Goal: Task Accomplishment & Management: Use online tool/utility

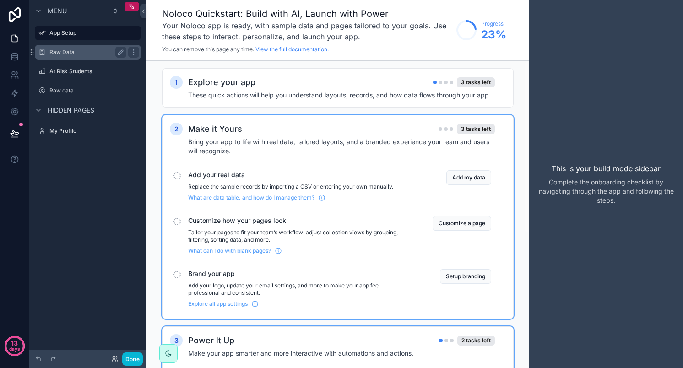
click at [76, 46] on div "Raw Data" at bounding box center [88, 52] width 103 height 15
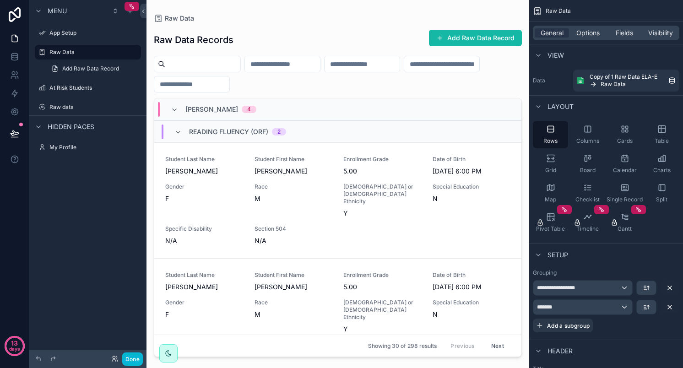
click at [65, 129] on span "Hidden pages" at bounding box center [71, 126] width 47 height 9
click at [62, 129] on span "Hidden pages" at bounding box center [71, 126] width 47 height 9
click at [52, 114] on div "Raw data" at bounding box center [88, 107] width 103 height 15
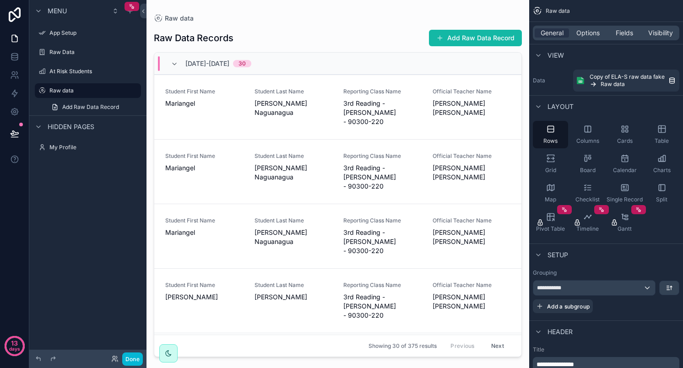
click at [403, 104] on div "scrollable content" at bounding box center [338, 178] width 383 height 357
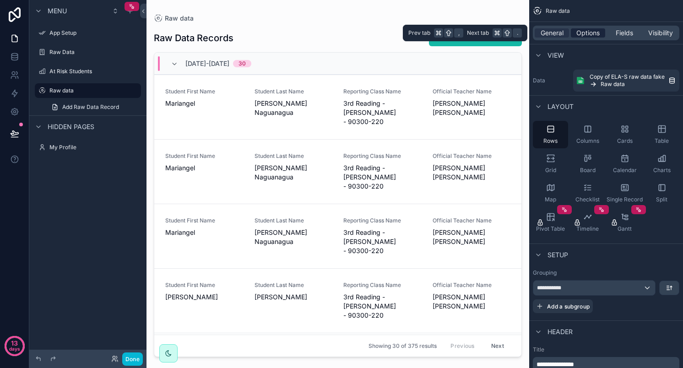
click at [585, 36] on span "Options" at bounding box center [588, 32] width 23 height 9
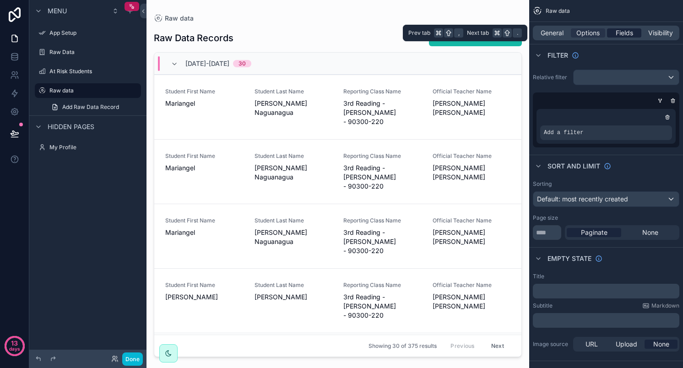
click at [623, 33] on span "Fields" at bounding box center [624, 32] width 17 height 9
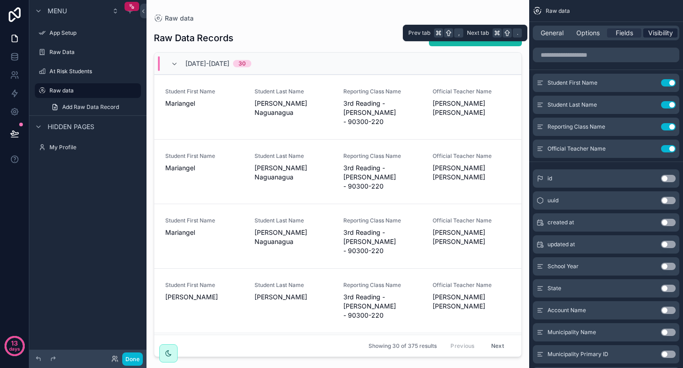
click at [657, 32] on span "Visibility" at bounding box center [660, 32] width 25 height 9
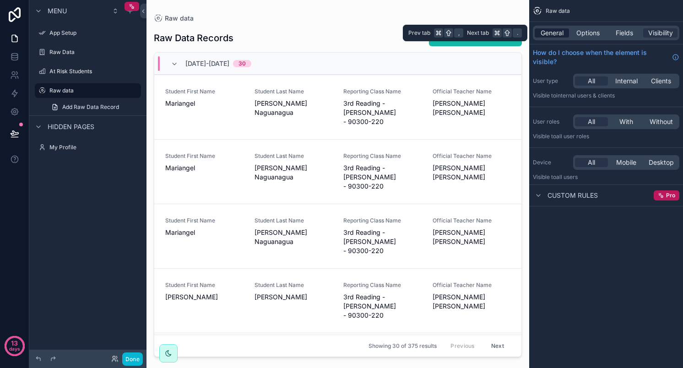
click at [550, 33] on span "General" at bounding box center [552, 32] width 23 height 9
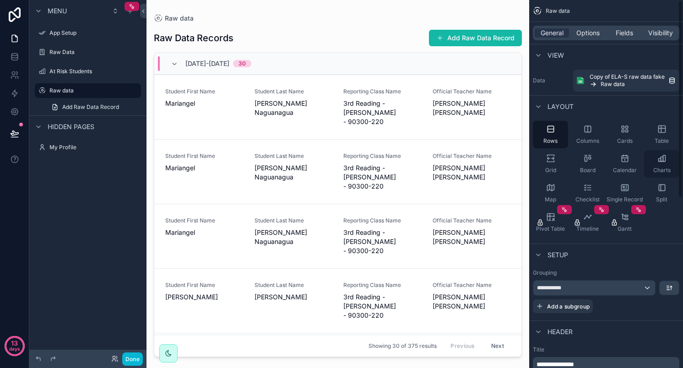
click at [664, 163] on div "Charts" at bounding box center [661, 163] width 35 height 27
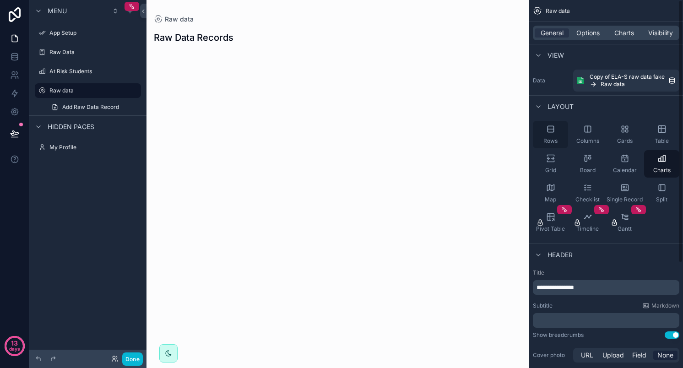
click at [557, 136] on div "Rows" at bounding box center [550, 134] width 35 height 27
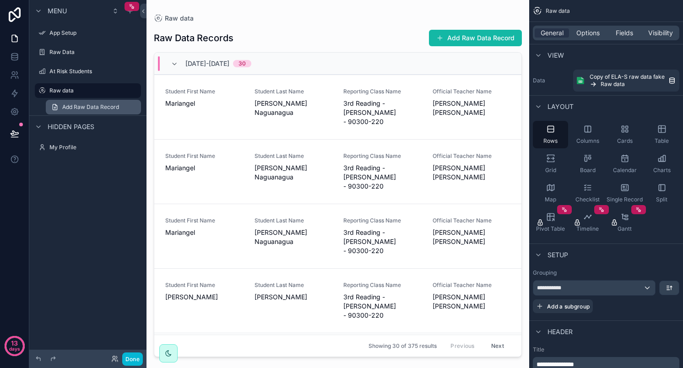
click at [72, 107] on span "Add Raw Data Record" at bounding box center [90, 106] width 57 height 7
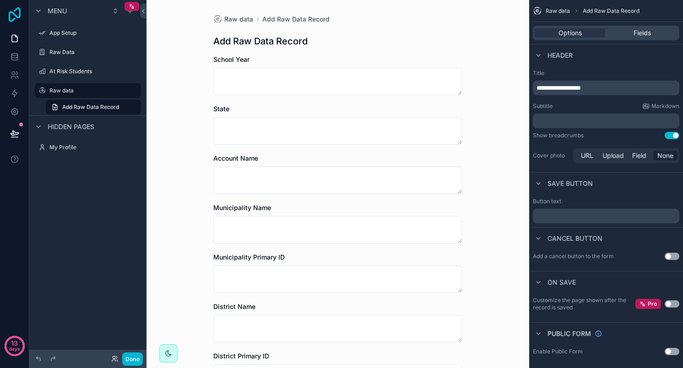
click at [12, 14] on icon at bounding box center [14, 14] width 18 height 15
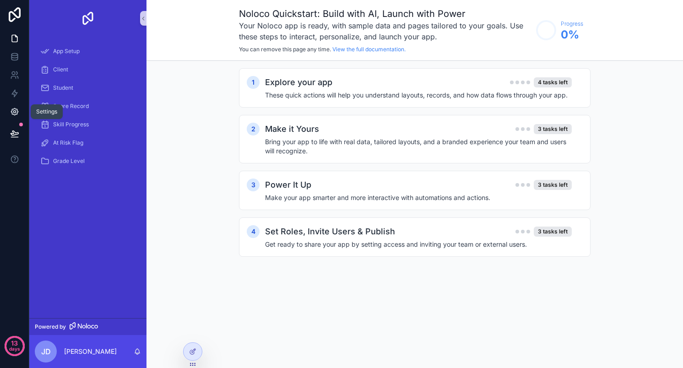
click at [15, 112] on icon at bounding box center [14, 112] width 2 height 2
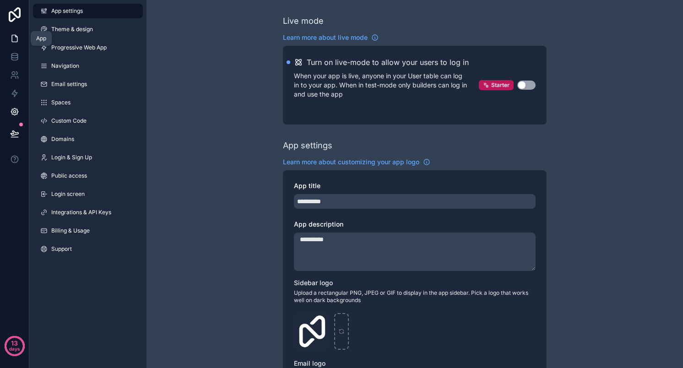
click at [16, 37] on icon at bounding box center [14, 38] width 9 height 9
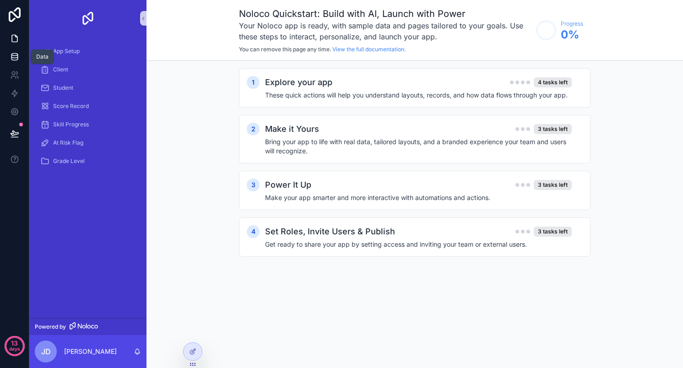
click at [19, 56] on link at bounding box center [14, 57] width 29 height 18
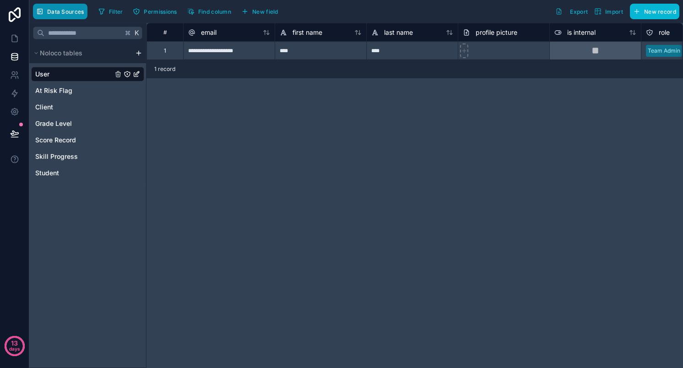
click at [64, 6] on button "Data Sources" at bounding box center [60, 12] width 54 height 16
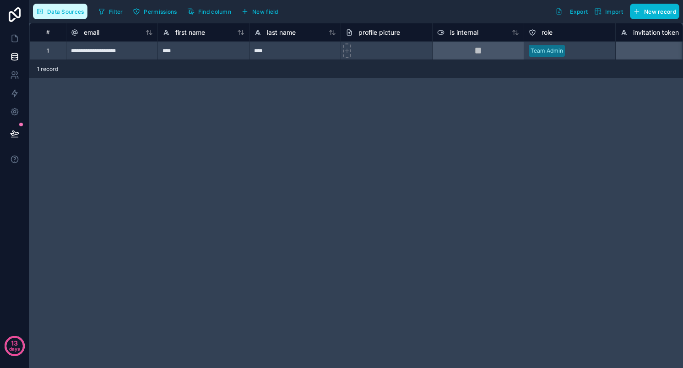
click at [64, 14] on span "Data Sources" at bounding box center [65, 11] width 37 height 7
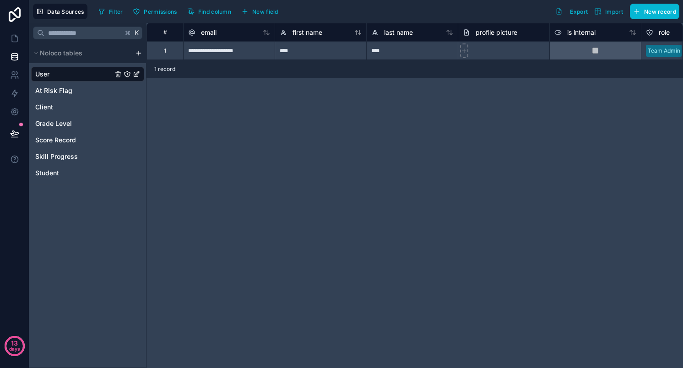
click at [139, 54] on html "**********" at bounding box center [341, 184] width 683 height 368
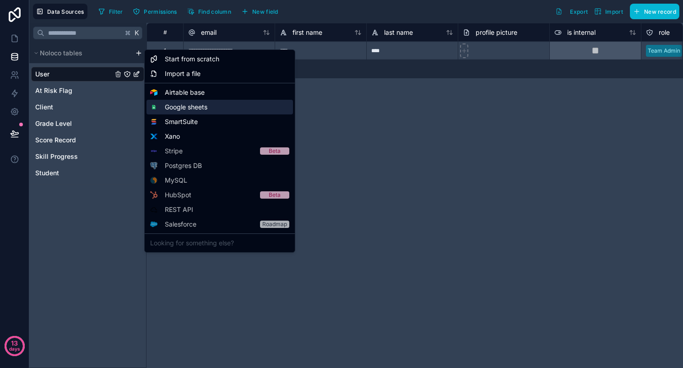
click at [188, 110] on span "Google sheets" at bounding box center [186, 107] width 43 height 9
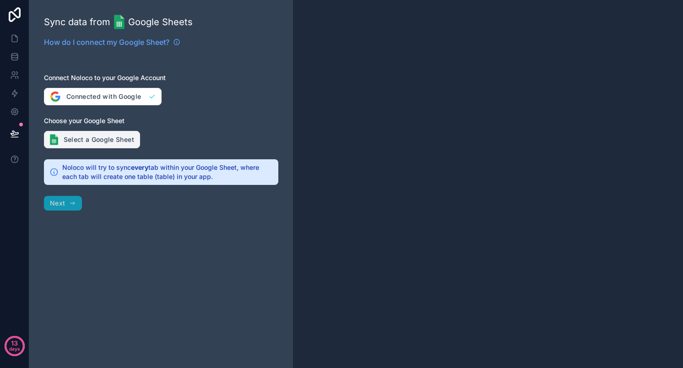
click at [107, 142] on button "Select a Google Sheet" at bounding box center [92, 139] width 96 height 17
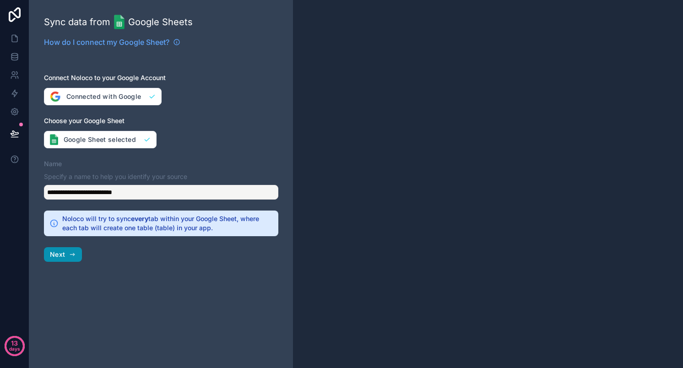
click at [66, 256] on button "Next" at bounding box center [63, 254] width 38 height 15
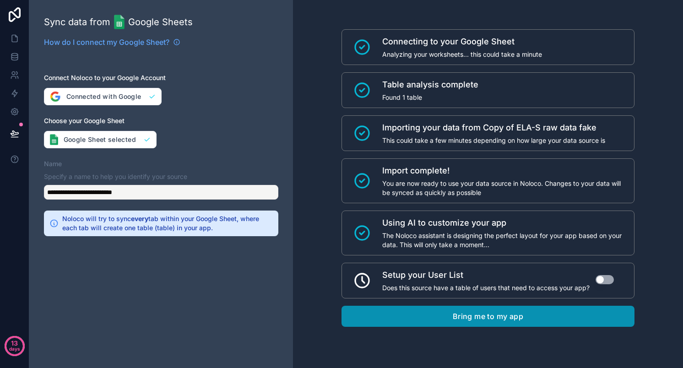
click at [462, 318] on button "Bring me to my app" at bounding box center [488, 316] width 293 height 21
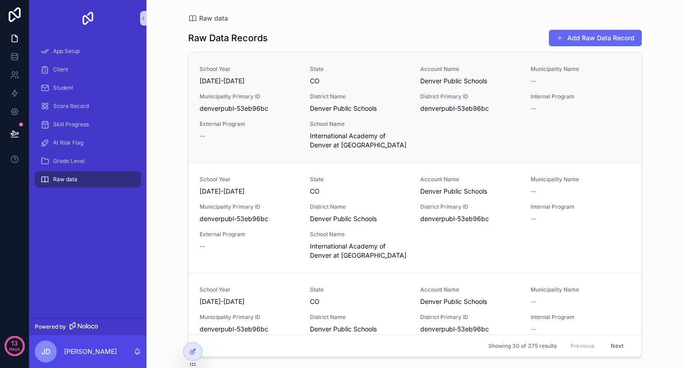
click at [273, 98] on span "Municipality Primary ID" at bounding box center [249, 96] width 99 height 7
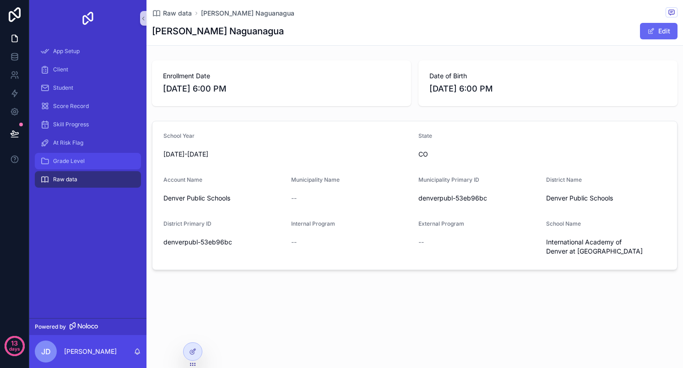
click at [70, 164] on span "Grade Level" at bounding box center [69, 161] width 32 height 7
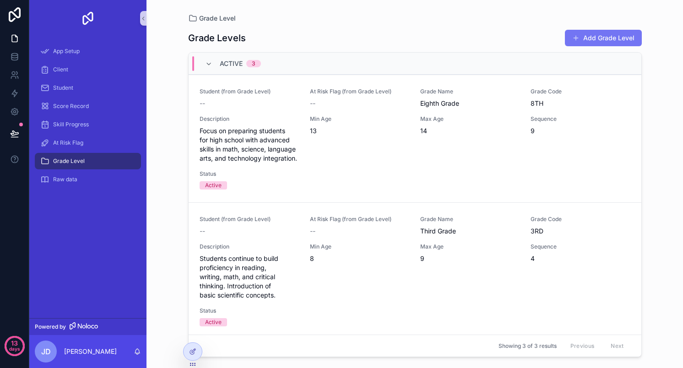
click at [606, 40] on button "Add Grade Level" at bounding box center [603, 38] width 77 height 16
click at [81, 138] on div "At Risk Flag" at bounding box center [87, 143] width 95 height 15
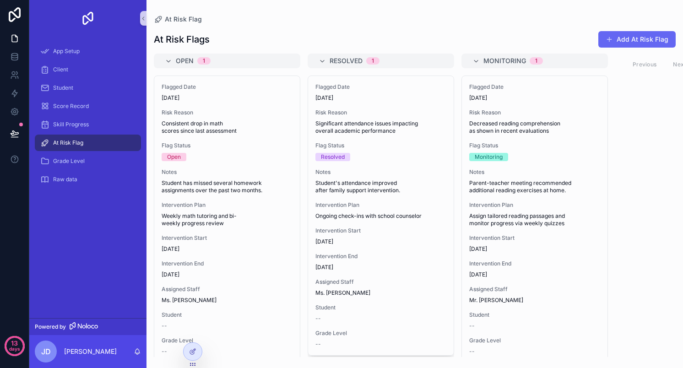
click at [641, 76] on div "Open 1 Flagged Date [DATE] Risk Reason Consistent drop in math scores since las…" at bounding box center [415, 206] width 537 height 304
click at [632, 38] on button "Add At Risk Flag" at bounding box center [637, 39] width 77 height 16
click at [58, 127] on span "Skill Progress" at bounding box center [71, 124] width 36 height 7
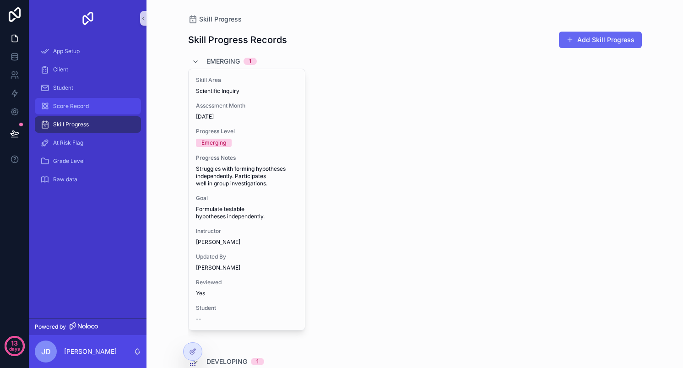
click at [87, 106] on span "Score Record" at bounding box center [71, 106] width 36 height 7
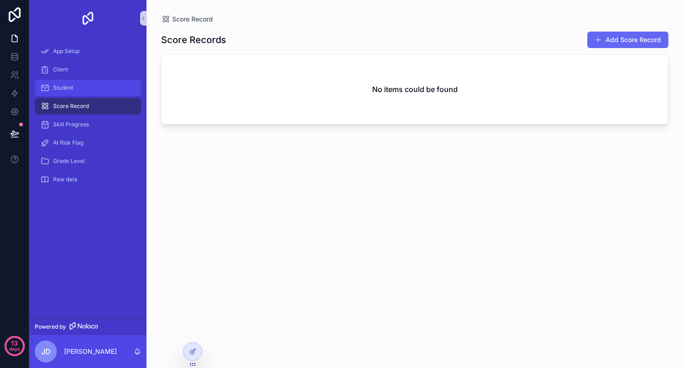
click at [89, 87] on div "Student" at bounding box center [87, 88] width 95 height 15
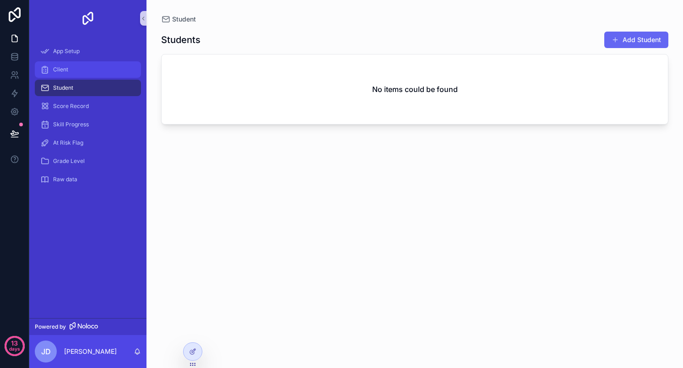
click at [68, 72] on div "Client" at bounding box center [87, 69] width 95 height 15
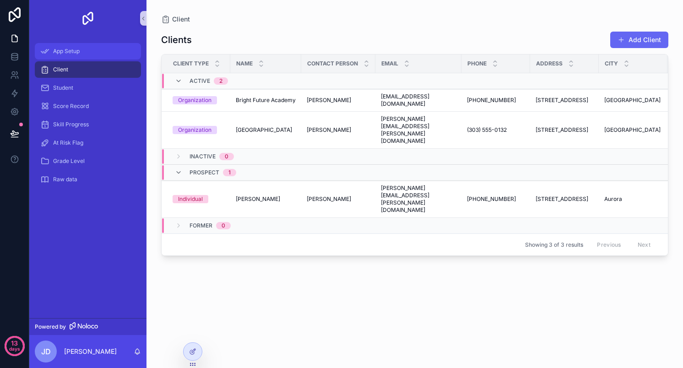
click at [82, 52] on div "App Setup" at bounding box center [87, 51] width 95 height 15
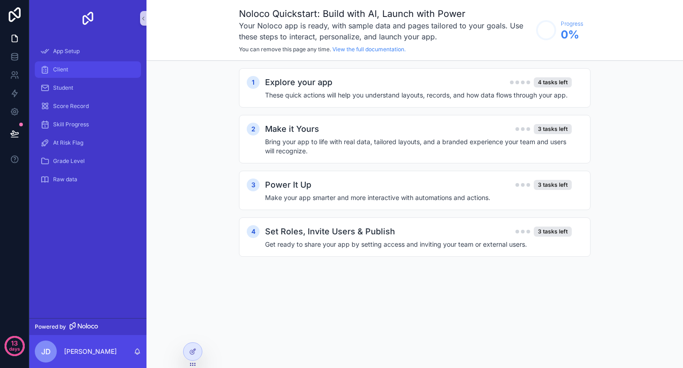
click at [71, 65] on div "Client" at bounding box center [87, 69] width 95 height 15
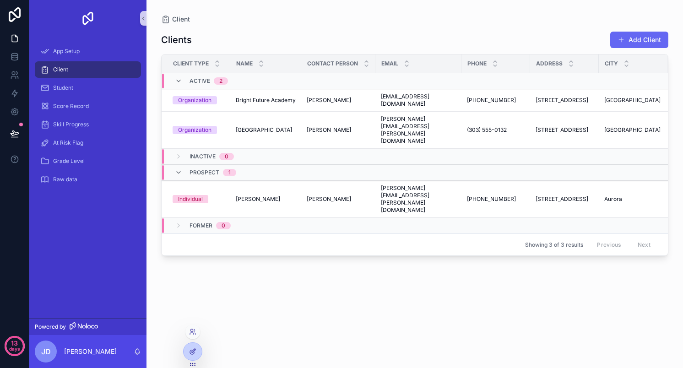
click at [197, 353] on div at bounding box center [193, 351] width 18 height 17
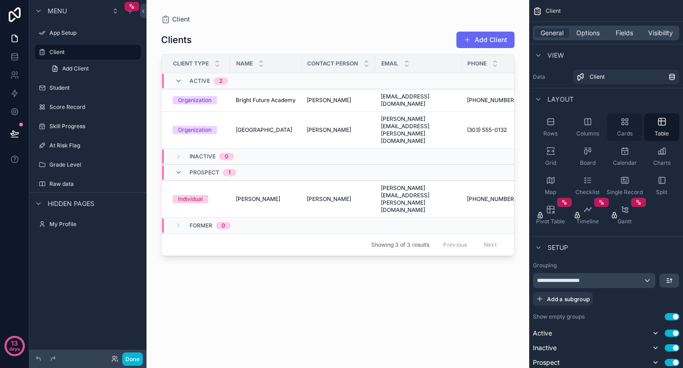
click at [625, 123] on icon "scrollable content" at bounding box center [625, 121] width 9 height 9
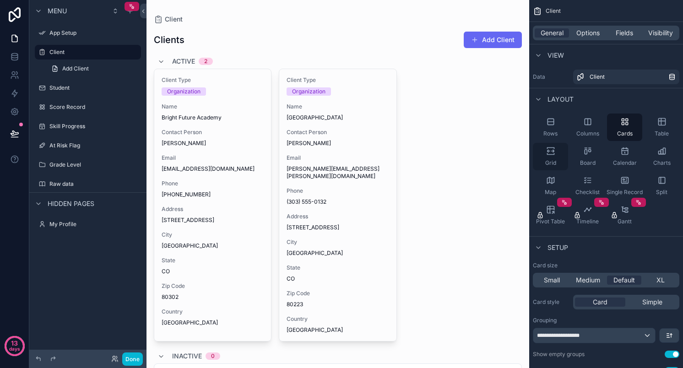
click at [549, 157] on div "Grid" at bounding box center [550, 156] width 35 height 27
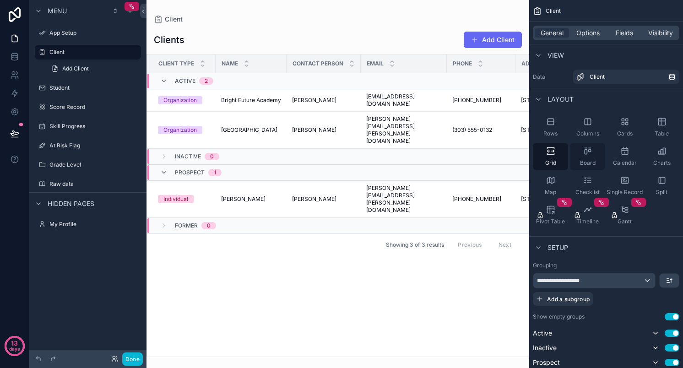
click at [589, 157] on div "Board" at bounding box center [587, 156] width 35 height 27
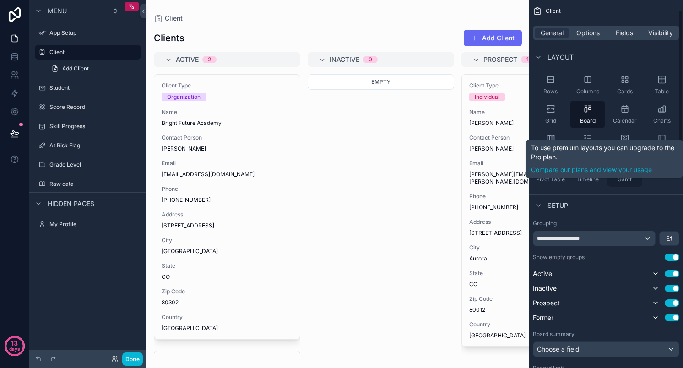
scroll to position [48, 0]
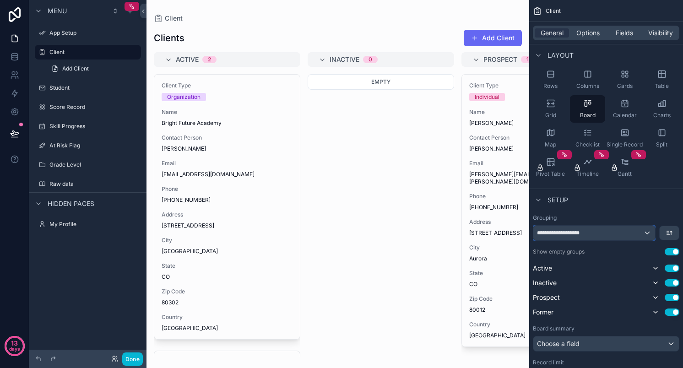
click at [648, 233] on div "**********" at bounding box center [595, 233] width 122 height 15
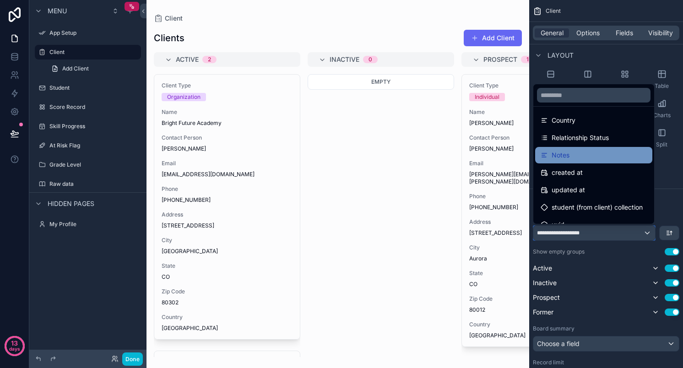
scroll to position [222, 0]
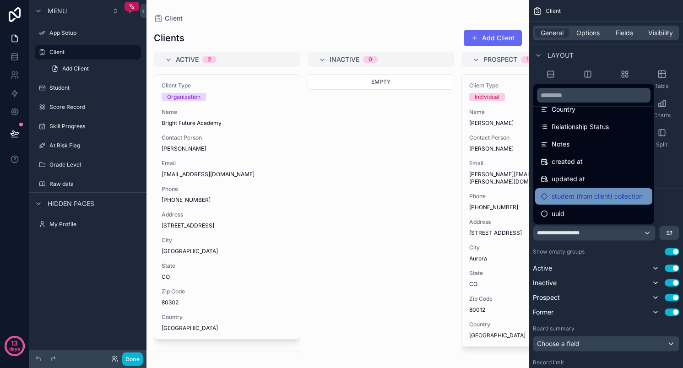
click at [593, 194] on span "student (from client) collection" at bounding box center [597, 196] width 91 height 11
click at [637, 192] on span "student (from client) collection" at bounding box center [597, 196] width 91 height 11
click at [605, 201] on span "student (from client) collection" at bounding box center [597, 196] width 91 height 11
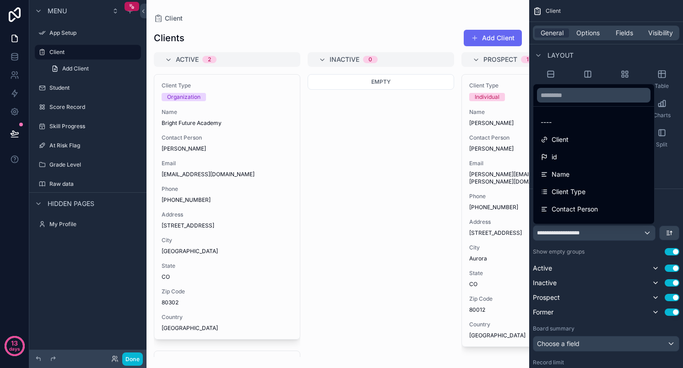
scroll to position [0, 0]
click at [581, 178] on div "Name" at bounding box center [594, 174] width 106 height 11
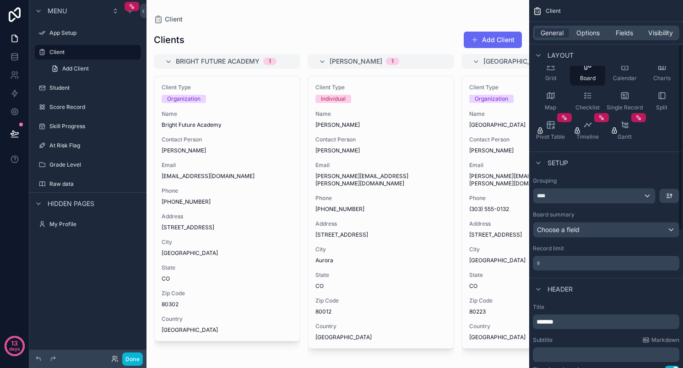
scroll to position [92, 0]
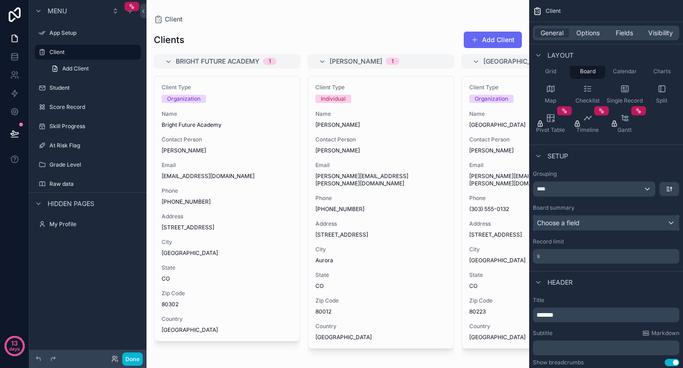
click at [612, 223] on div "Choose a field" at bounding box center [607, 223] width 146 height 15
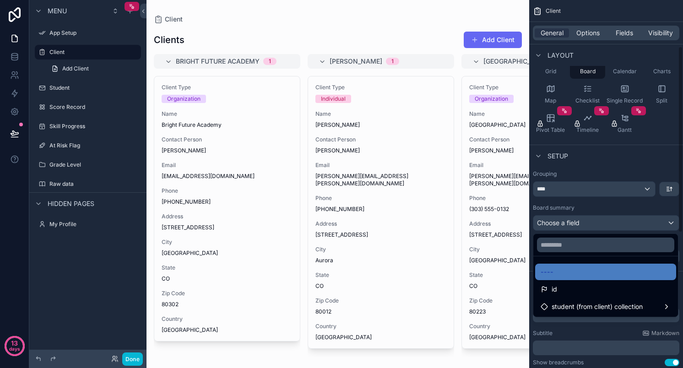
click at [574, 228] on div "scrollable content" at bounding box center [341, 184] width 683 height 368
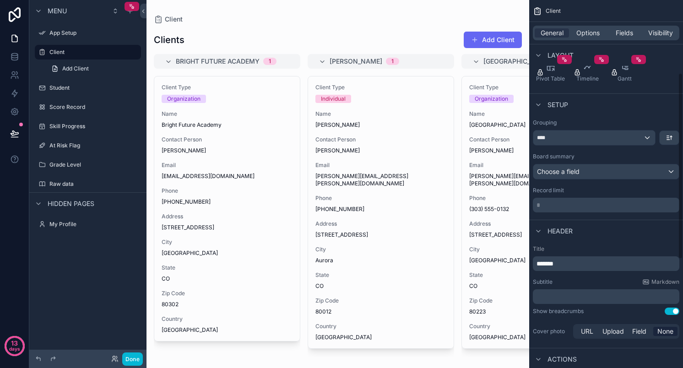
scroll to position [144, 0]
click at [566, 204] on p "* ﻿" at bounding box center [607, 204] width 141 height 9
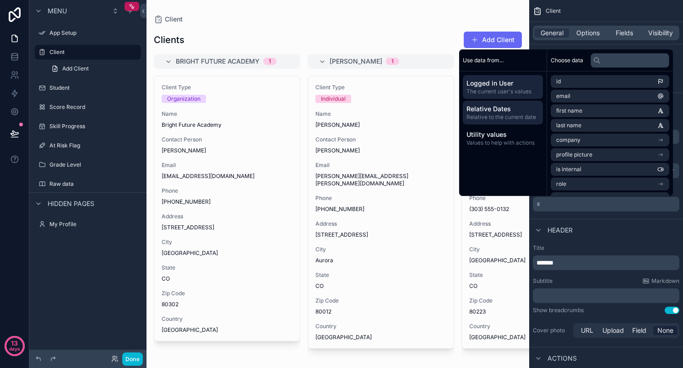
click at [525, 116] on span "Relative to the current date" at bounding box center [503, 117] width 73 height 7
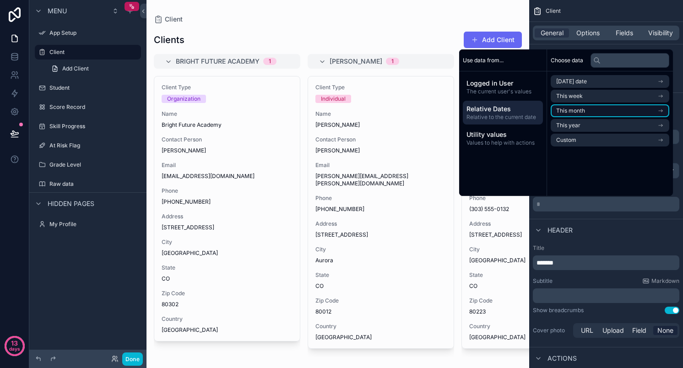
click at [594, 112] on li "This month" at bounding box center [610, 110] width 119 height 13
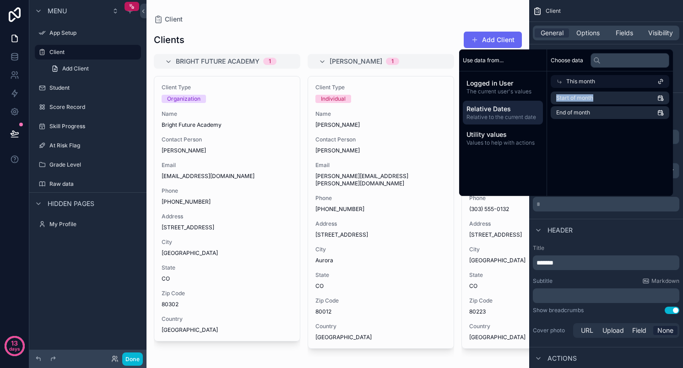
drag, startPoint x: 616, startPoint y: 97, endPoint x: 616, endPoint y: 83, distance: 14.2
click at [616, 83] on div "Choose data This month Start of month End of month" at bounding box center [610, 122] width 126 height 147
click at [616, 83] on div "This month" at bounding box center [610, 81] width 119 height 13
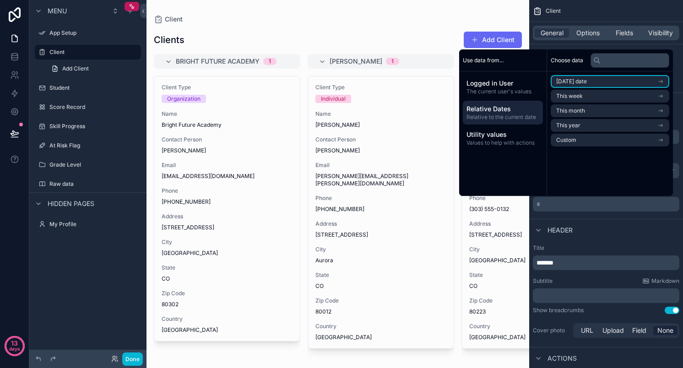
click at [616, 83] on li "[DATE] date" at bounding box center [610, 81] width 119 height 13
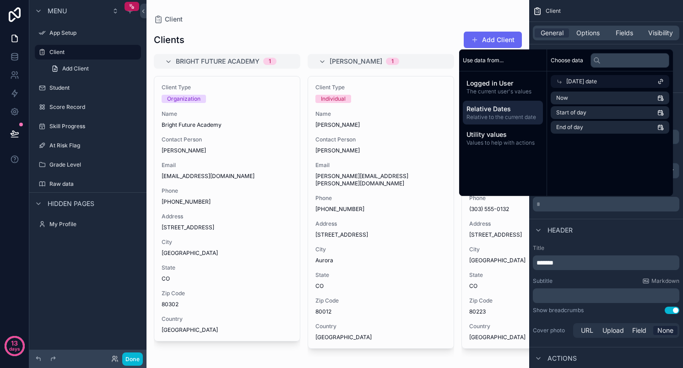
click at [607, 81] on div "[DATE] date" at bounding box center [610, 81] width 119 height 13
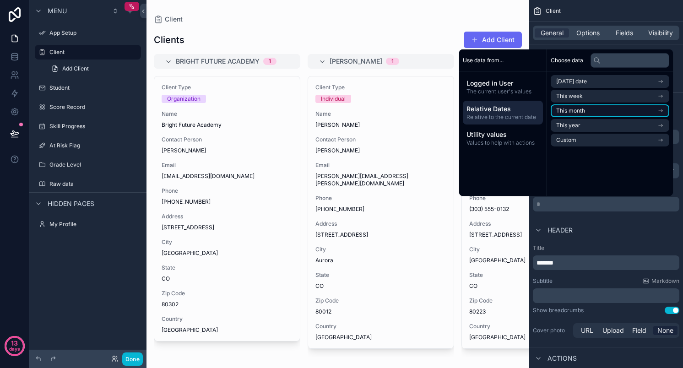
click at [577, 109] on span "This month" at bounding box center [570, 110] width 29 height 7
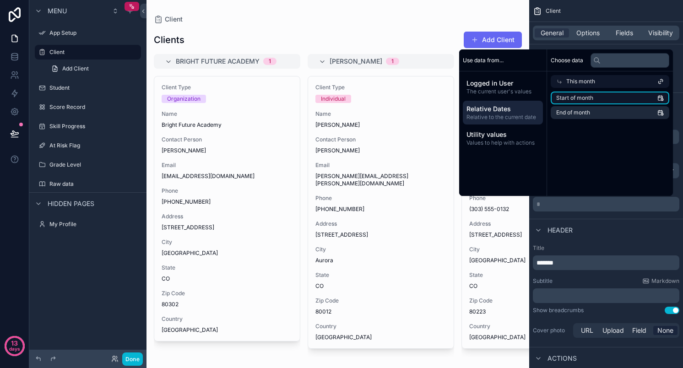
click at [604, 93] on li "Start of month" at bounding box center [610, 98] width 119 height 13
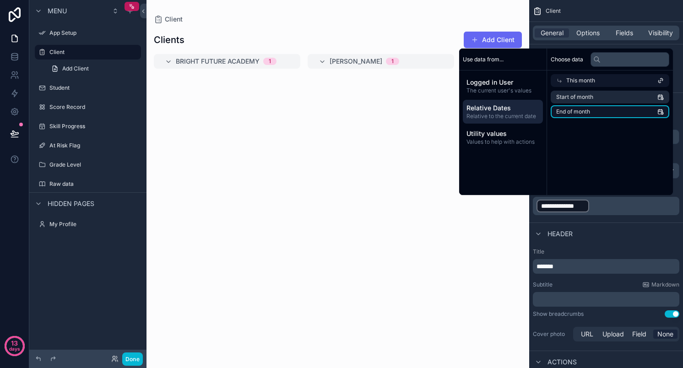
click at [606, 110] on li "End of month" at bounding box center [610, 111] width 119 height 13
click at [634, 174] on div "Choose data This month Start of month End of month" at bounding box center [610, 122] width 126 height 147
click at [661, 210] on p "**********" at bounding box center [607, 206] width 141 height 15
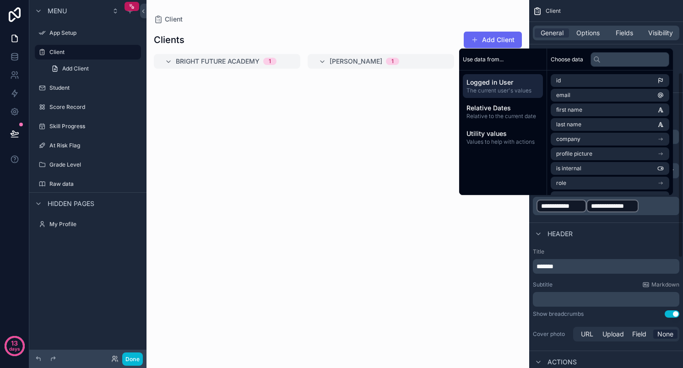
click at [661, 210] on p "**********" at bounding box center [607, 206] width 141 height 15
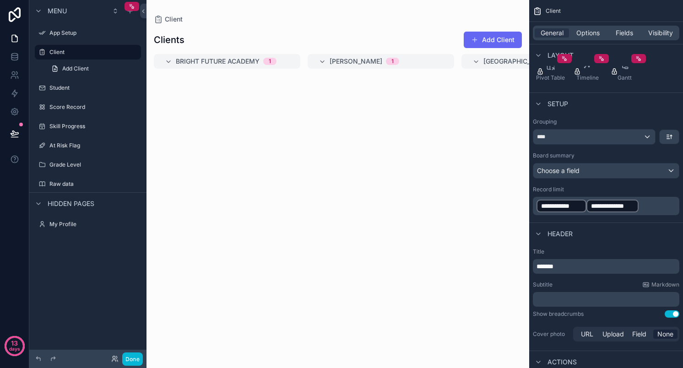
click at [661, 210] on p "**********" at bounding box center [607, 206] width 141 height 15
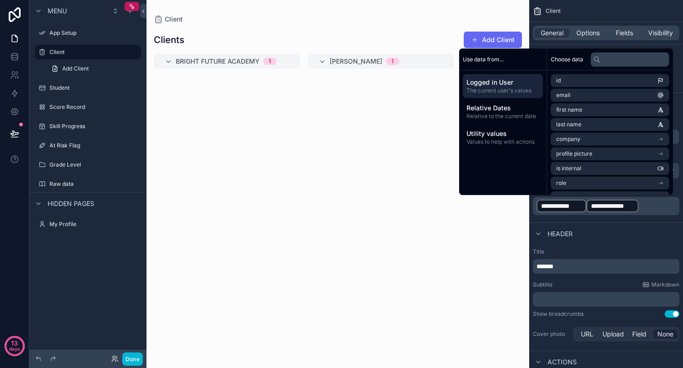
click at [647, 236] on div "Header" at bounding box center [606, 234] width 154 height 22
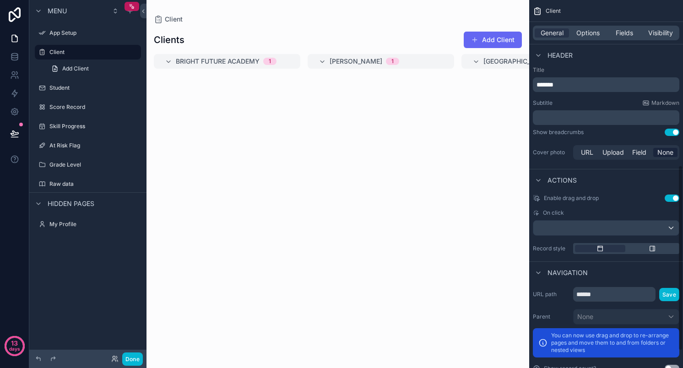
scroll to position [329, 0]
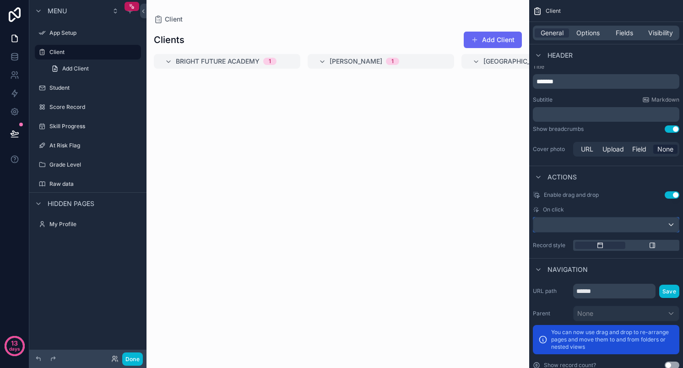
click at [559, 222] on div "scrollable content" at bounding box center [607, 225] width 146 height 15
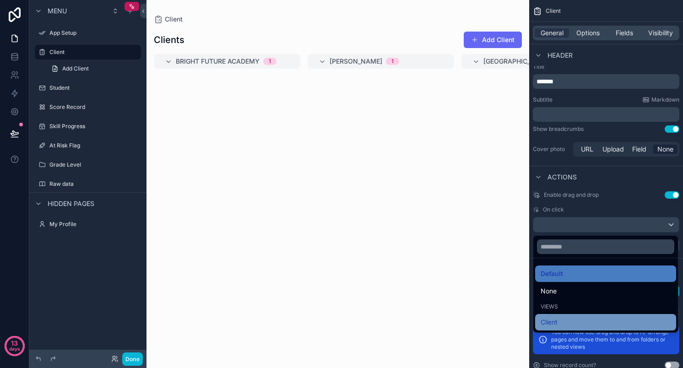
click at [551, 326] on span "Client" at bounding box center [549, 322] width 17 height 11
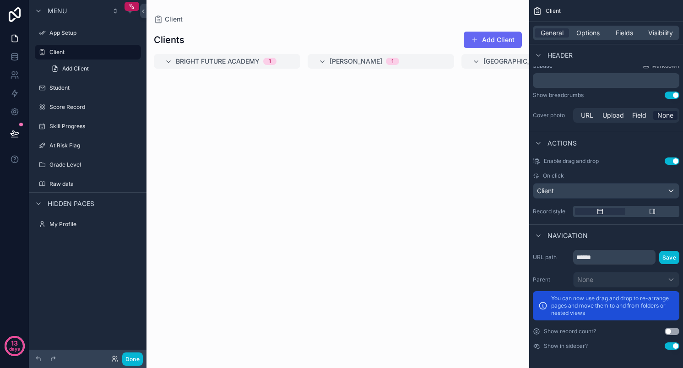
scroll to position [338, 0]
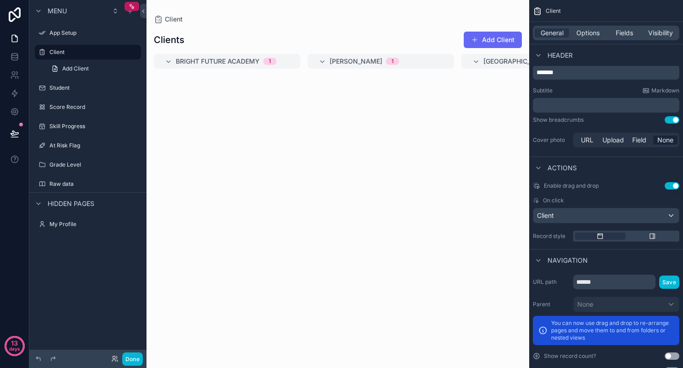
drag, startPoint x: 407, startPoint y: 184, endPoint x: 381, endPoint y: 306, distance: 124.9
click at [381, 306] on div "scrollable content" at bounding box center [338, 184] width 383 height 368
click at [494, 32] on button "Add Client" at bounding box center [493, 40] width 58 height 16
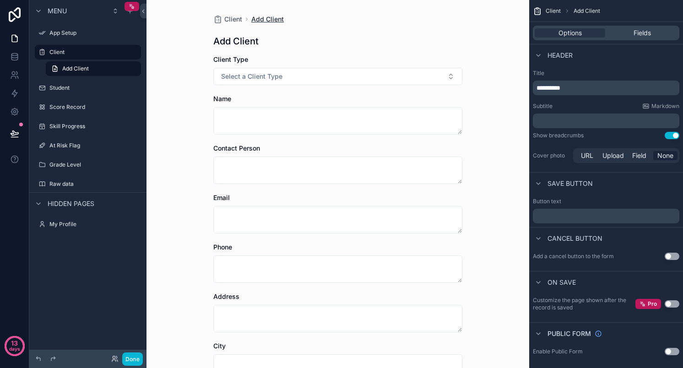
click at [267, 19] on span "Add Client" at bounding box center [267, 19] width 33 height 9
click at [235, 25] on div "Client Add Client Add Client Client Type Select a Client Type Name Contact Pers…" at bounding box center [338, 310] width 264 height 620
click at [235, 19] on span "Client" at bounding box center [233, 19] width 18 height 9
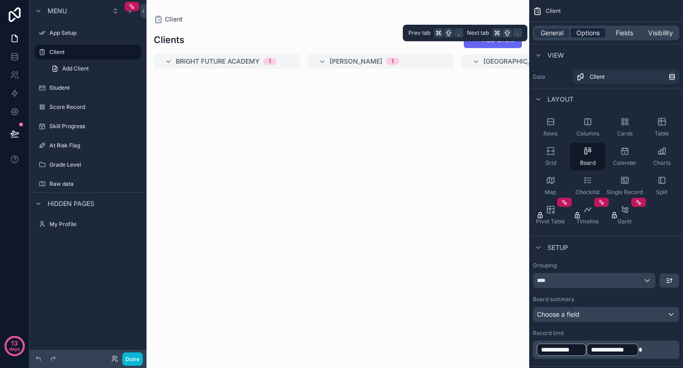
click at [584, 32] on span "Options" at bounding box center [588, 32] width 23 height 9
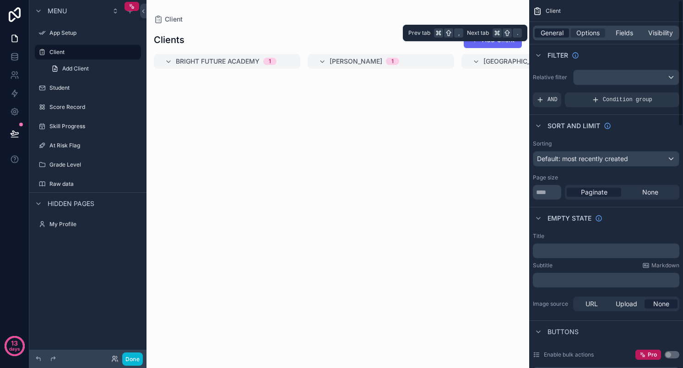
click at [557, 31] on span "General" at bounding box center [552, 32] width 23 height 9
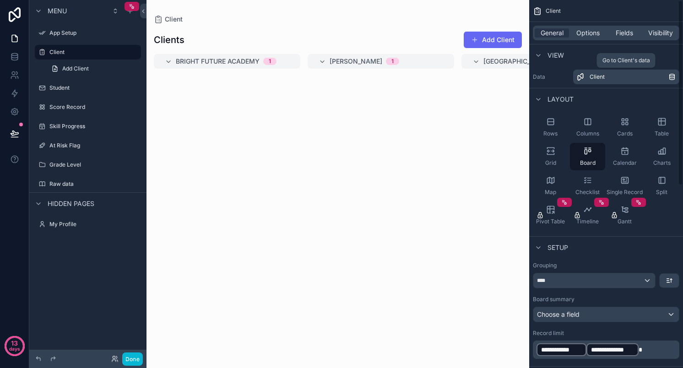
click at [631, 80] on div "Client" at bounding box center [629, 76] width 79 height 7
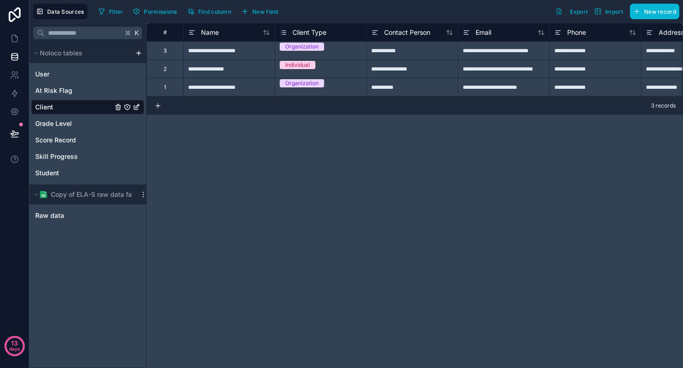
click at [69, 186] on div "Copy of ELA-S raw data fake" at bounding box center [87, 195] width 117 height 20
click at [68, 193] on span "Copy of ELA-S raw data fake" at bounding box center [95, 194] width 88 height 9
click at [48, 220] on div "Raw data" at bounding box center [87, 215] width 113 height 15
click at [45, 215] on span "Raw data" at bounding box center [49, 215] width 29 height 9
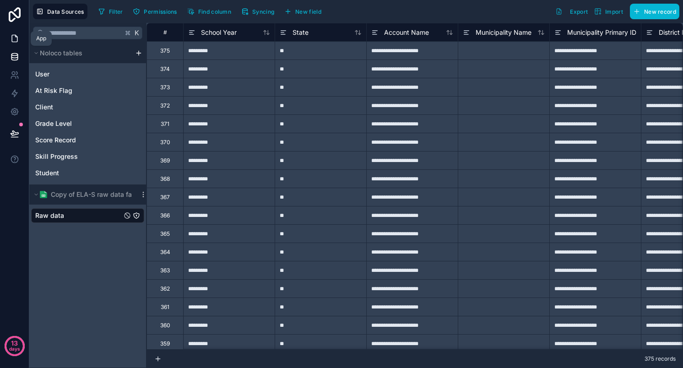
click at [15, 37] on icon at bounding box center [14, 38] width 9 height 9
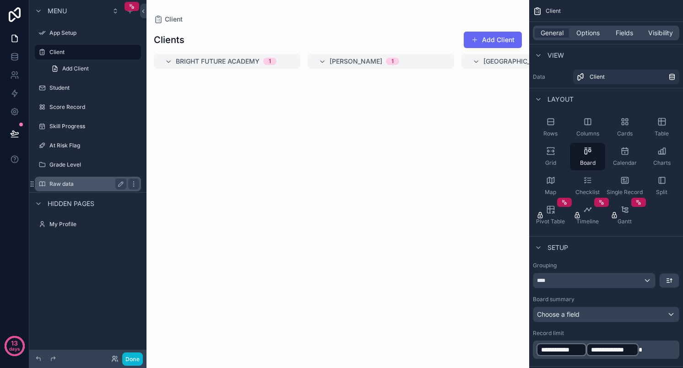
click at [66, 184] on label "Raw data" at bounding box center [85, 183] width 73 height 7
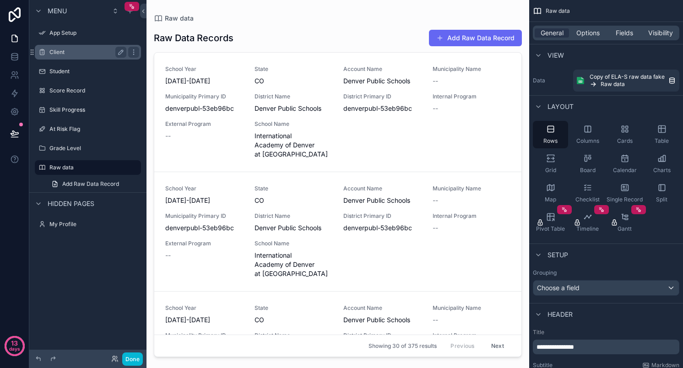
click at [64, 49] on label "Client" at bounding box center [85, 52] width 73 height 7
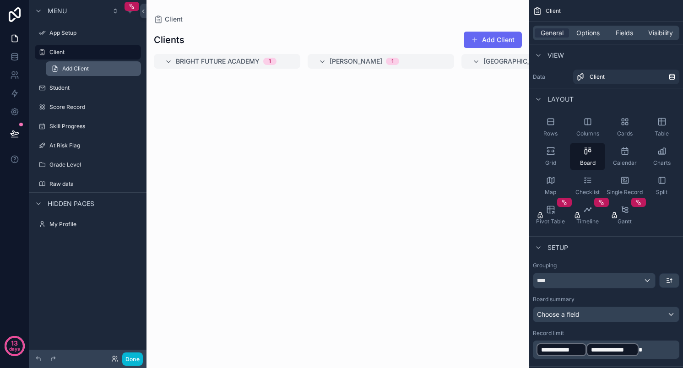
click at [70, 69] on span "Add Client" at bounding box center [75, 68] width 27 height 7
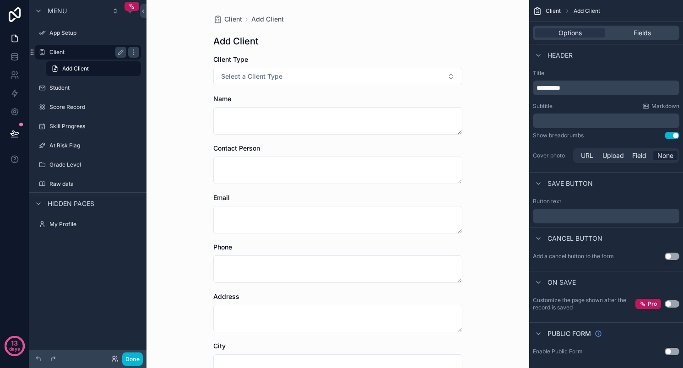
click at [64, 49] on label "Client" at bounding box center [85, 52] width 73 height 7
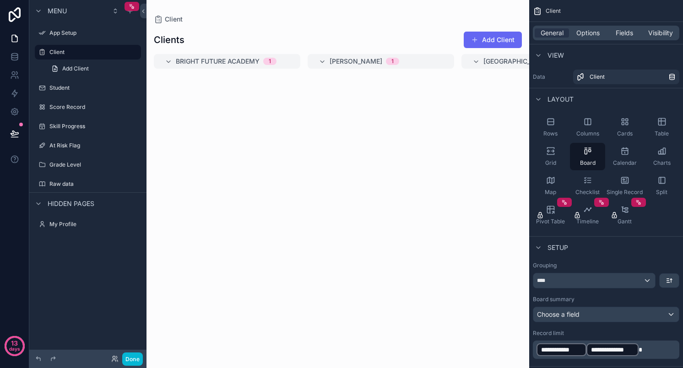
click at [223, 65] on span "Bright Future Academy" at bounding box center [218, 61] width 84 height 9
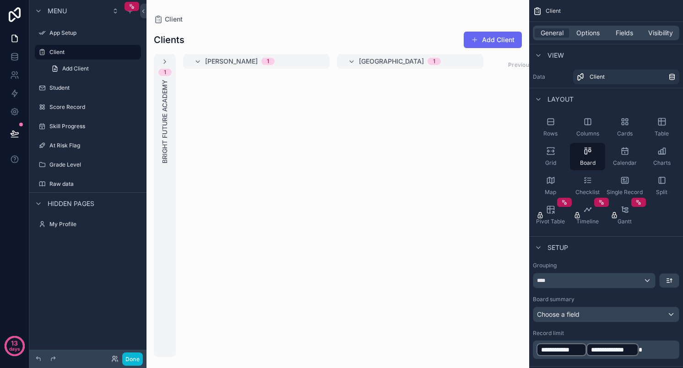
click at [223, 64] on span "[PERSON_NAME]" at bounding box center [231, 61] width 53 height 9
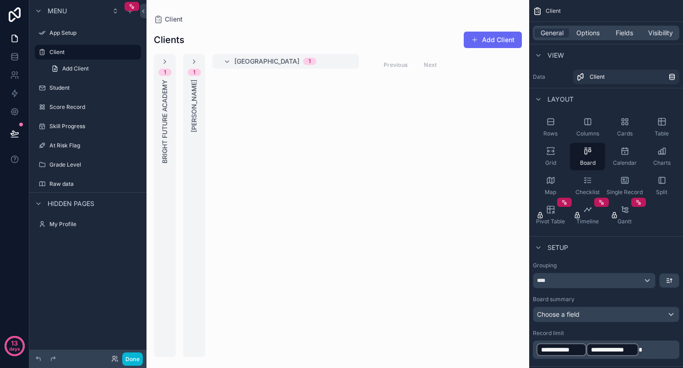
click at [254, 59] on span "[GEOGRAPHIC_DATA]" at bounding box center [266, 61] width 65 height 9
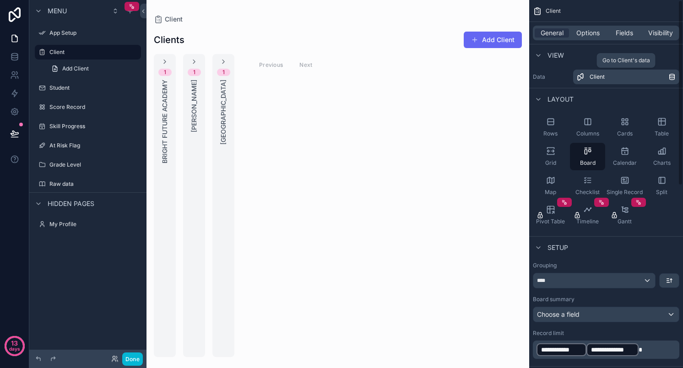
click at [607, 77] on div "Client" at bounding box center [629, 76] width 79 height 7
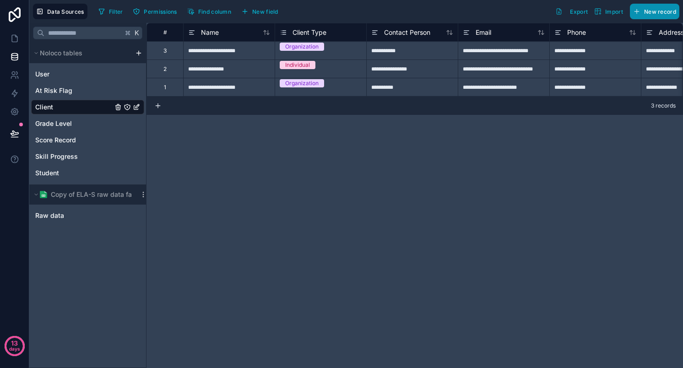
click at [648, 16] on button "New record" at bounding box center [654, 12] width 49 height 16
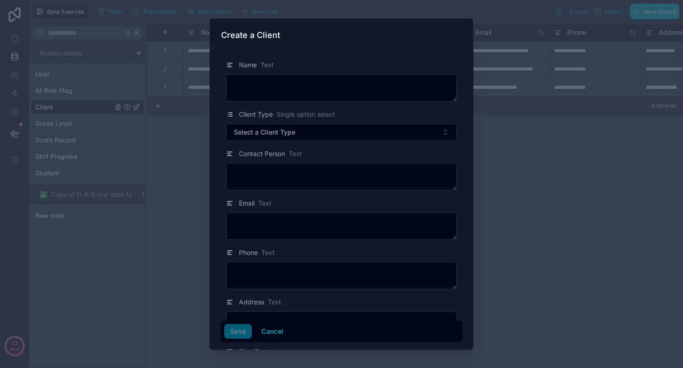
click at [568, 207] on div at bounding box center [341, 184] width 683 height 368
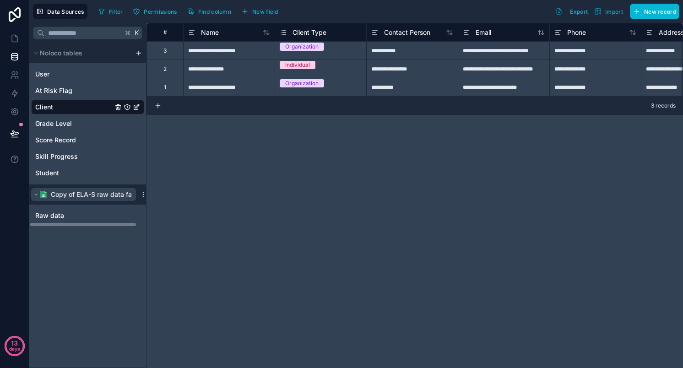
click at [89, 194] on span "Copy of ELA-S raw data fake" at bounding box center [95, 194] width 88 height 9
click at [43, 213] on span "Raw data" at bounding box center [49, 215] width 29 height 9
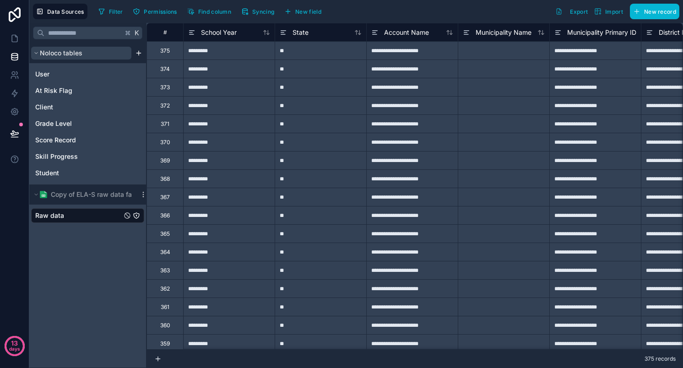
click at [116, 51] on button "Noloco tables" at bounding box center [81, 53] width 100 height 13
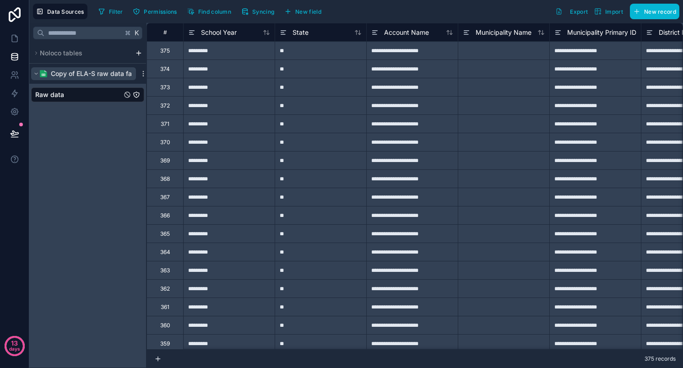
click at [93, 76] on span "Copy of ELA-S raw data fake" at bounding box center [95, 73] width 88 height 9
click at [90, 98] on link "Raw data" at bounding box center [78, 94] width 87 height 9
click at [267, 14] on span "Syncing" at bounding box center [263, 11] width 22 height 7
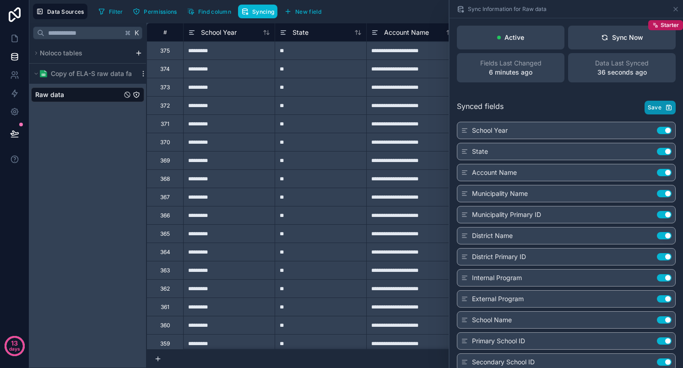
click at [657, 104] on span "Save" at bounding box center [655, 107] width 14 height 7
click at [91, 52] on button "Noloco tables" at bounding box center [81, 53] width 100 height 13
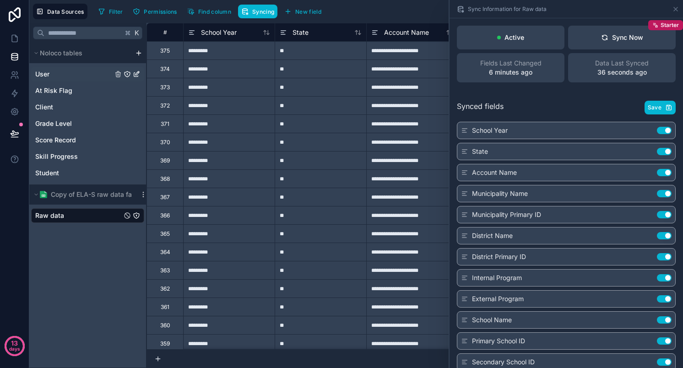
click at [64, 74] on link "User" at bounding box center [73, 74] width 77 height 9
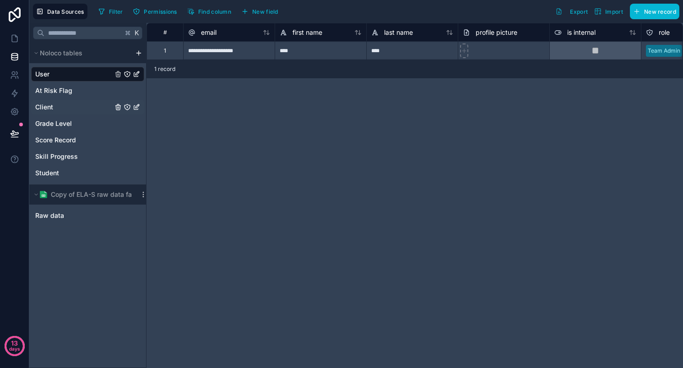
click at [45, 111] on span "Client" at bounding box center [44, 107] width 18 height 9
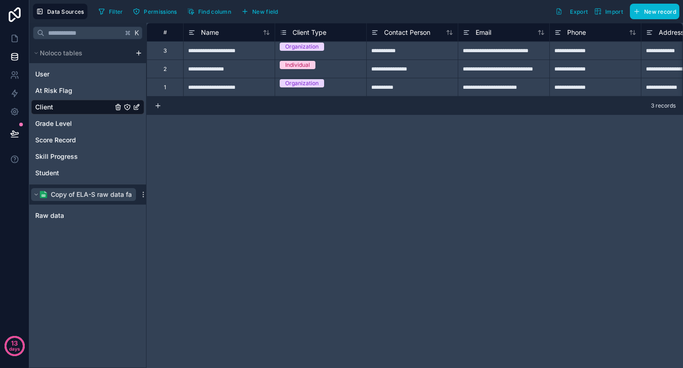
click at [64, 193] on span "Copy of ELA-S raw data fake" at bounding box center [95, 194] width 88 height 9
click at [53, 218] on span "Raw data" at bounding box center [49, 215] width 29 height 9
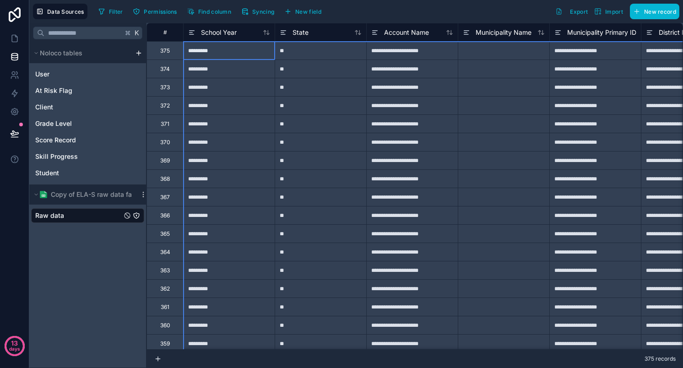
click at [168, 32] on div "#" at bounding box center [165, 32] width 22 height 7
click at [170, 23] on div "#" at bounding box center [165, 32] width 37 height 18
drag, startPoint x: 175, startPoint y: 27, endPoint x: 312, endPoint y: 50, distance: 139.4
click at [168, 32] on div "#" at bounding box center [165, 32] width 22 height 7
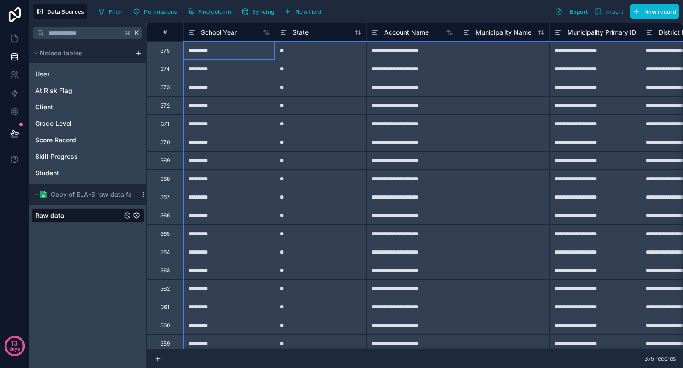
click at [176, 33] on div "#" at bounding box center [165, 32] width 22 height 7
click at [194, 41] on div "Copy" at bounding box center [208, 40] width 64 height 10
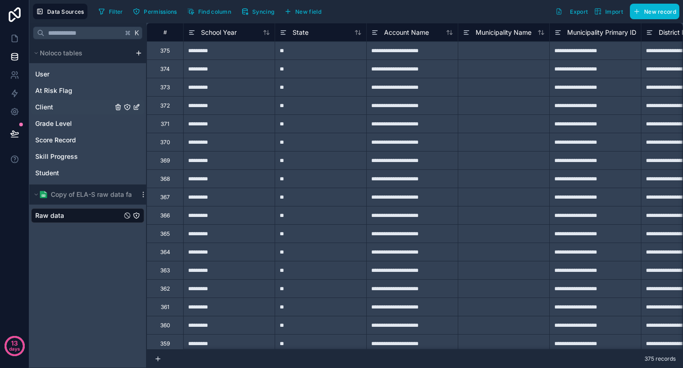
click at [47, 107] on span "Client" at bounding box center [44, 107] width 18 height 9
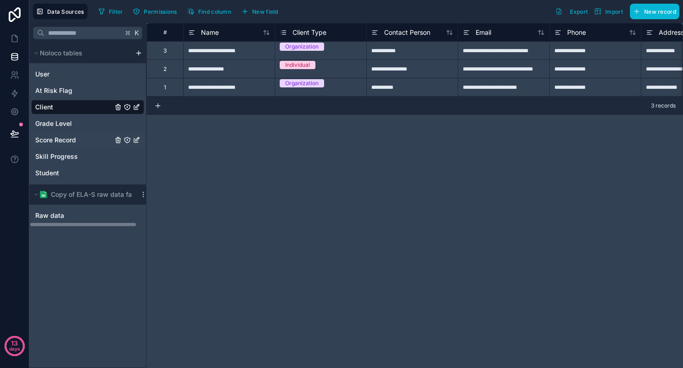
click at [53, 143] on span "Score Record" at bounding box center [55, 140] width 41 height 9
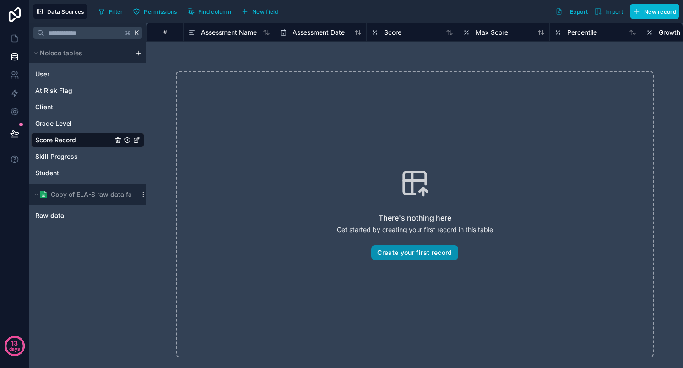
click at [386, 251] on button "Create your first record" at bounding box center [414, 252] width 87 height 15
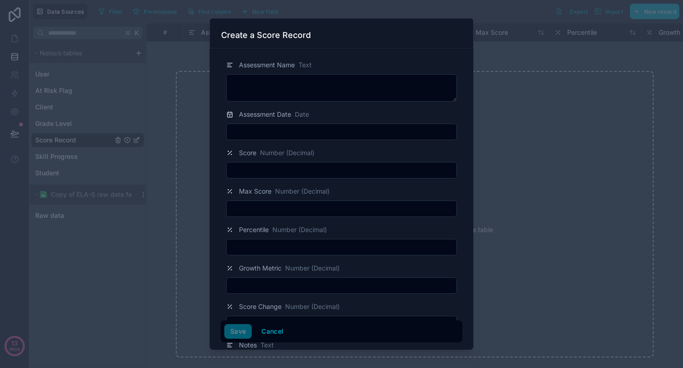
click at [524, 119] on div at bounding box center [341, 184] width 683 height 368
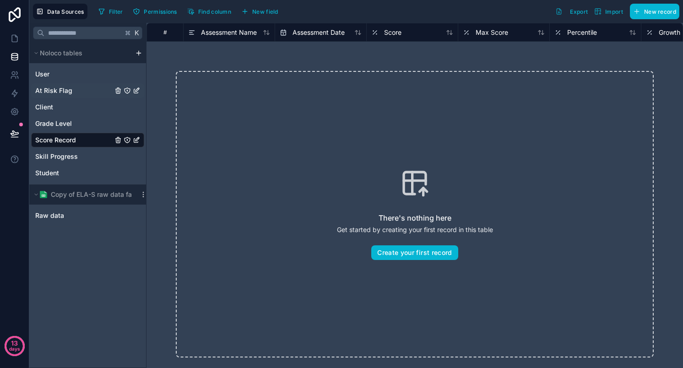
click at [49, 88] on span "At Risk Flag" at bounding box center [53, 90] width 37 height 9
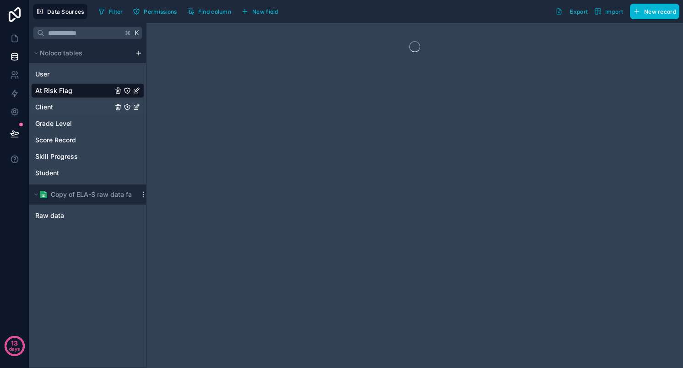
click at [47, 110] on span "Client" at bounding box center [44, 107] width 18 height 9
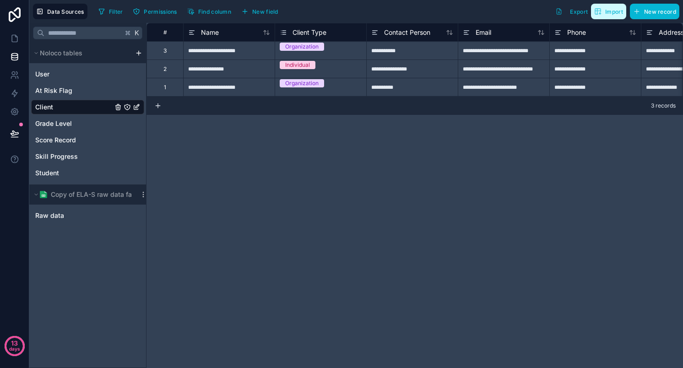
click at [607, 13] on span "Import" at bounding box center [614, 11] width 18 height 7
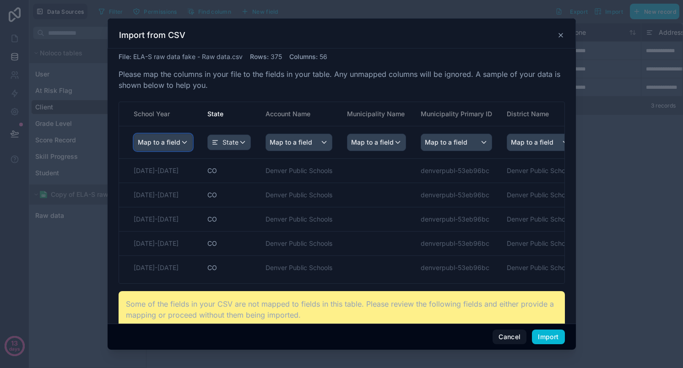
click at [182, 144] on div "Map to a field" at bounding box center [163, 142] width 58 height 16
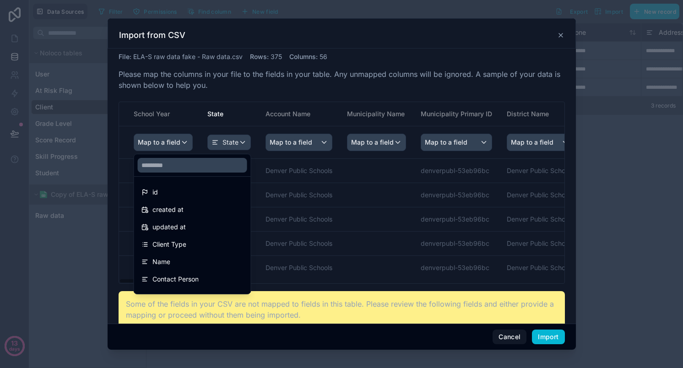
click at [269, 78] on div "scrollable content" at bounding box center [342, 184] width 468 height 332
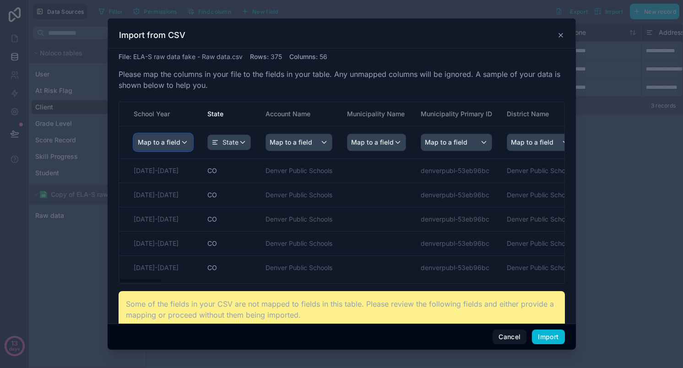
click at [187, 135] on div "Map to a field" at bounding box center [163, 142] width 58 height 16
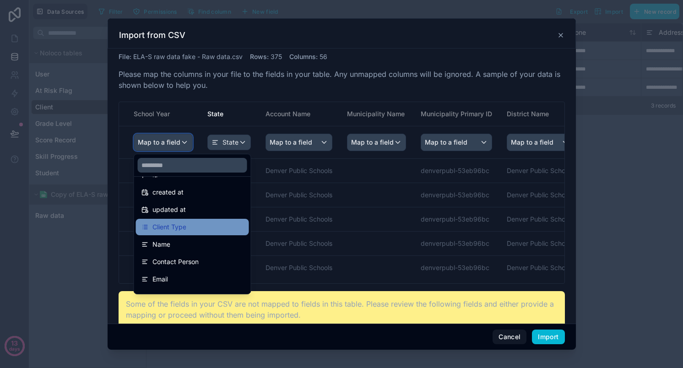
scroll to position [21, 0]
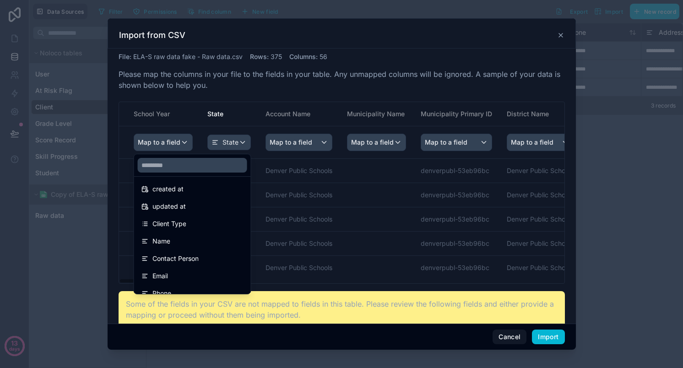
click at [248, 76] on div "scrollable content" at bounding box center [342, 184] width 468 height 332
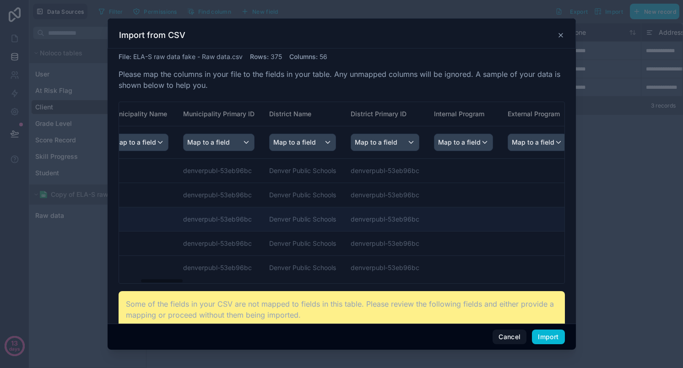
scroll to position [0, 239]
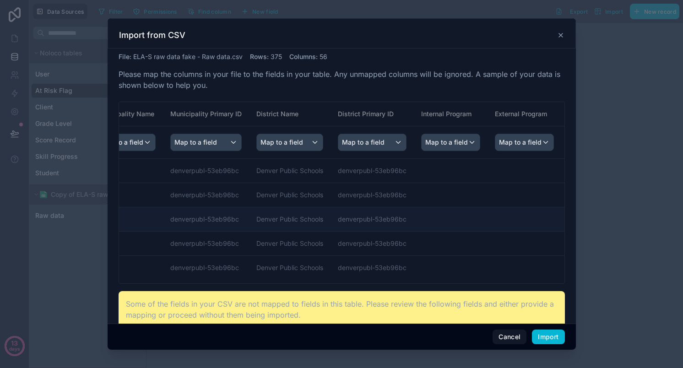
scroll to position [0, 240]
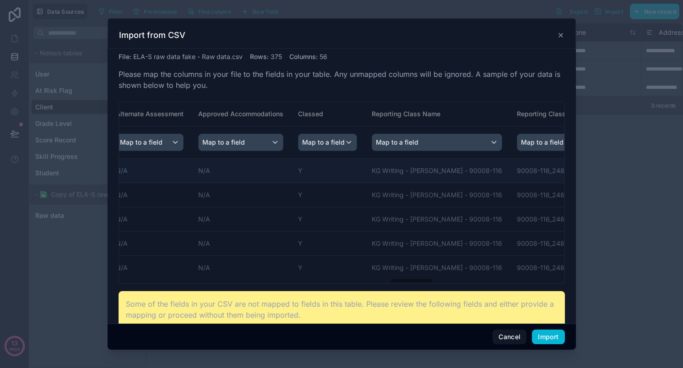
scroll to position [0, 2765]
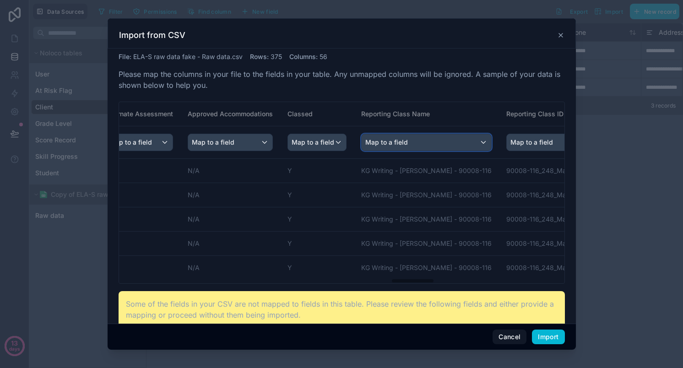
click at [362, 142] on div "Map to a field" at bounding box center [427, 142] width 130 height 16
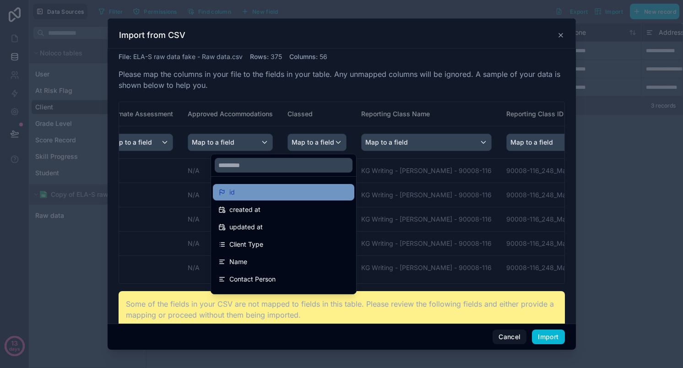
click at [275, 192] on div "id" at bounding box center [283, 192] width 131 height 11
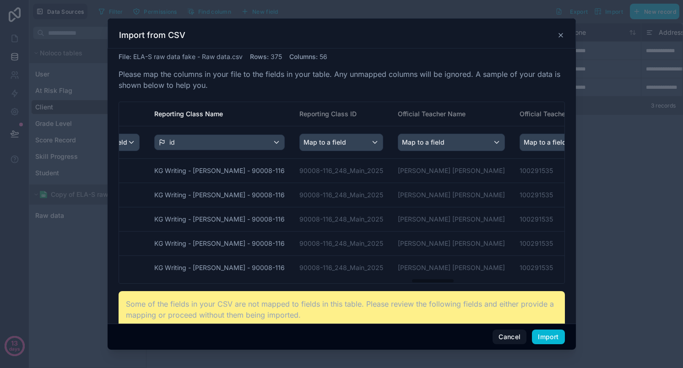
scroll to position [0, 2973]
click at [402, 142] on span "Map to a field" at bounding box center [423, 142] width 43 height 16
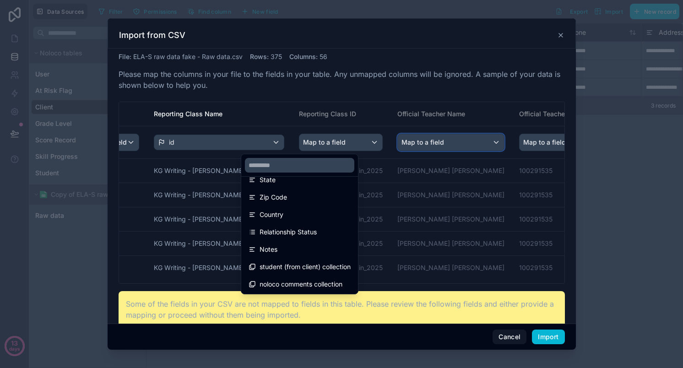
scroll to position [187, 0]
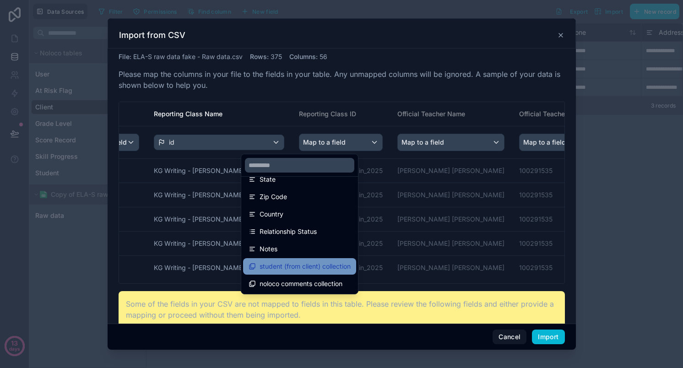
click at [289, 270] on span "student (from client) collection" at bounding box center [305, 266] width 91 height 11
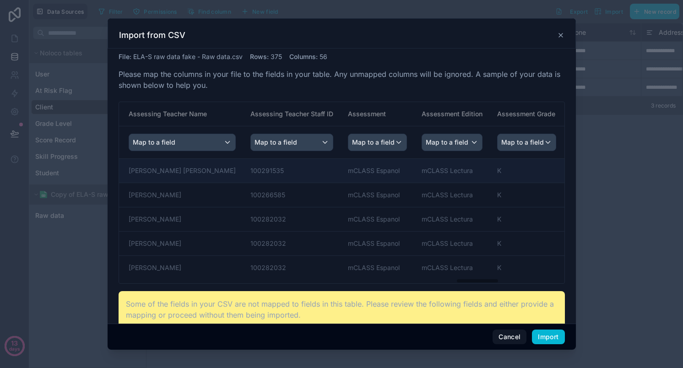
scroll to position [0, 3469]
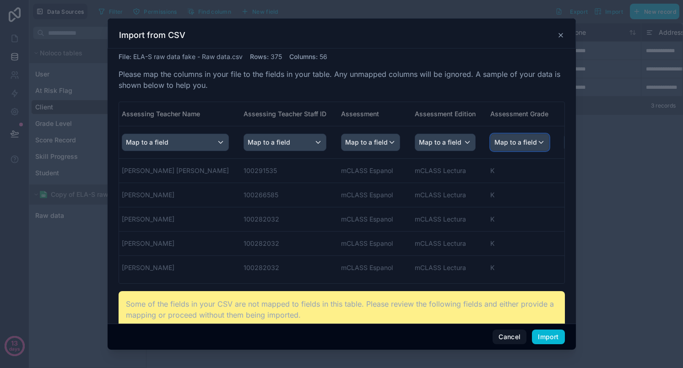
click at [491, 142] on div "Map to a field" at bounding box center [520, 142] width 58 height 16
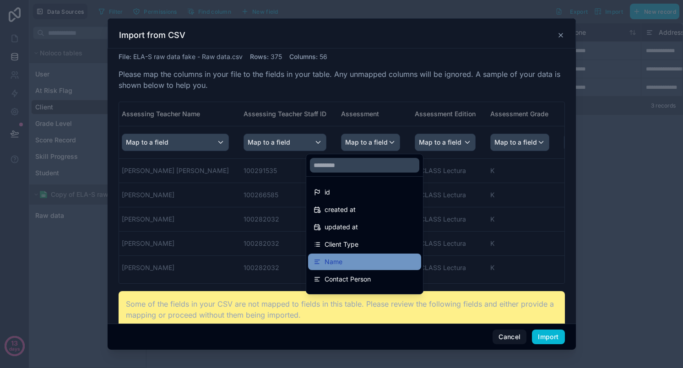
click at [366, 260] on div "Name" at bounding box center [365, 261] width 102 height 11
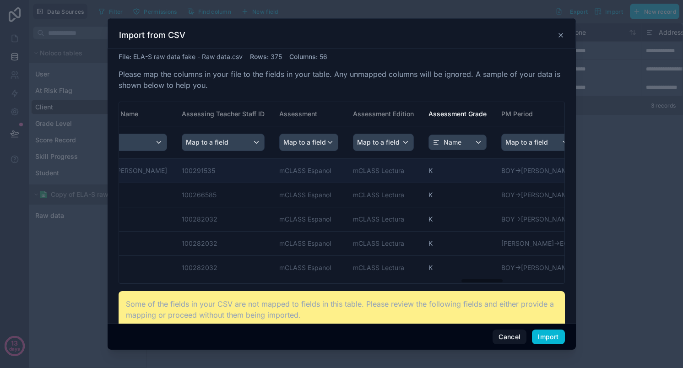
scroll to position [0, 3540]
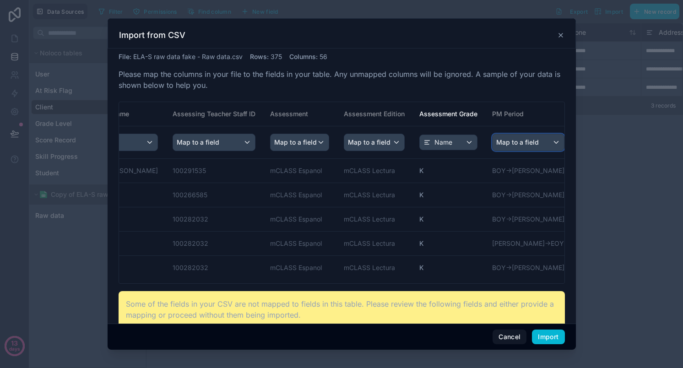
click at [493, 141] on div "Map to a field" at bounding box center [528, 142] width 71 height 16
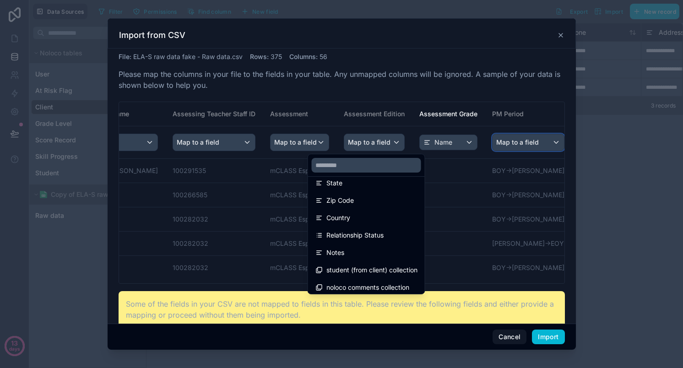
scroll to position [187, 0]
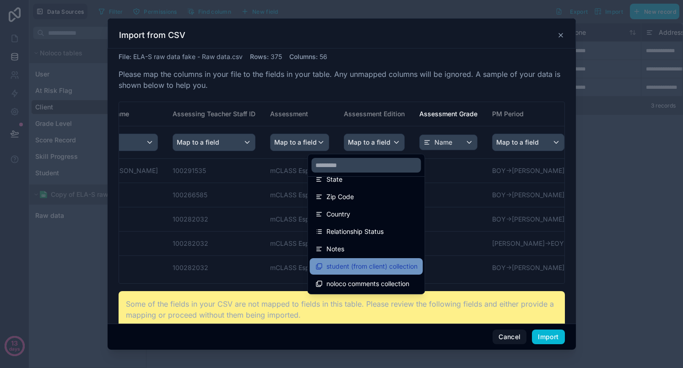
click at [333, 266] on span "student (from client) collection" at bounding box center [372, 266] width 91 height 11
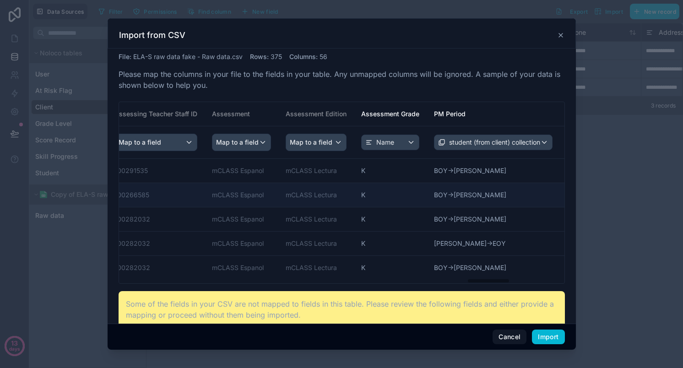
scroll to position [0, 3609]
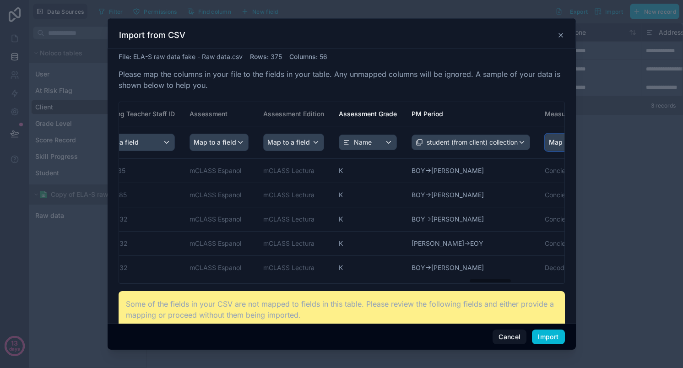
click at [545, 146] on div "Map to a field" at bounding box center [586, 142] width 83 height 16
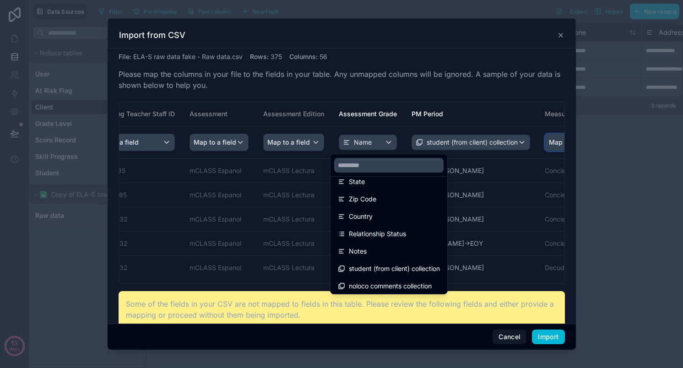
scroll to position [187, 0]
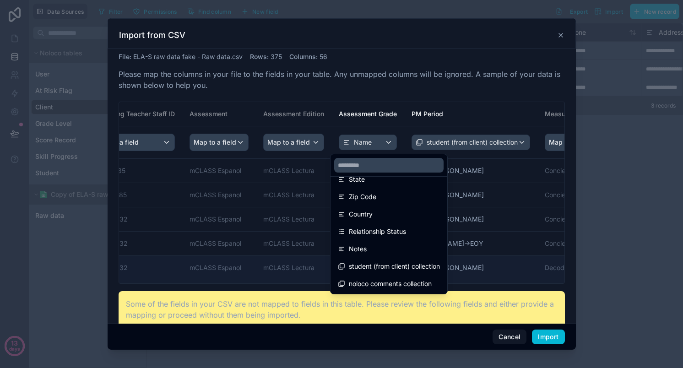
click at [354, 267] on span "student (from client) collection" at bounding box center [394, 266] width 91 height 11
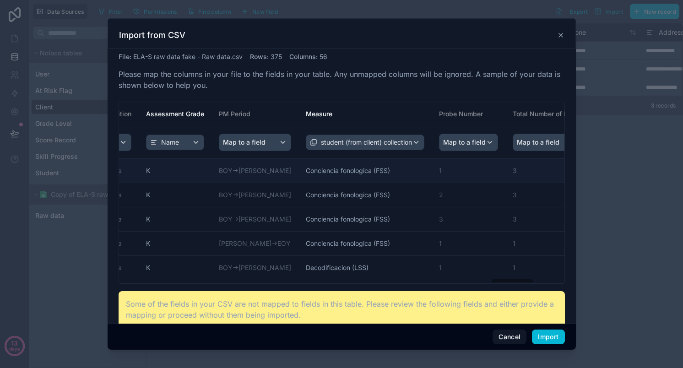
scroll to position [0, 3817]
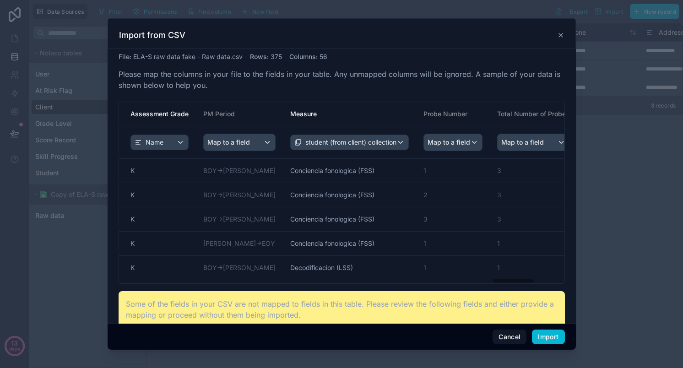
click at [588, 144] on span "Map to a field" at bounding box center [609, 142] width 43 height 16
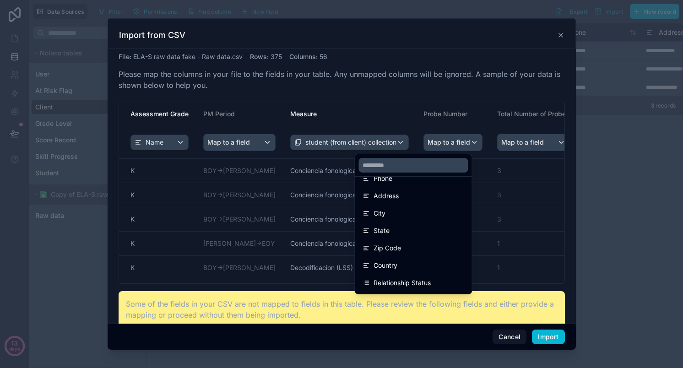
scroll to position [187, 0]
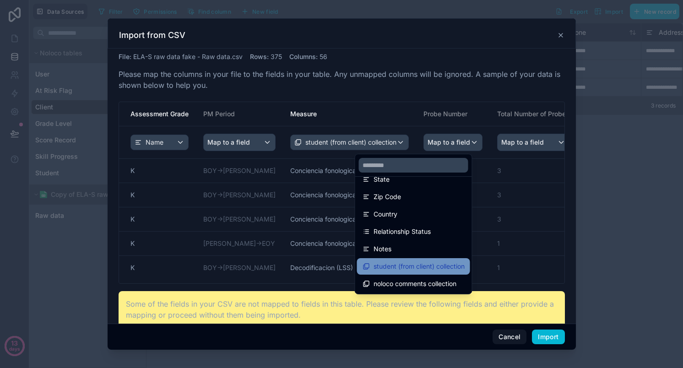
click at [403, 268] on span "student (from client) collection" at bounding box center [419, 266] width 91 height 11
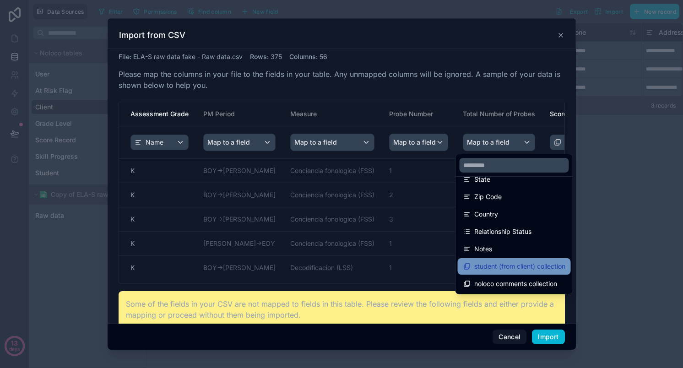
click at [519, 269] on span "student (from client) collection" at bounding box center [519, 266] width 91 height 11
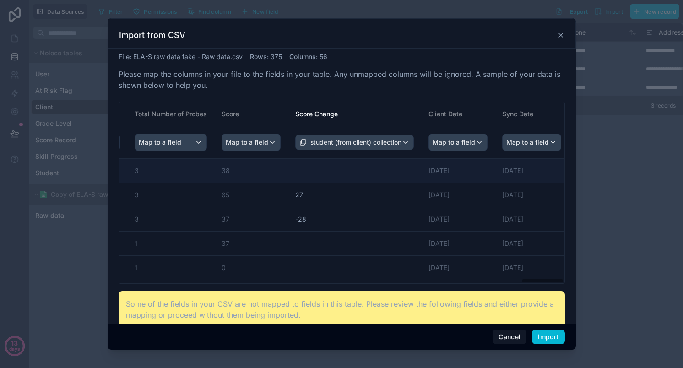
scroll to position [0, 4149]
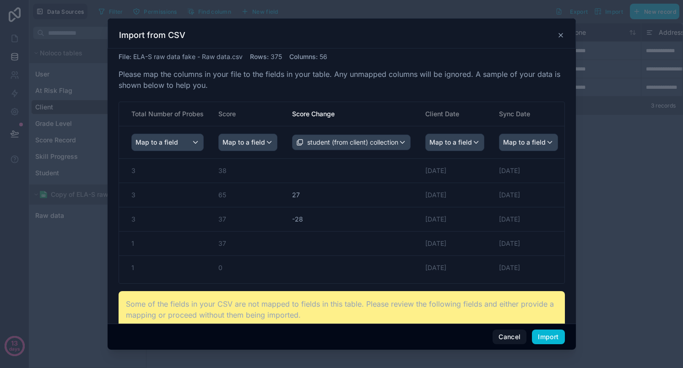
click at [577, 138] on span "Map to a field" at bounding box center [598, 142] width 43 height 16
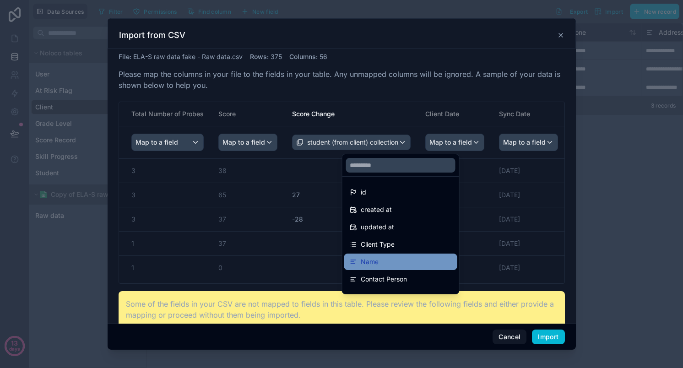
scroll to position [187, 0]
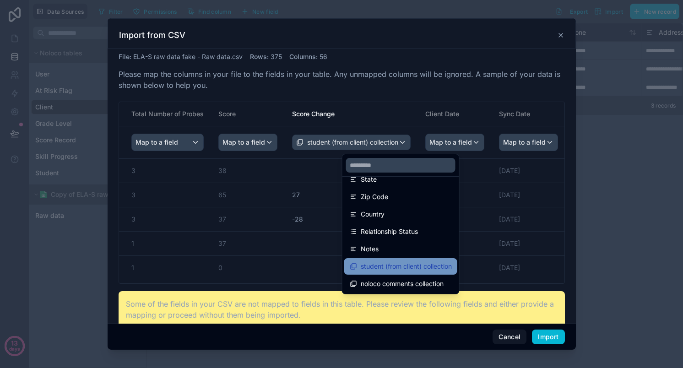
click at [401, 270] on span "student (from client) collection" at bounding box center [406, 266] width 91 height 11
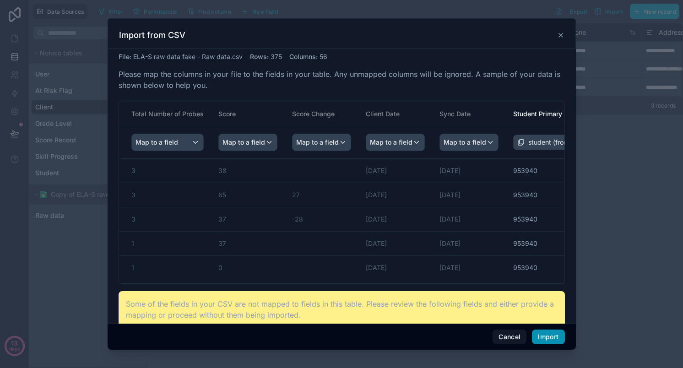
click at [541, 339] on button "Import" at bounding box center [548, 337] width 33 height 15
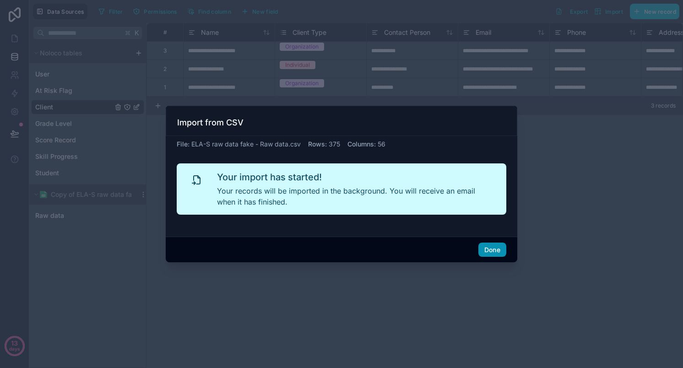
click at [498, 250] on button "Done" at bounding box center [493, 250] width 28 height 15
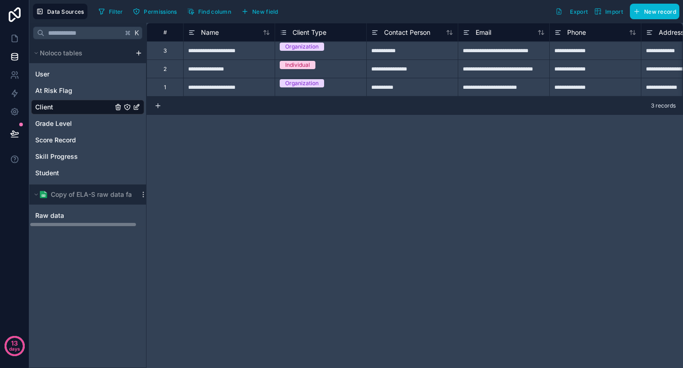
click at [252, 209] on div "**********" at bounding box center [415, 195] width 537 height 345
click at [49, 195] on div "Copy of ELA-S raw data fake" at bounding box center [86, 194] width 92 height 9
click at [59, 75] on link "User" at bounding box center [73, 74] width 77 height 9
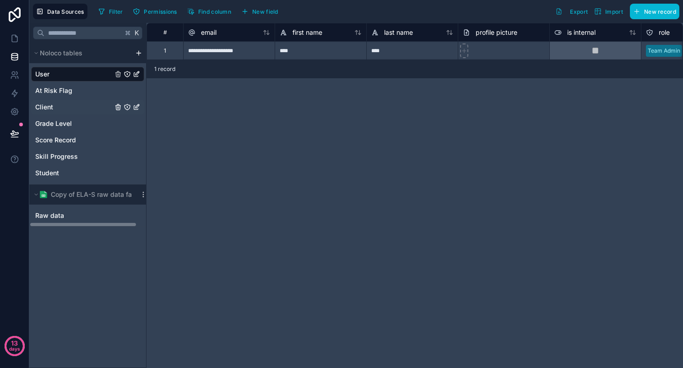
click at [53, 104] on link "Client" at bounding box center [73, 107] width 77 height 9
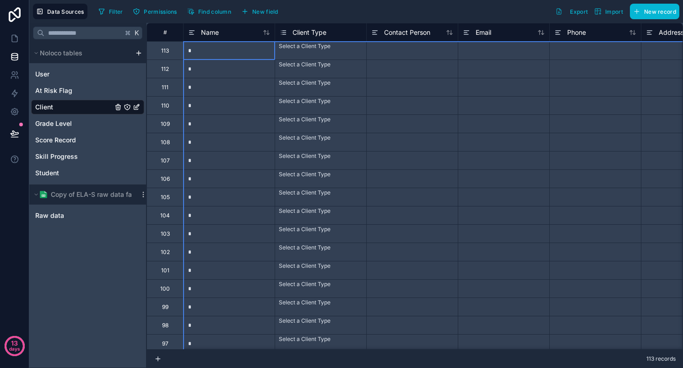
click at [174, 36] on div "#" at bounding box center [165, 32] width 37 height 18
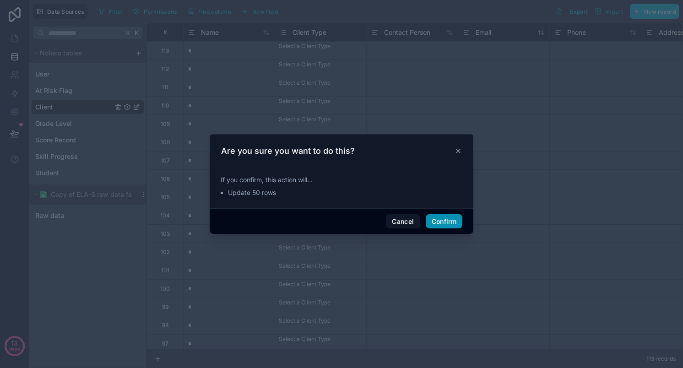
click at [435, 214] on button "Confirm" at bounding box center [444, 221] width 37 height 15
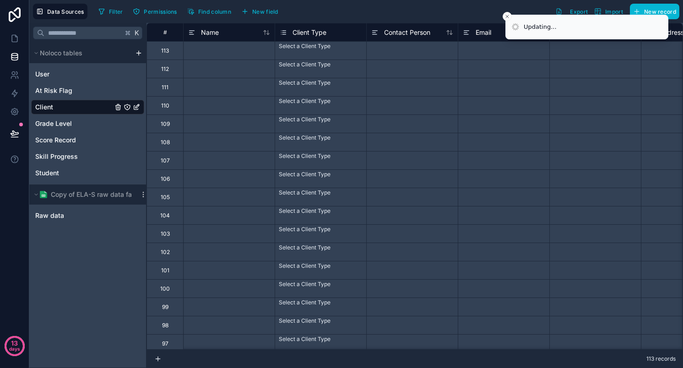
click at [172, 35] on div "#" at bounding box center [165, 32] width 22 height 7
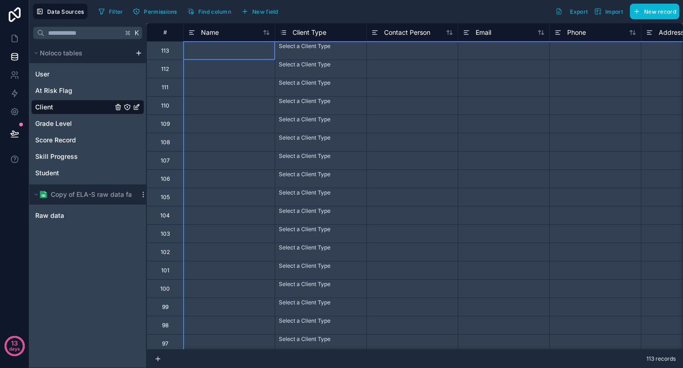
click at [210, 56] on div at bounding box center [229, 50] width 92 height 18
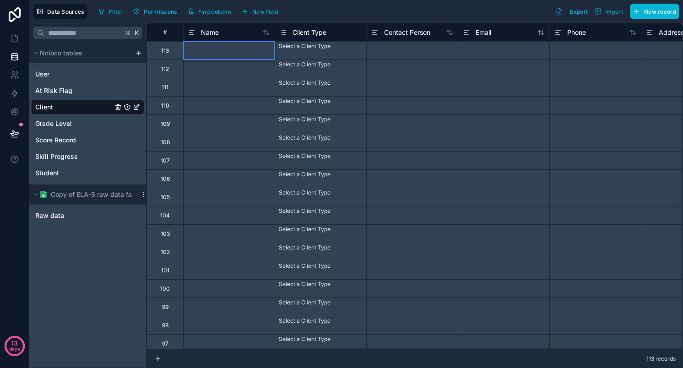
click at [200, 89] on div at bounding box center [229, 87] width 92 height 18
click at [195, 51] on div at bounding box center [229, 50] width 92 height 18
click at [52, 215] on span "Raw data" at bounding box center [49, 215] width 29 height 9
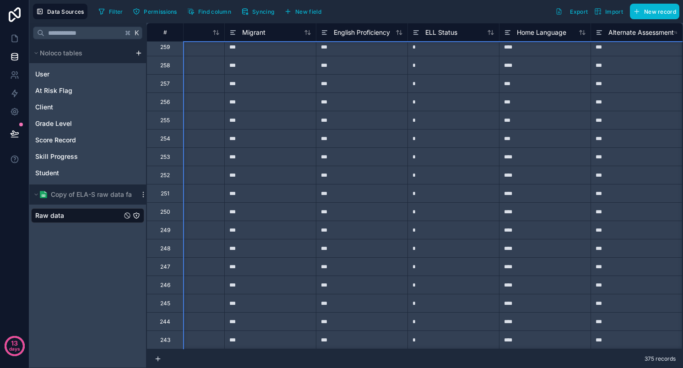
scroll to position [2202, 2707]
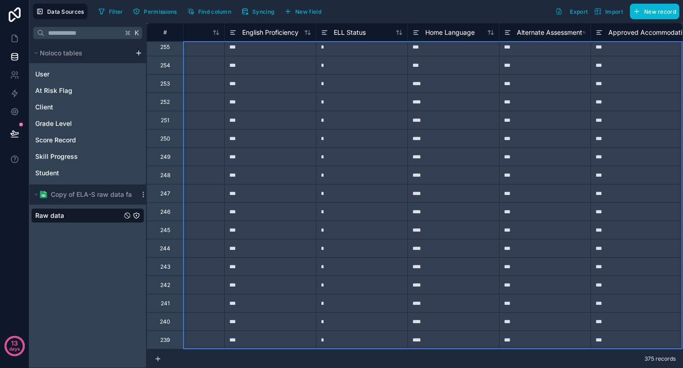
drag, startPoint x: 197, startPoint y: 53, endPoint x: 687, endPoint y: 414, distance: 608.5
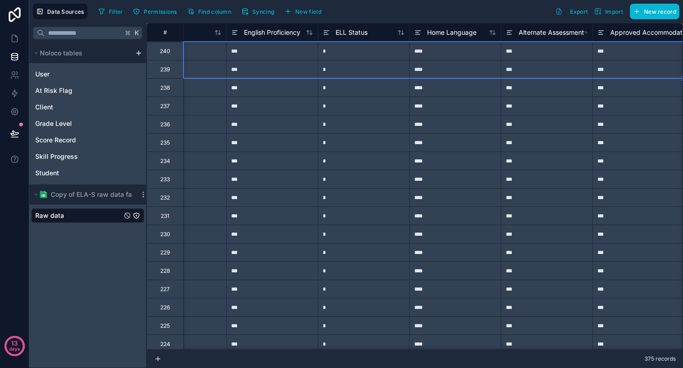
scroll to position [0, 0]
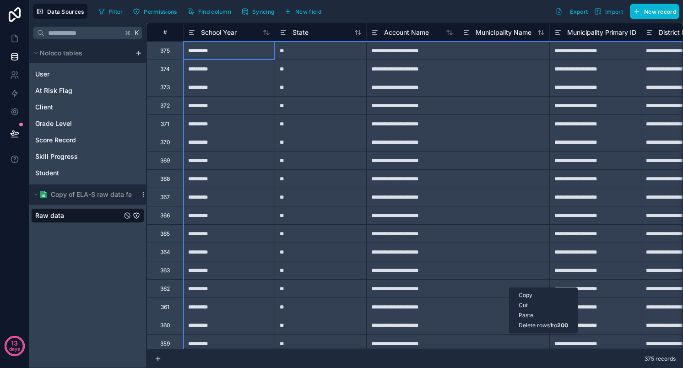
click at [528, 295] on div "Copy" at bounding box center [544, 295] width 68 height 10
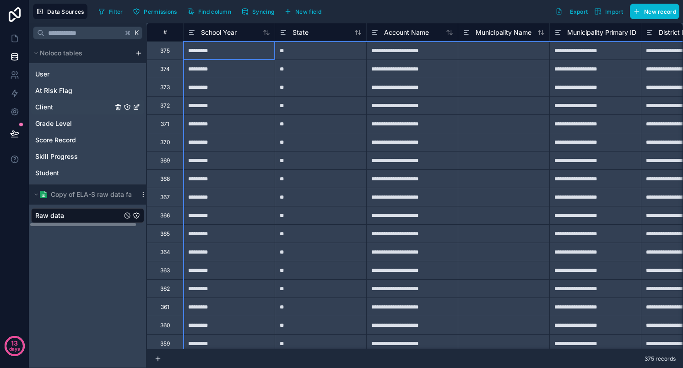
click at [49, 103] on span "Client" at bounding box center [44, 107] width 18 height 9
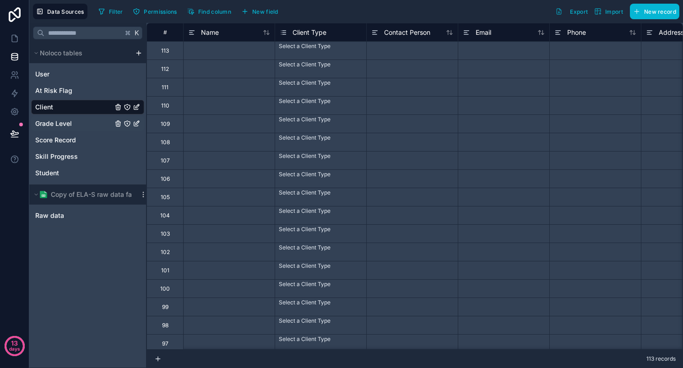
click at [53, 122] on span "Grade Level" at bounding box center [53, 123] width 37 height 9
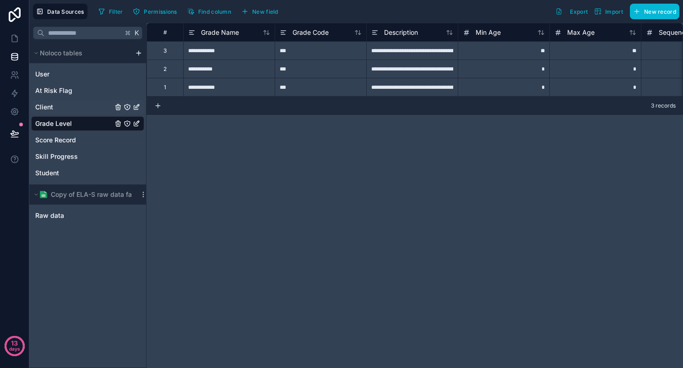
click at [49, 104] on span "Client" at bounding box center [44, 107] width 18 height 9
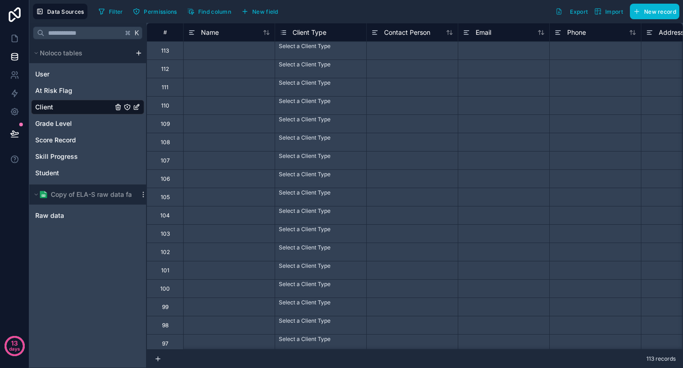
click at [241, 53] on div at bounding box center [229, 50] width 92 height 18
click at [167, 31] on div "#" at bounding box center [165, 32] width 22 height 7
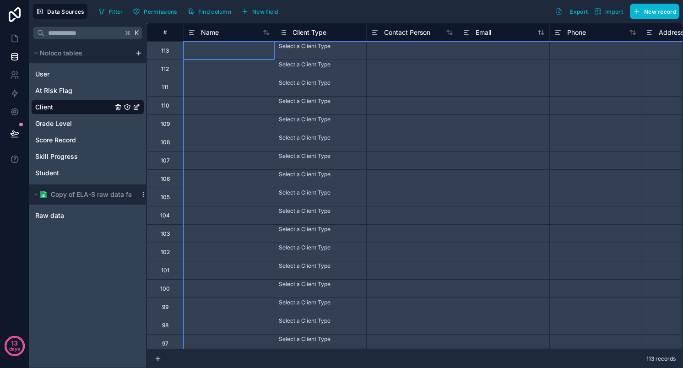
click at [167, 33] on div "#" at bounding box center [165, 32] width 22 height 7
click at [216, 77] on div "Paste" at bounding box center [228, 76] width 66 height 10
click at [233, 82] on div "Paste" at bounding box center [241, 82] width 66 height 10
click at [217, 54] on div at bounding box center [229, 50] width 92 height 18
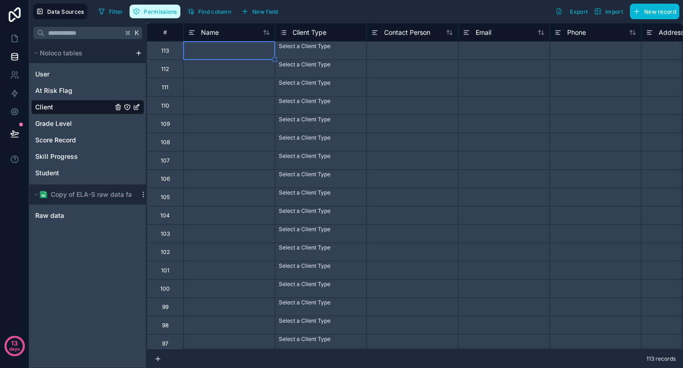
click at [172, 10] on span "Permissions" at bounding box center [160, 11] width 33 height 7
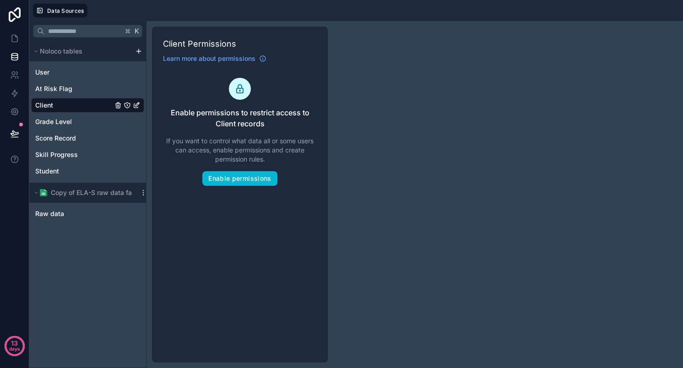
click at [429, 78] on div "K Noloco tables User At Risk Flag Client Grade Level Score Record Skill Progres…" at bounding box center [356, 194] width 654 height 347
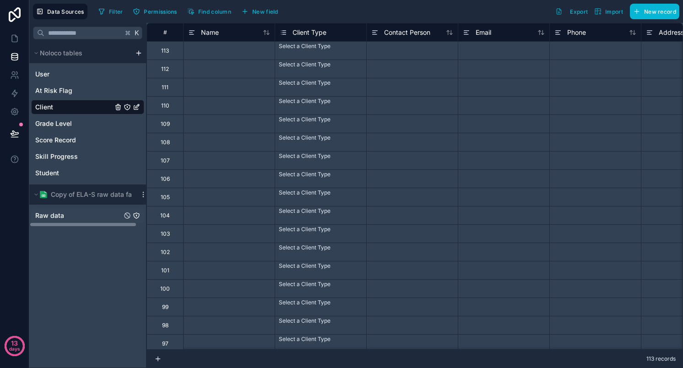
click at [51, 213] on span "Raw data" at bounding box center [49, 215] width 29 height 9
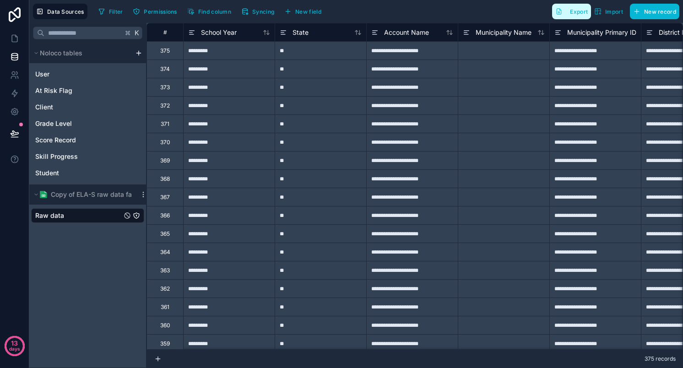
click at [577, 14] on span "Export" at bounding box center [579, 11] width 18 height 7
click at [98, 52] on button "Noloco tables" at bounding box center [81, 53] width 100 height 13
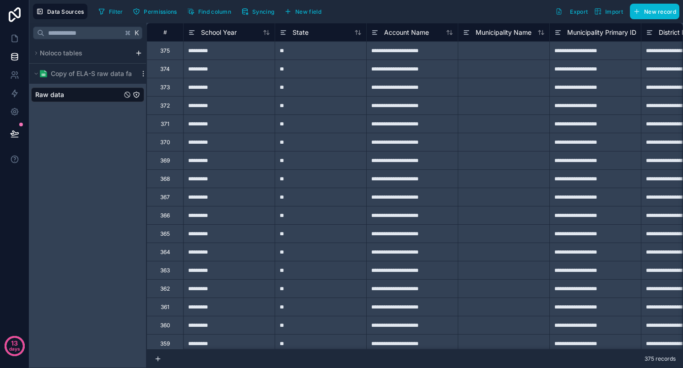
click at [142, 50] on html "**********" at bounding box center [341, 184] width 683 height 368
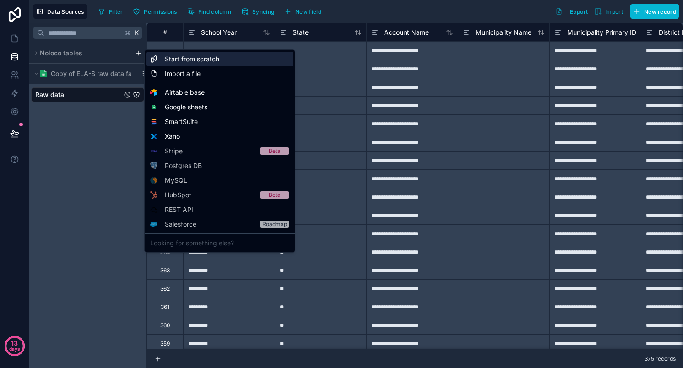
click at [218, 59] on span "Start from scratch" at bounding box center [192, 58] width 54 height 9
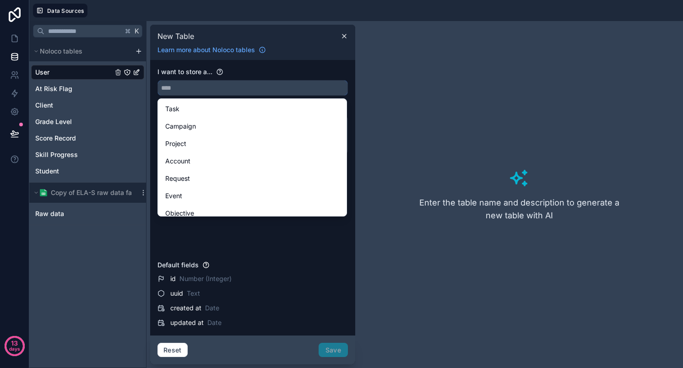
click at [191, 89] on input "text" at bounding box center [253, 88] width 190 height 15
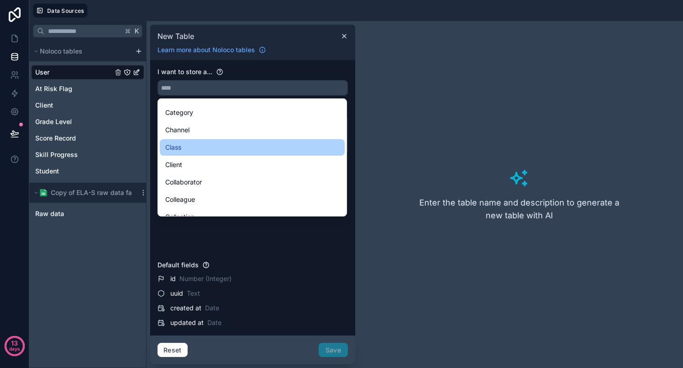
click at [195, 148] on div "Class" at bounding box center [252, 147] width 174 height 11
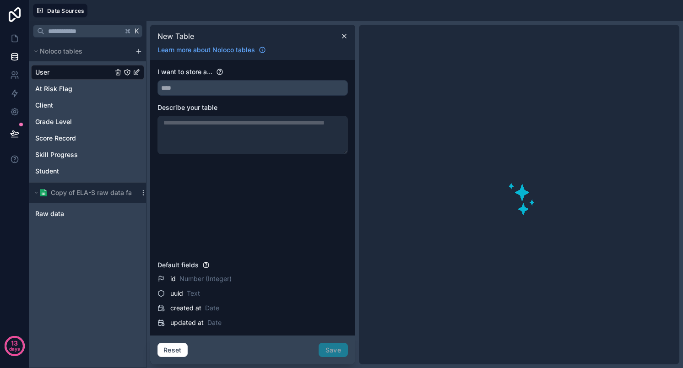
type input "*****"
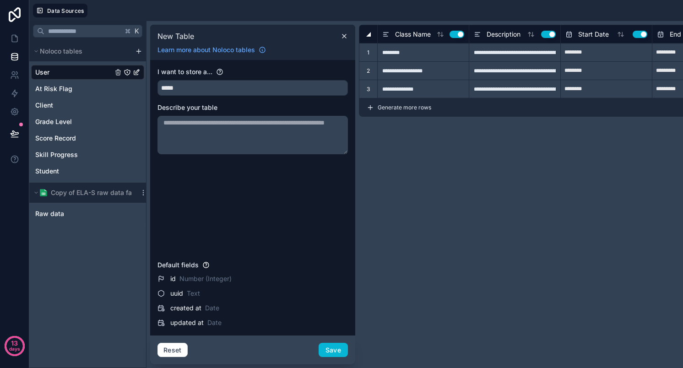
click at [172, 132] on textarea at bounding box center [253, 135] width 191 height 38
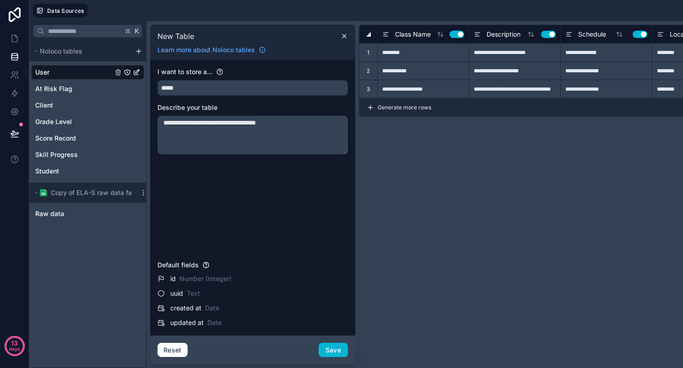
paste textarea "**********"
type textarea "**********"
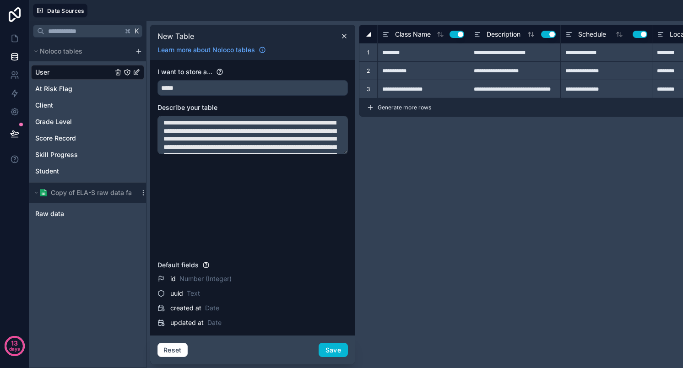
scroll to position [53, 0]
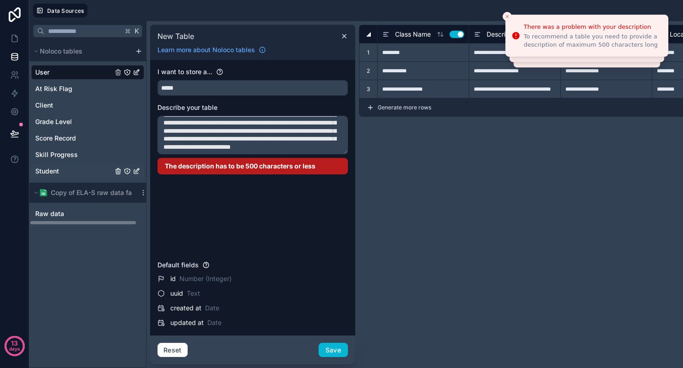
type input "**********"
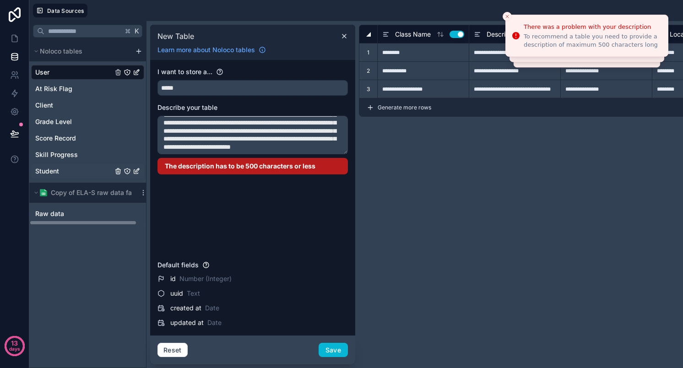
type input "**********"
type input "**"
type input "**********"
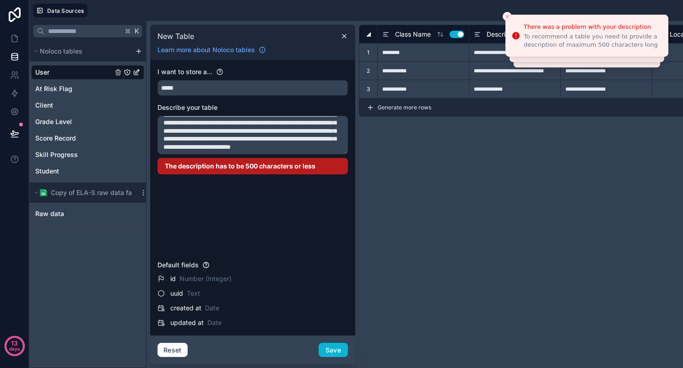
type input "**********"
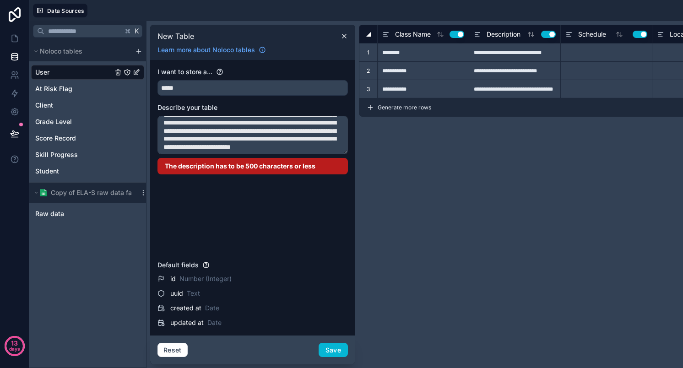
scroll to position [0, 0]
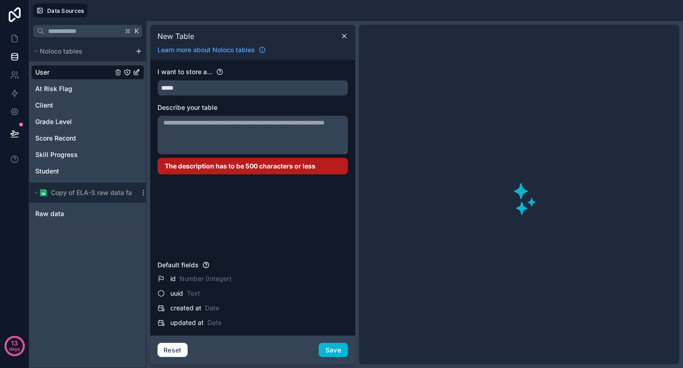
paste textarea "**********"
type textarea "**********"
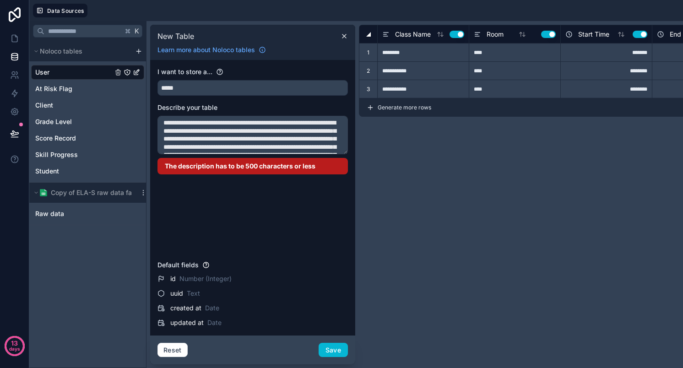
click at [174, 134] on textarea "**********" at bounding box center [253, 135] width 191 height 38
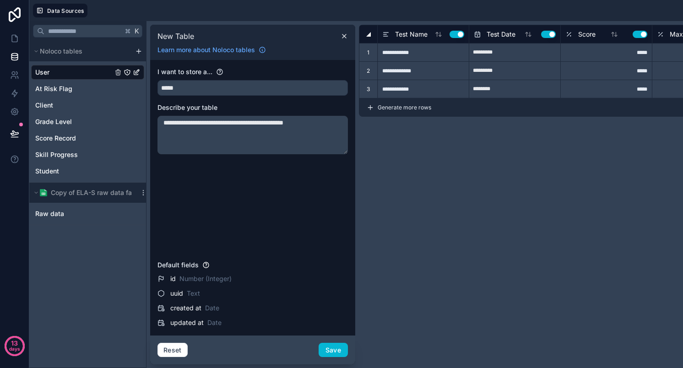
type textarea "**********"
type input "*****"
type input "**********"
type input "*****"
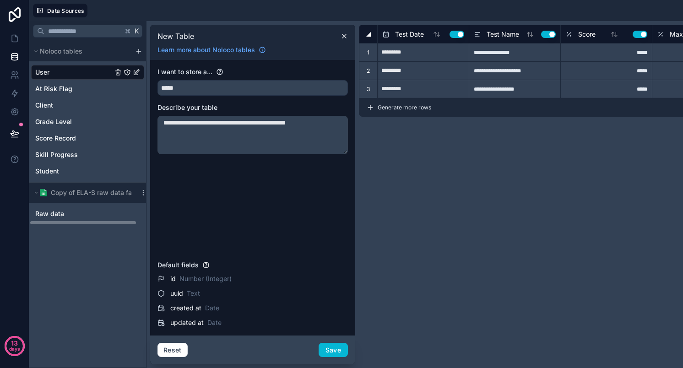
type input "*****"
type input "*********"
type input "*****"
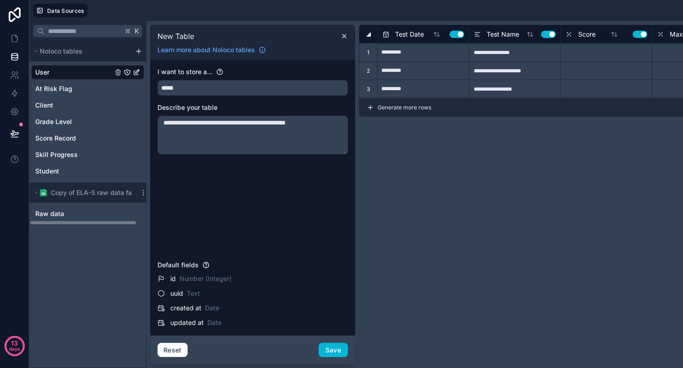
type input "*****"
type input "******"
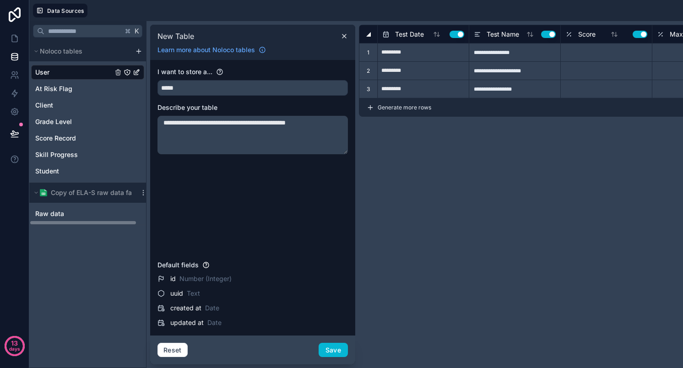
type input "*****"
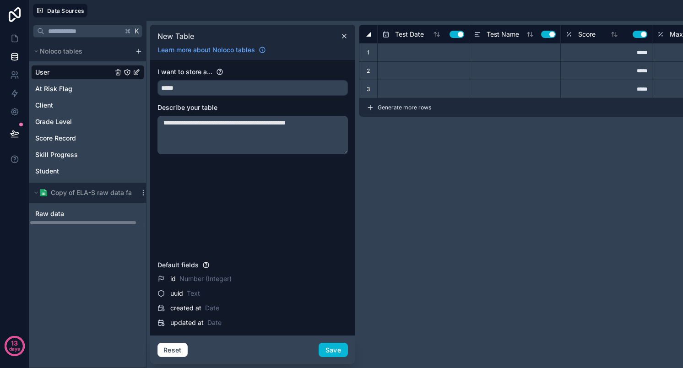
type input "*****"
type input "*********"
type input "*****"
type input "*********"
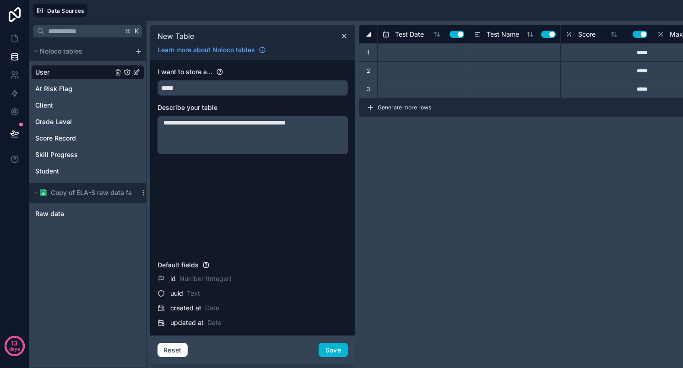
type input "*****"
type input "*********"
type input "*****"
type input "*********"
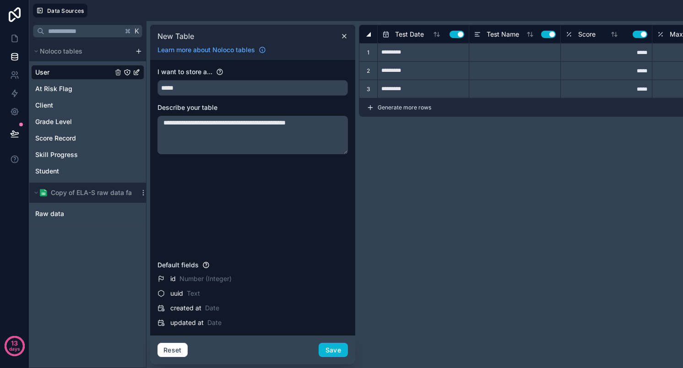
type input "*****"
type input "*********"
type input "*****"
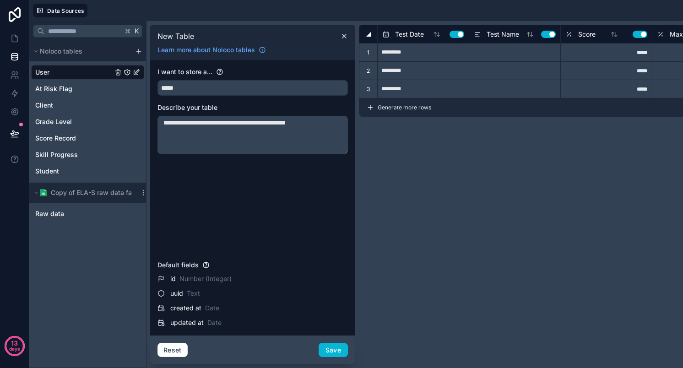
type input "*********"
type input "*****"
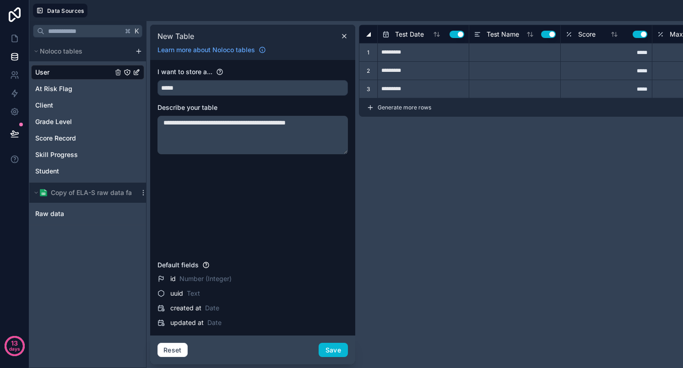
type input "*****"
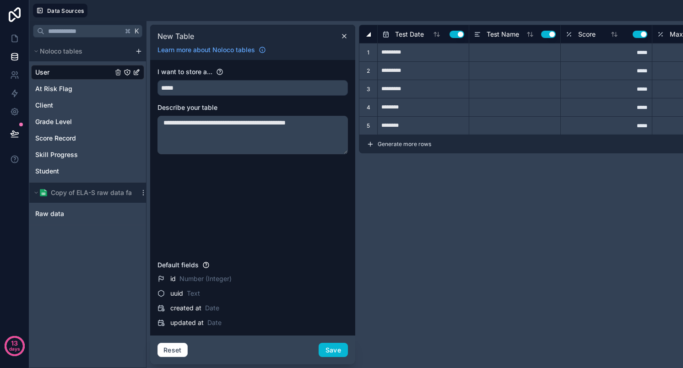
type input "********"
type input "*****"
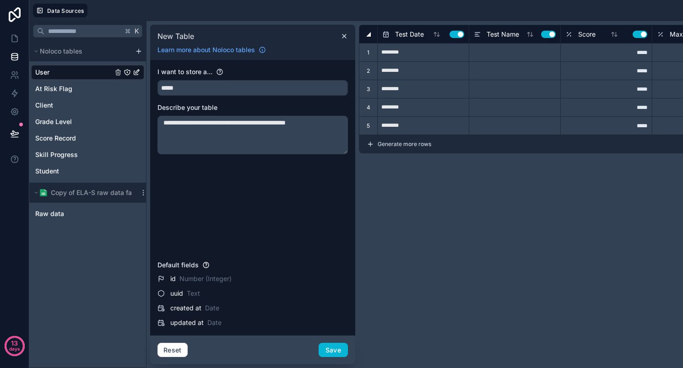
type input "*****"
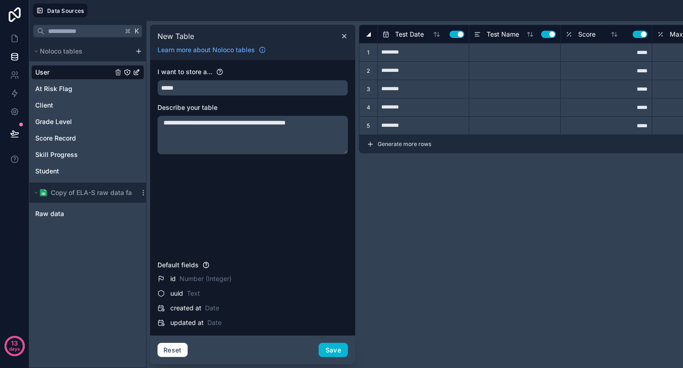
type input "*****"
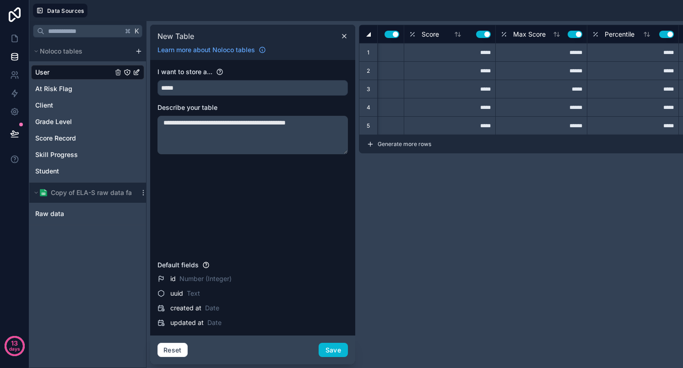
scroll to position [0, 222]
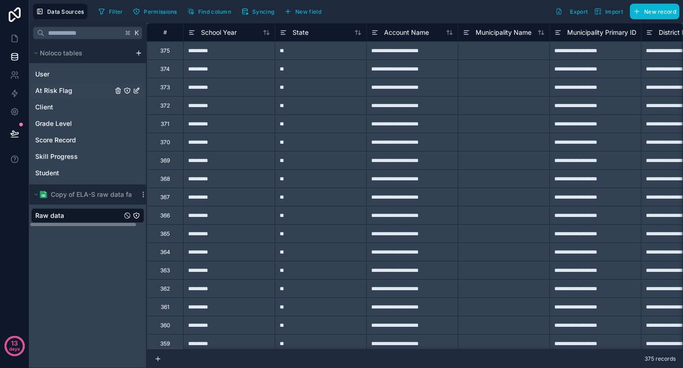
click at [54, 87] on span "At Risk Flag" at bounding box center [53, 90] width 37 height 9
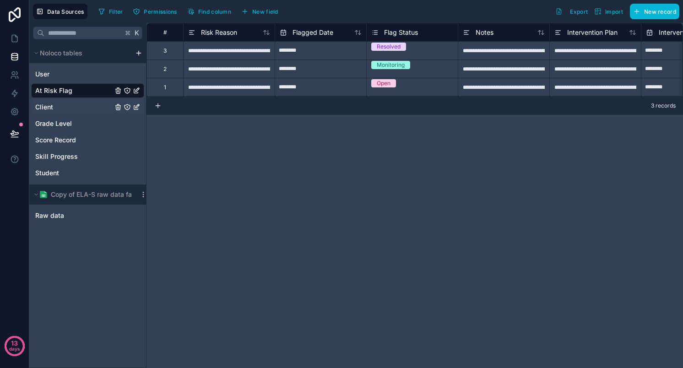
click at [44, 105] on span "Client" at bounding box center [44, 107] width 18 height 9
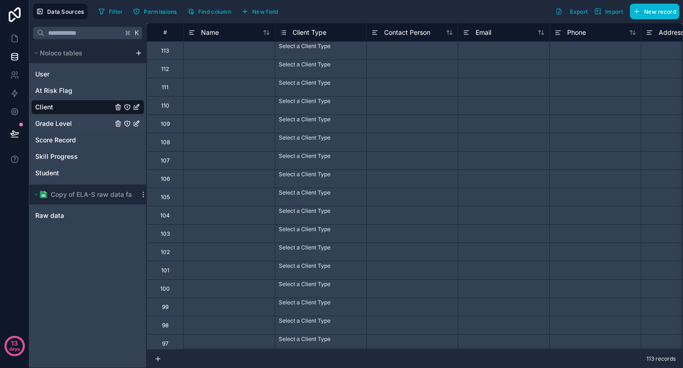
click at [62, 125] on span "Grade Level" at bounding box center [53, 123] width 37 height 9
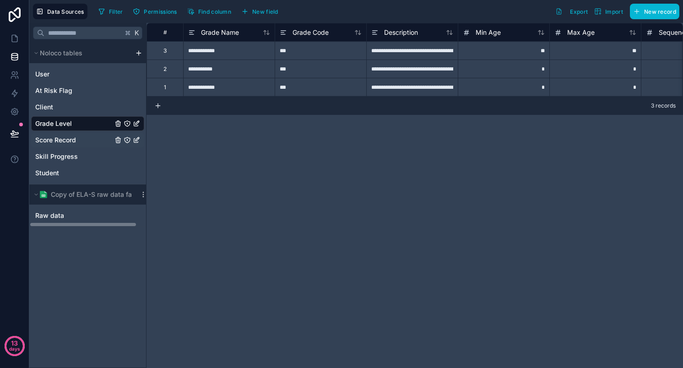
click at [61, 141] on span "Score Record" at bounding box center [55, 140] width 41 height 9
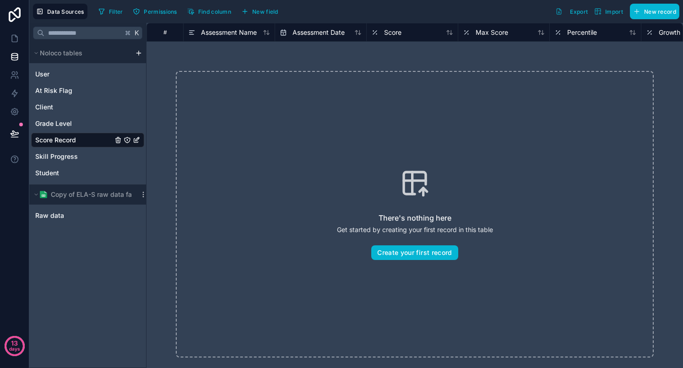
click at [393, 262] on div "There's nothing here Get started by creating your first record in this table Cr…" at bounding box center [415, 214] width 478 height 287
click at [389, 251] on button "Create your first record" at bounding box center [414, 252] width 87 height 15
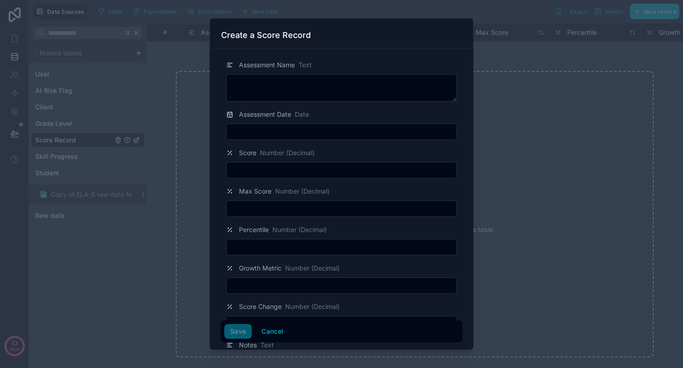
click at [515, 125] on div at bounding box center [341, 184] width 683 height 368
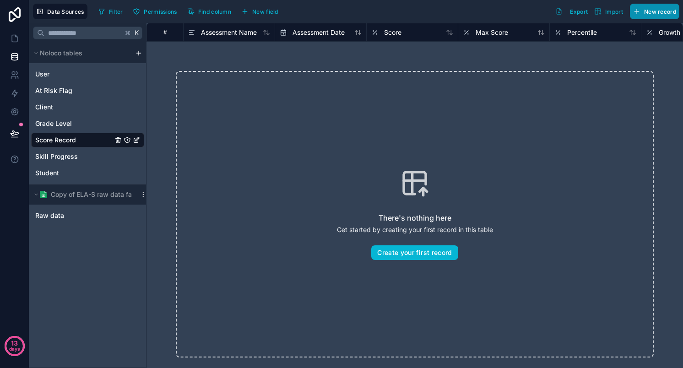
click at [646, 12] on span "New record" at bounding box center [660, 11] width 32 height 7
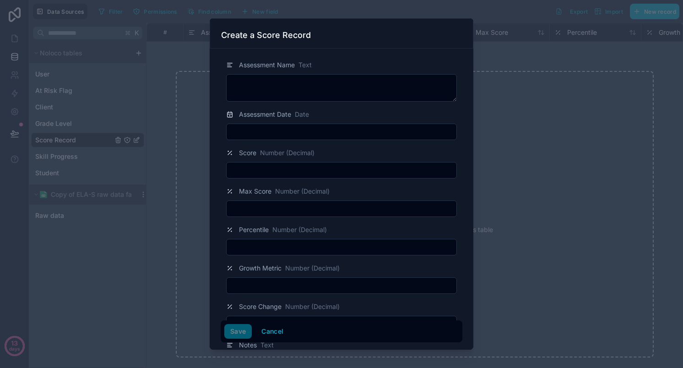
click at [534, 173] on div at bounding box center [341, 184] width 683 height 368
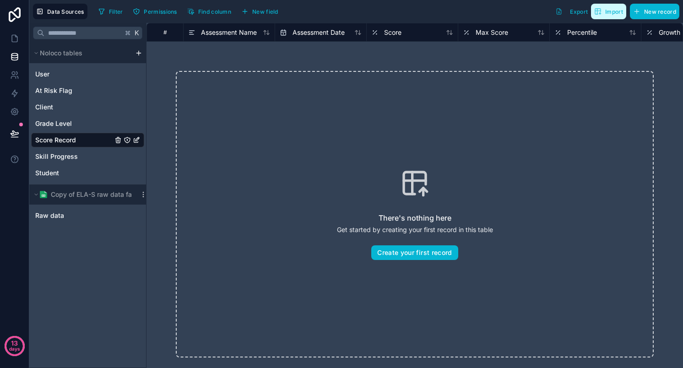
click at [613, 15] on button "Import" at bounding box center [608, 12] width 35 height 16
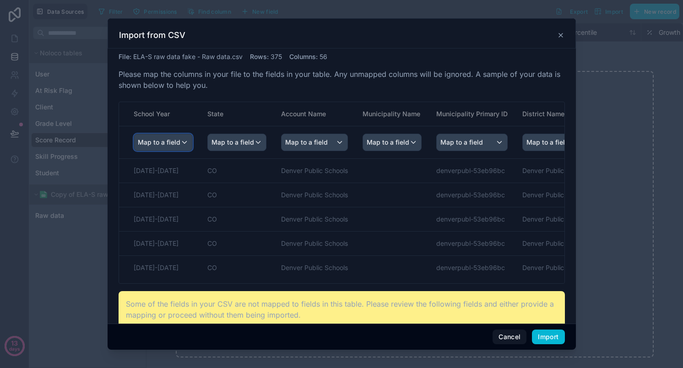
click at [174, 139] on span "Map to a field" at bounding box center [159, 142] width 43 height 16
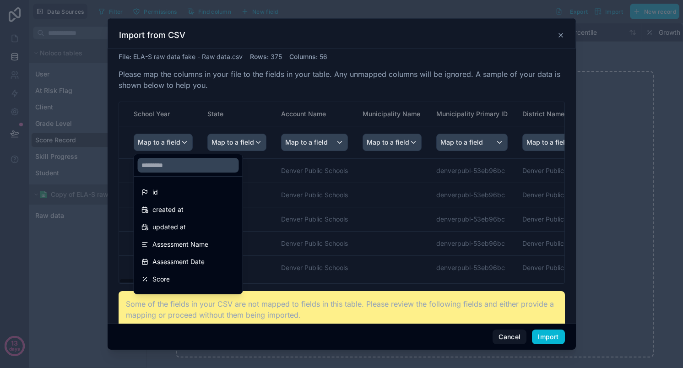
click at [253, 107] on div "scrollable content" at bounding box center [342, 184] width 468 height 332
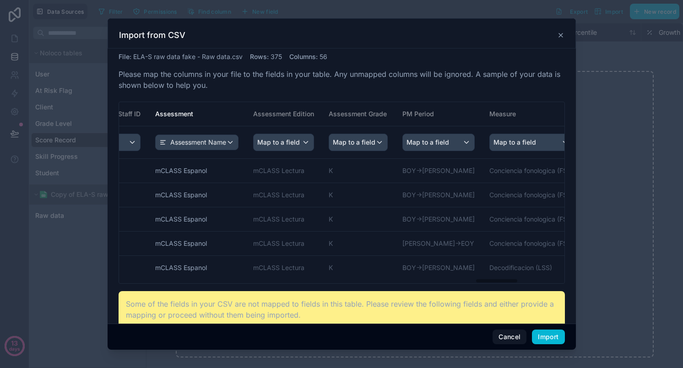
scroll to position [0, 3629]
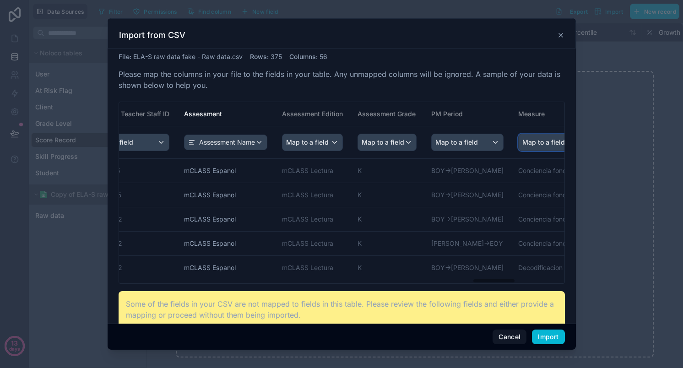
click at [519, 141] on div "Map to a field" at bounding box center [560, 142] width 83 height 16
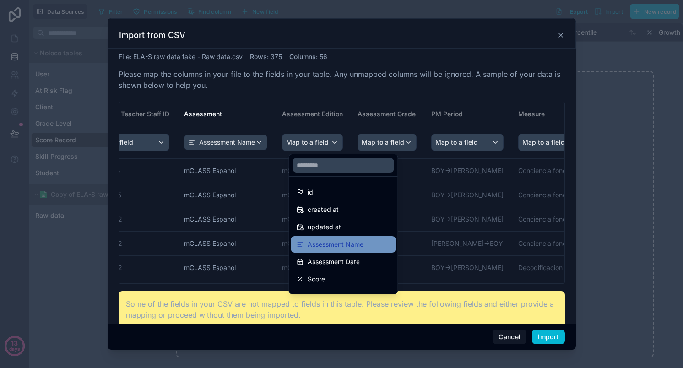
click at [378, 241] on div "Assessment Name" at bounding box center [344, 244] width 94 height 11
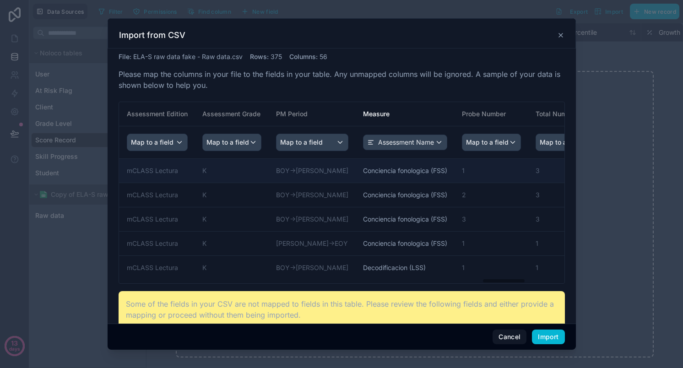
scroll to position [0, 3768]
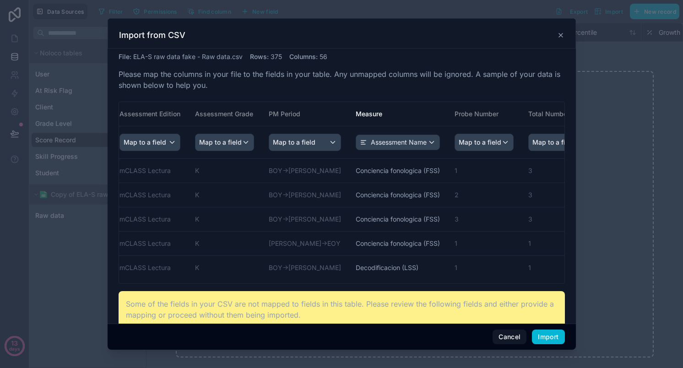
click at [616, 141] on div "Score" at bounding box center [638, 142] width 44 height 15
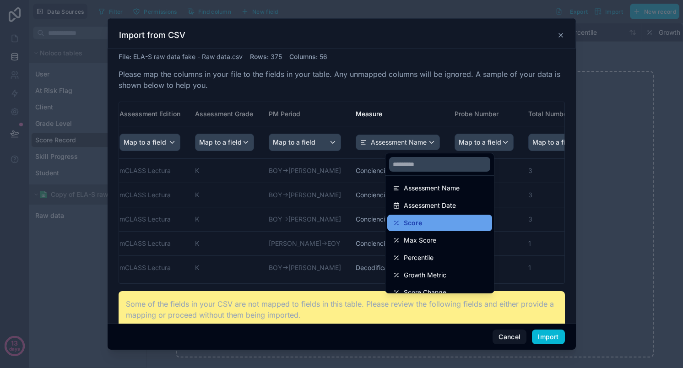
scroll to position [73, 0]
click at [452, 224] on div "Score" at bounding box center [440, 222] width 94 height 11
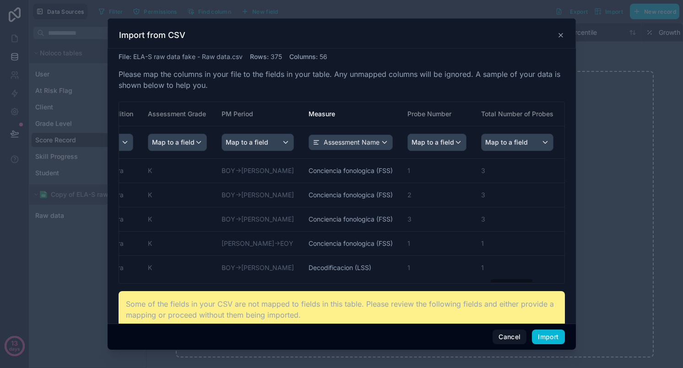
scroll to position [0, 3823]
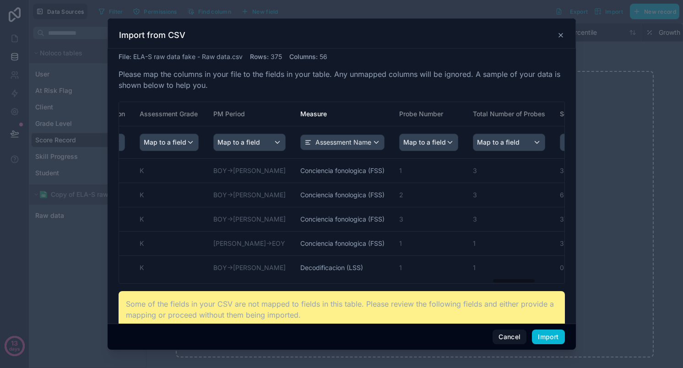
click at [634, 136] on div "Score Change" at bounding box center [668, 142] width 69 height 15
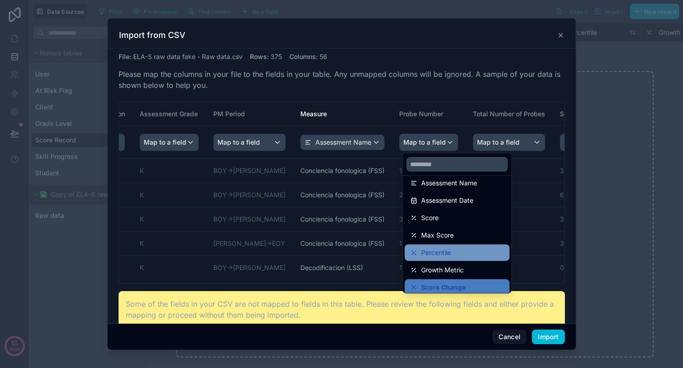
scroll to position [81, 0]
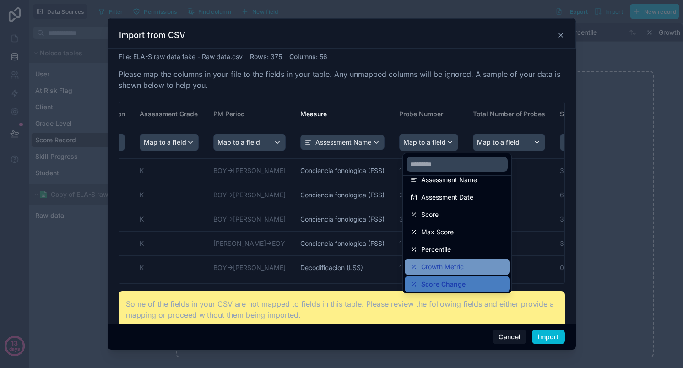
click at [478, 262] on div "Growth Metric" at bounding box center [457, 266] width 94 height 11
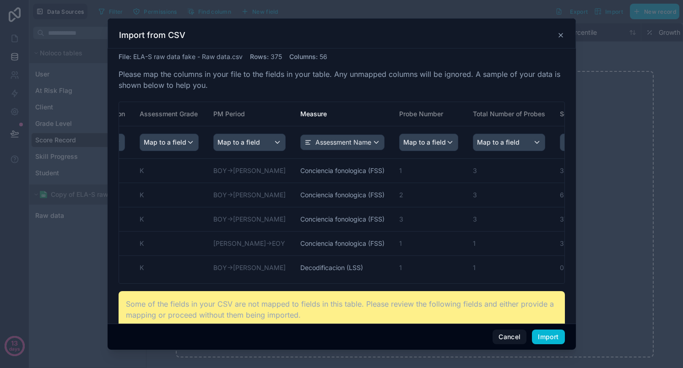
click at [649, 144] on span "Growth Metric" at bounding box center [670, 142] width 43 height 9
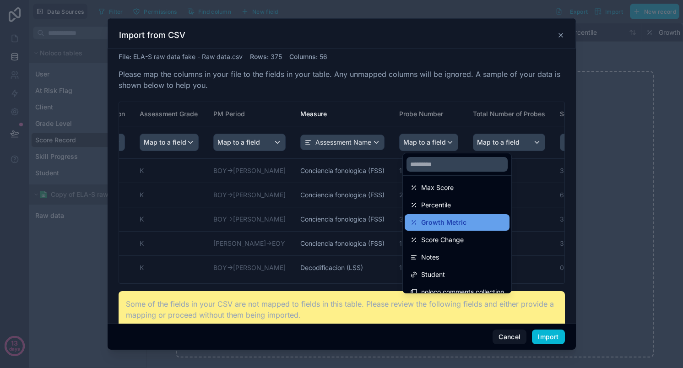
scroll to position [126, 0]
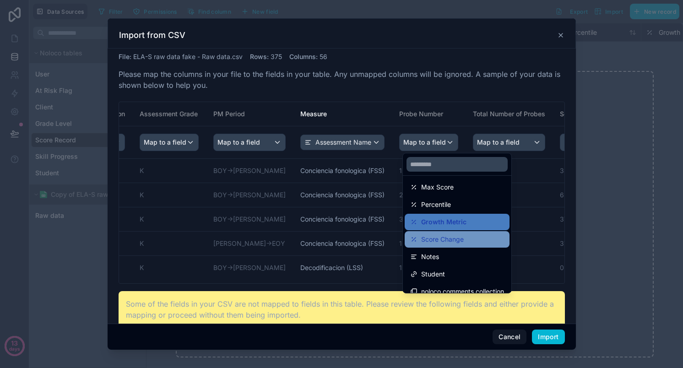
click at [439, 240] on span "Score Change" at bounding box center [442, 239] width 43 height 11
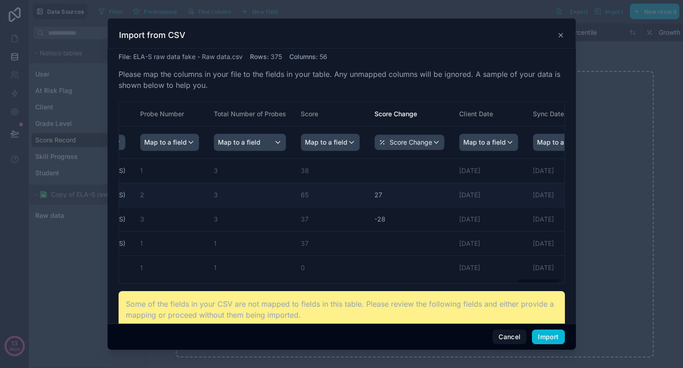
scroll to position [0, 4114]
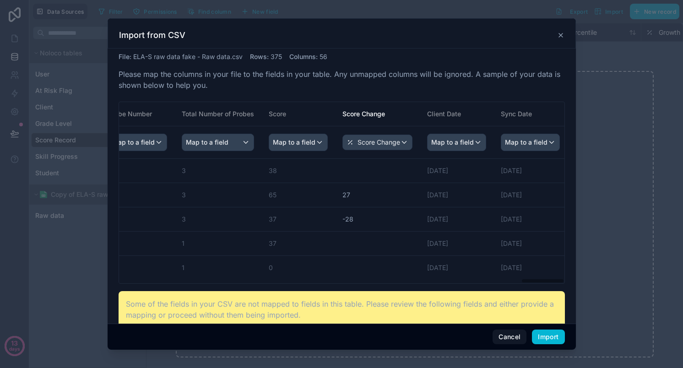
click at [579, 140] on span "Map to a field" at bounding box center [600, 142] width 43 height 16
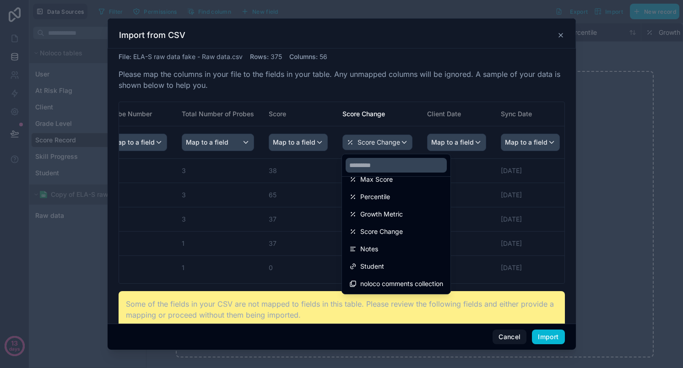
scroll to position [114, 0]
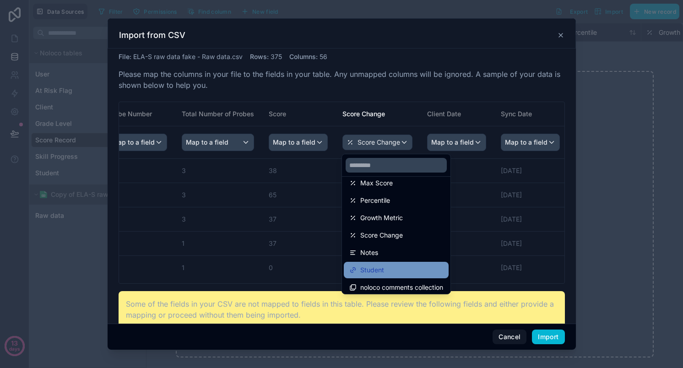
click at [402, 267] on div "Student" at bounding box center [396, 270] width 94 height 11
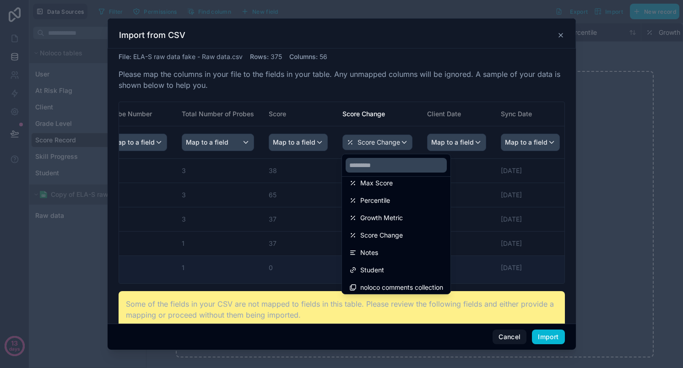
scroll to position [0, 4114]
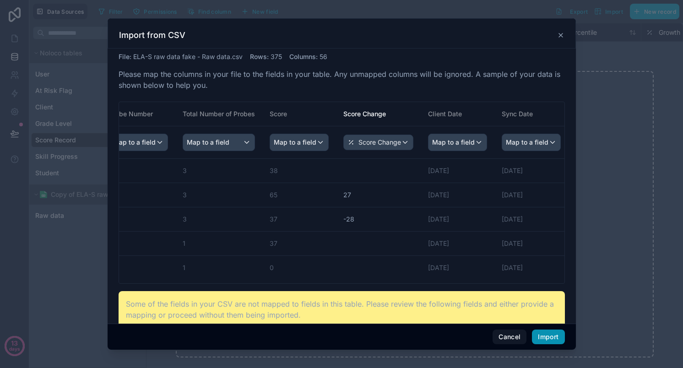
click at [551, 336] on button "Import" at bounding box center [548, 337] width 33 height 15
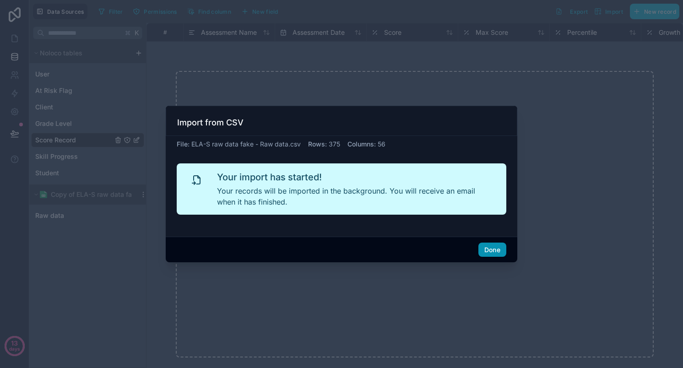
click at [492, 251] on button "Done" at bounding box center [493, 250] width 28 height 15
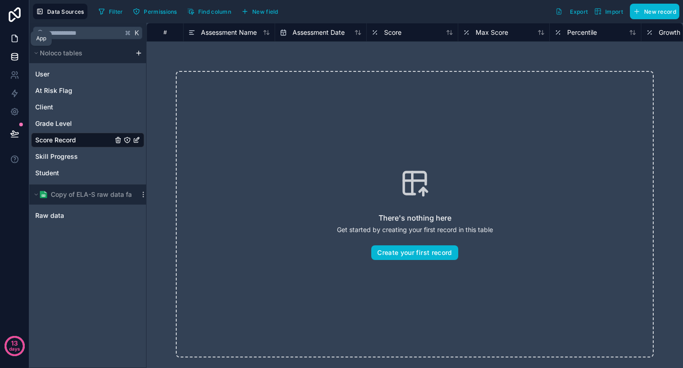
click at [12, 38] on icon at bounding box center [14, 38] width 9 height 9
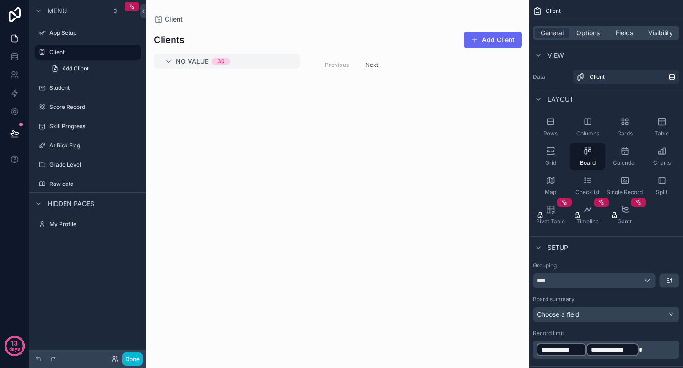
click at [220, 57] on div "No value 30" at bounding box center [233, 61] width 114 height 15
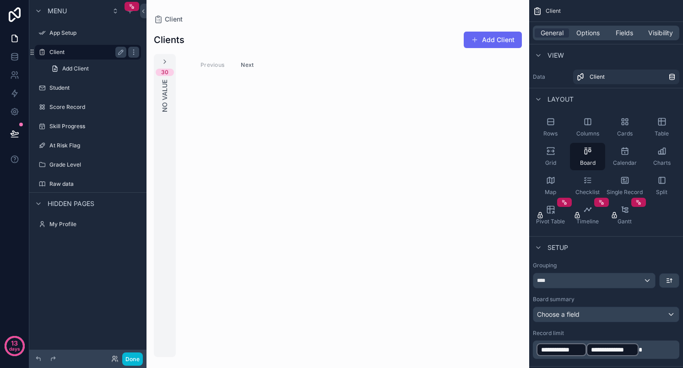
click at [81, 57] on div "Client" at bounding box center [87, 52] width 77 height 11
click at [82, 67] on span "Add Client" at bounding box center [75, 68] width 27 height 7
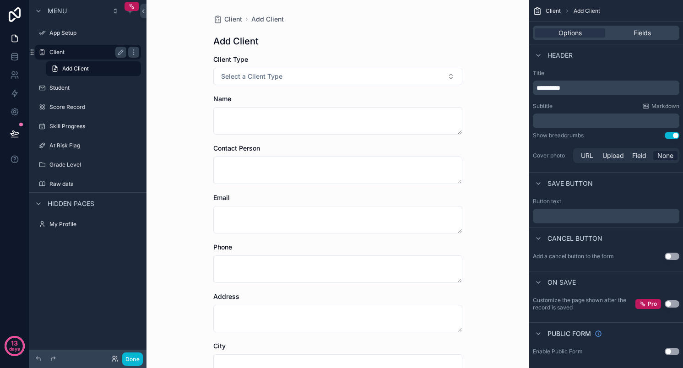
click at [76, 51] on label "Client" at bounding box center [85, 52] width 73 height 7
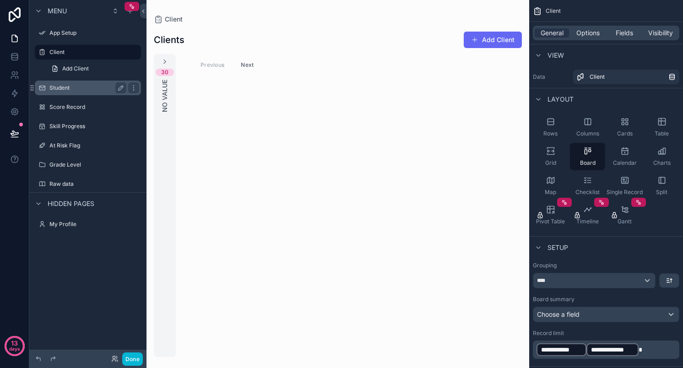
click at [70, 91] on label "Student" at bounding box center [85, 87] width 73 height 7
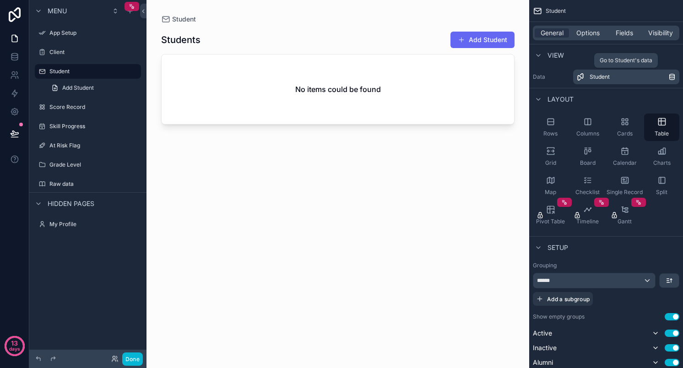
click at [605, 77] on span "Student" at bounding box center [600, 76] width 20 height 7
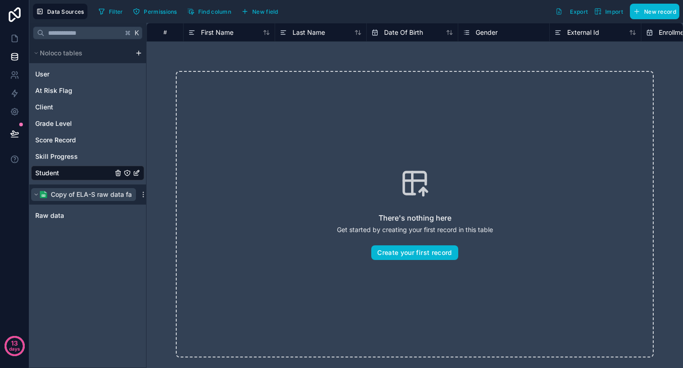
click at [79, 198] on span "Copy of ELA-S raw data fake" at bounding box center [95, 194] width 88 height 9
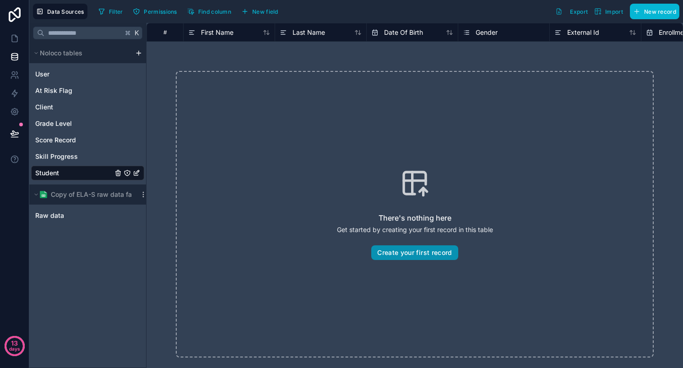
click at [390, 253] on button "Create your first record" at bounding box center [414, 252] width 87 height 15
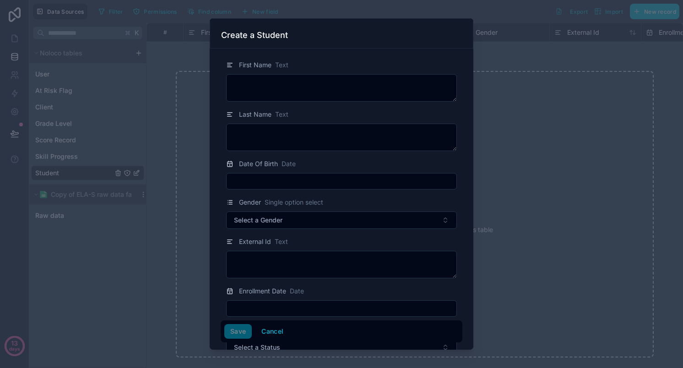
click at [612, 125] on div at bounding box center [341, 184] width 683 height 368
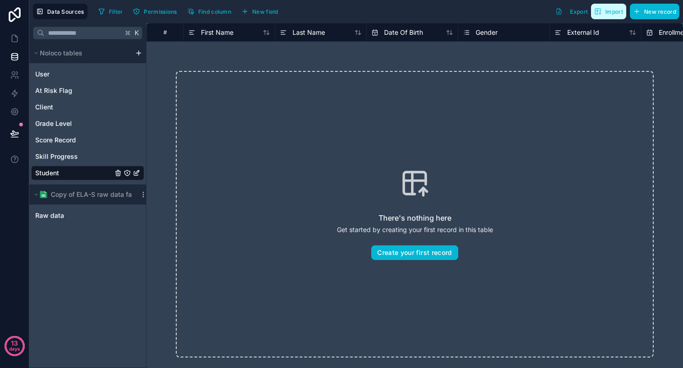
click at [609, 16] on button "Import" at bounding box center [608, 12] width 35 height 16
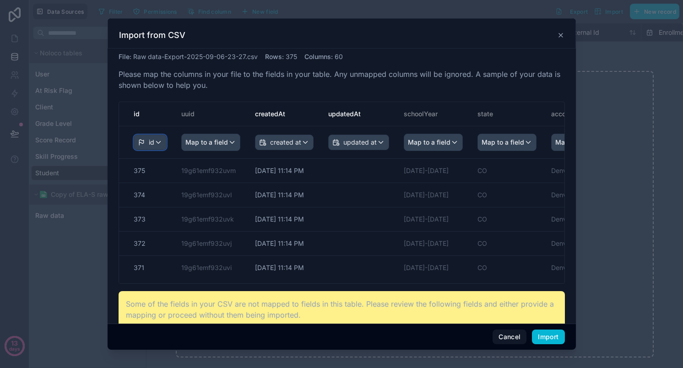
click at [159, 140] on div "id" at bounding box center [150, 142] width 32 height 15
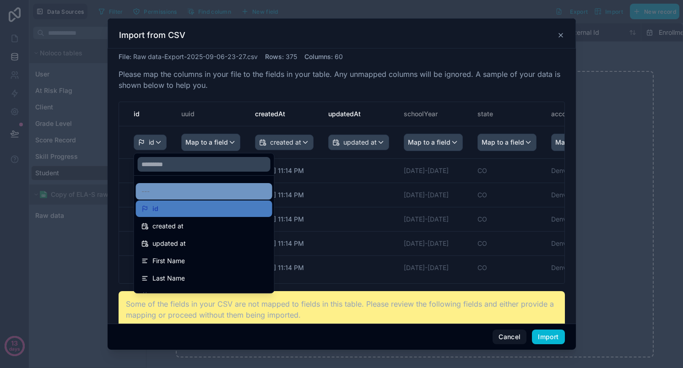
click at [173, 196] on div "---" at bounding box center [204, 191] width 125 height 11
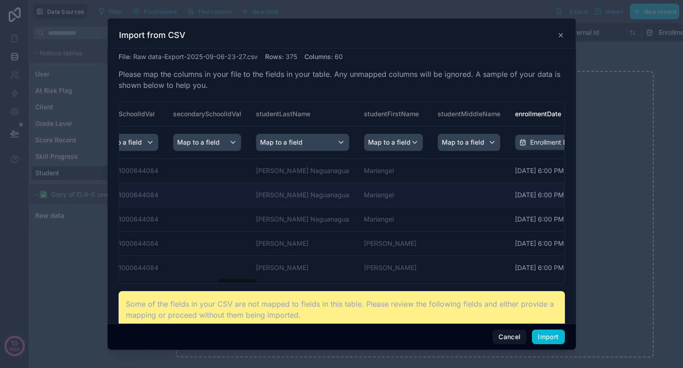
scroll to position [0, 1240]
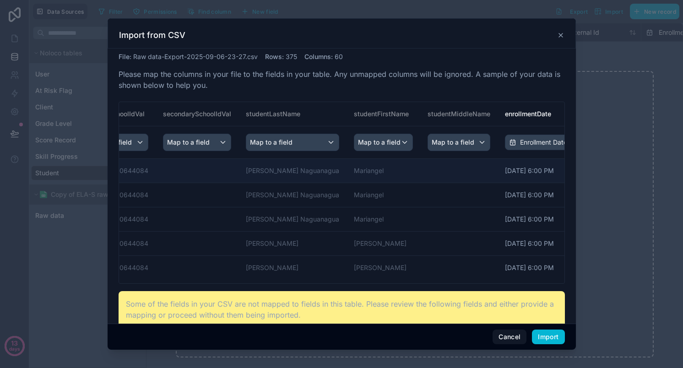
click at [272, 161] on td "[PERSON_NAME] Naguanagua" at bounding box center [293, 171] width 108 height 24
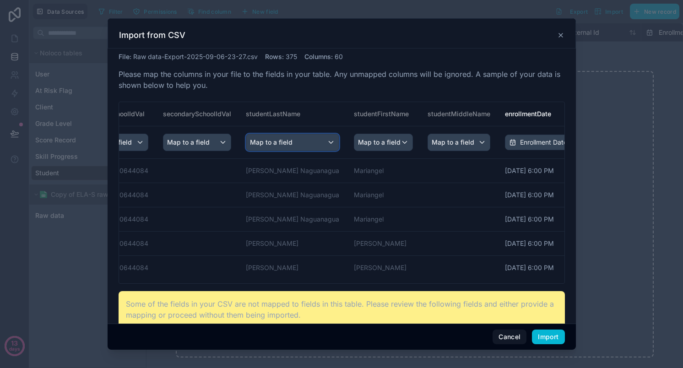
click at [253, 147] on div "Map to a field" at bounding box center [292, 142] width 93 height 16
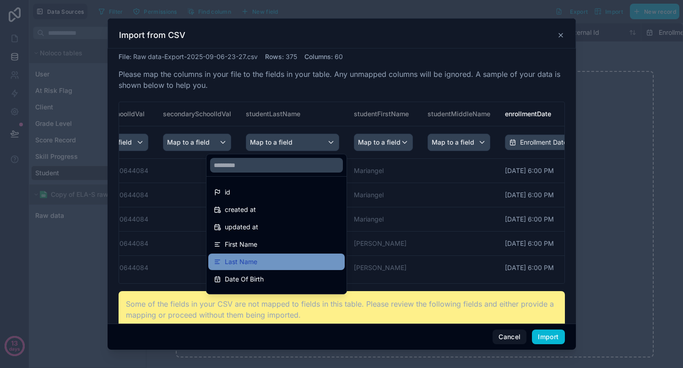
click at [270, 264] on div "Last Name" at bounding box center [276, 261] width 125 height 11
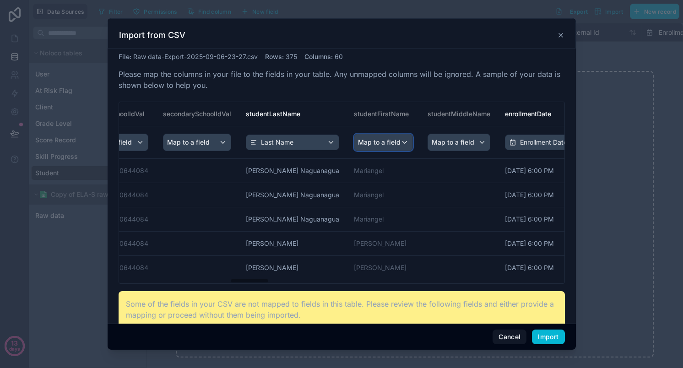
click at [358, 138] on span "Map to a field" at bounding box center [379, 142] width 43 height 16
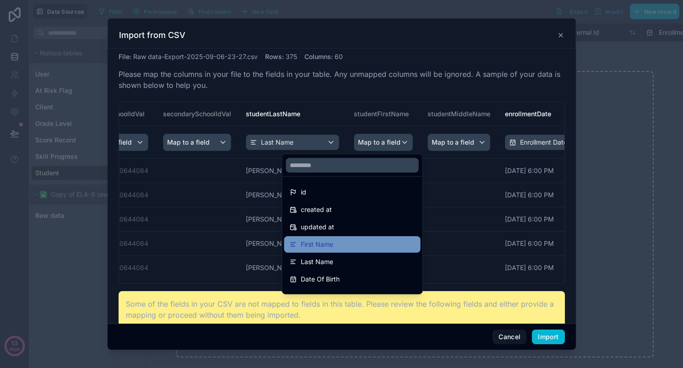
click at [340, 249] on div "First Name" at bounding box center [352, 244] width 125 height 11
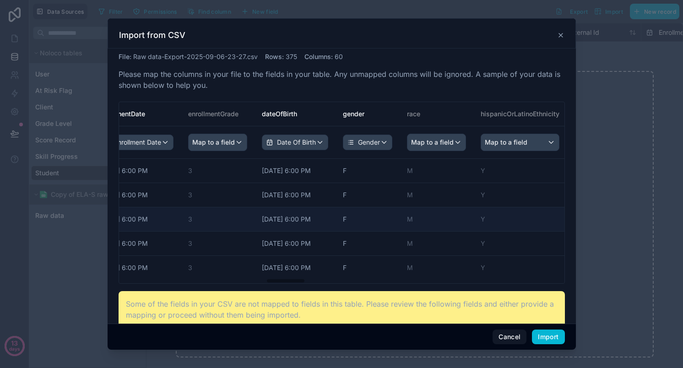
scroll to position [0, 1648]
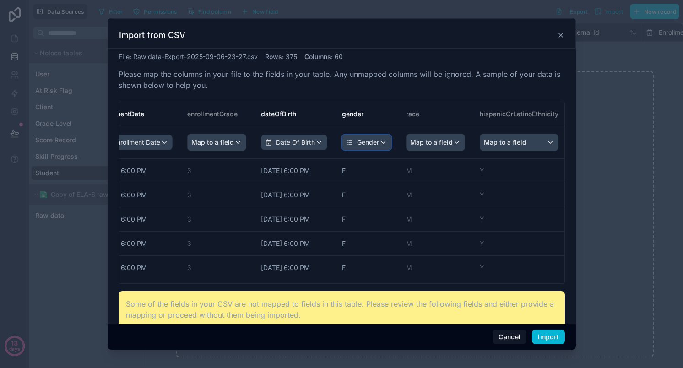
click at [357, 146] on span "Gender" at bounding box center [368, 142] width 22 height 9
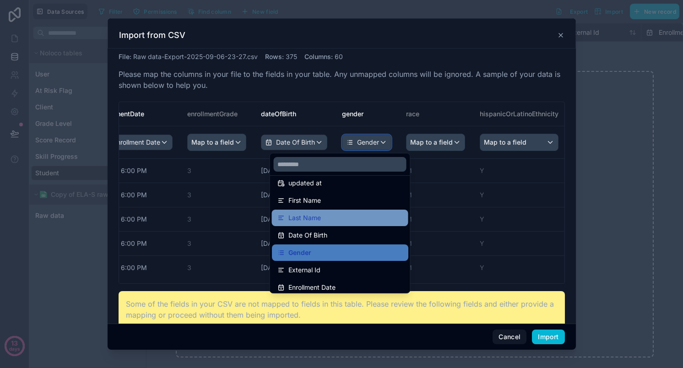
scroll to position [50, 0]
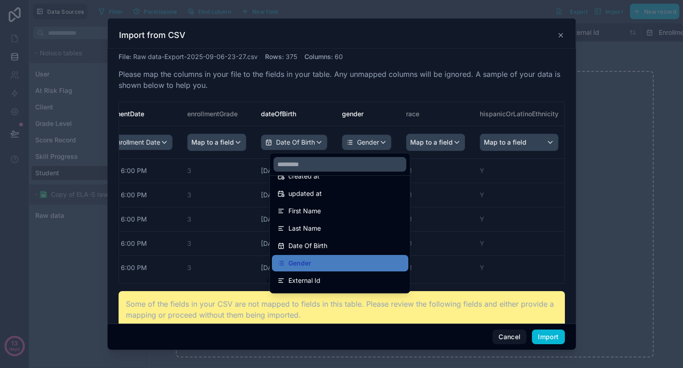
click at [359, 82] on div "scrollable content" at bounding box center [342, 184] width 468 height 332
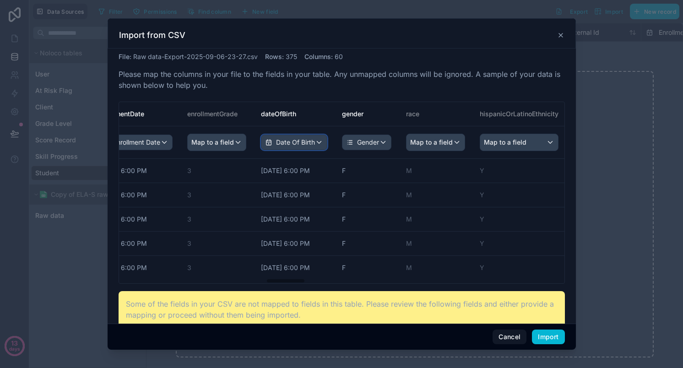
click at [276, 145] on span "Date Of Birth" at bounding box center [295, 142] width 39 height 9
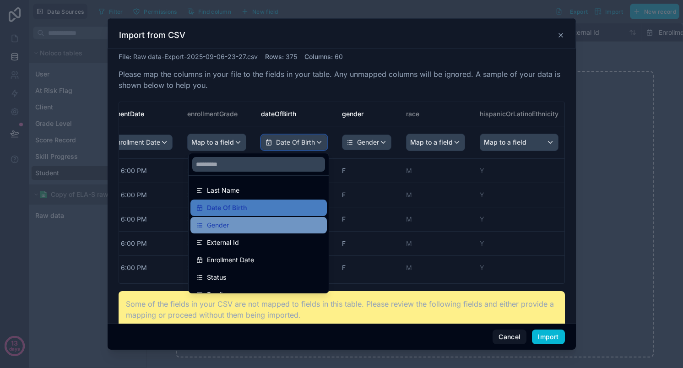
scroll to position [78, 0]
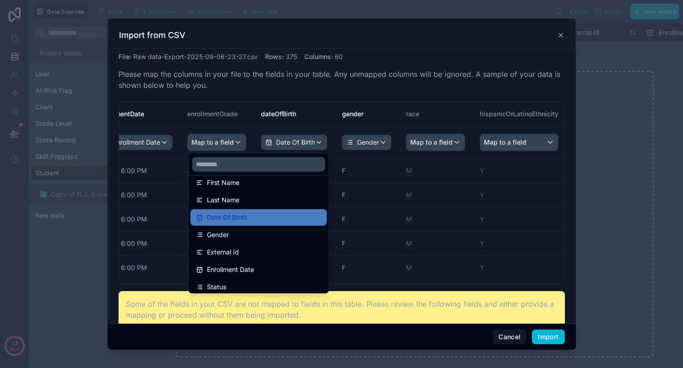
click at [301, 145] on div "scrollable content" at bounding box center [342, 184] width 468 height 332
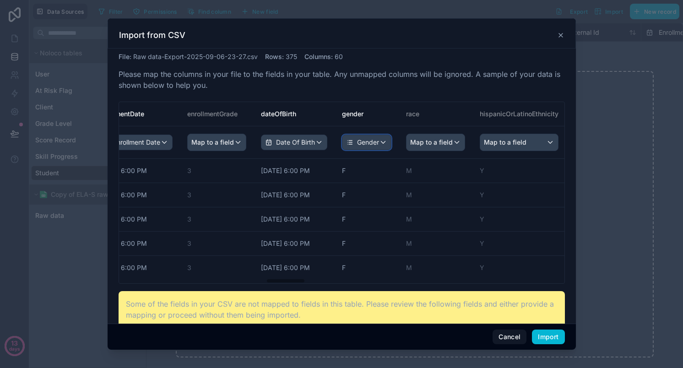
click at [343, 141] on div "Gender" at bounding box center [367, 142] width 49 height 15
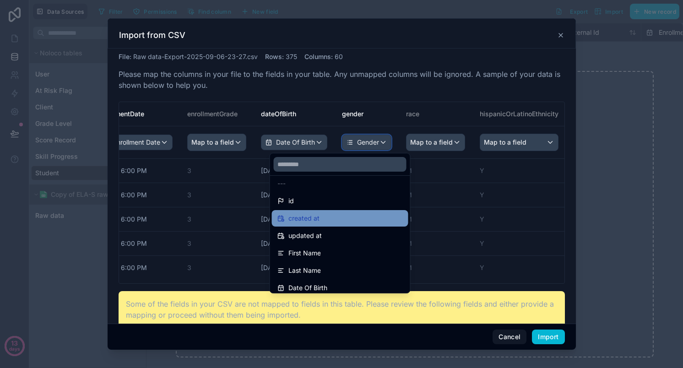
scroll to position [0, 0]
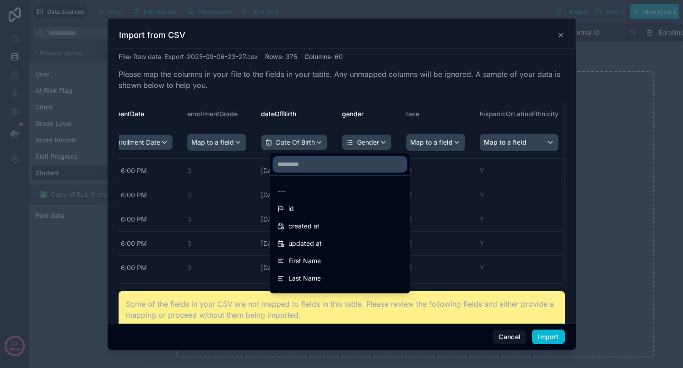
click at [311, 165] on input "text" at bounding box center [340, 164] width 133 height 15
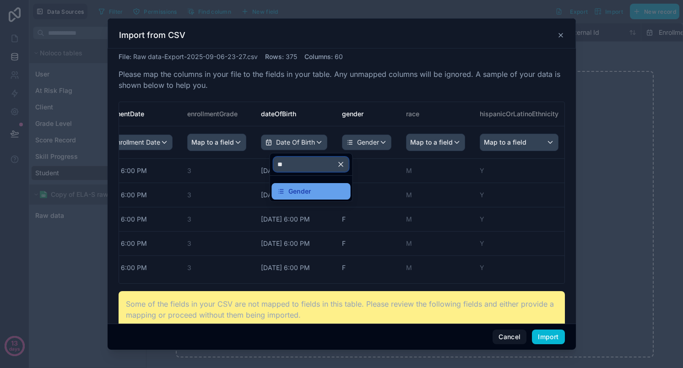
type input "**"
click at [311, 188] on div "Gender" at bounding box center [312, 191] width 68 height 11
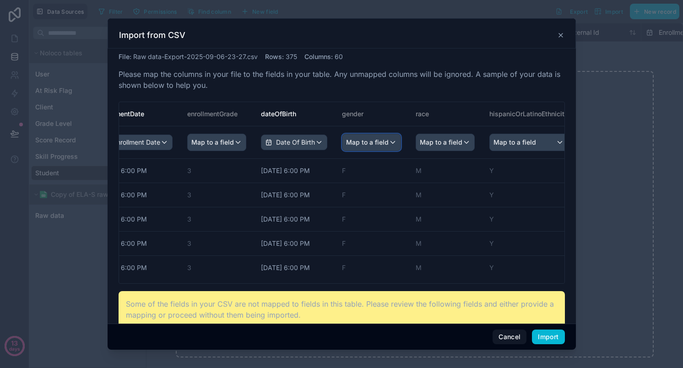
click at [346, 141] on span "Map to a field" at bounding box center [367, 142] width 43 height 16
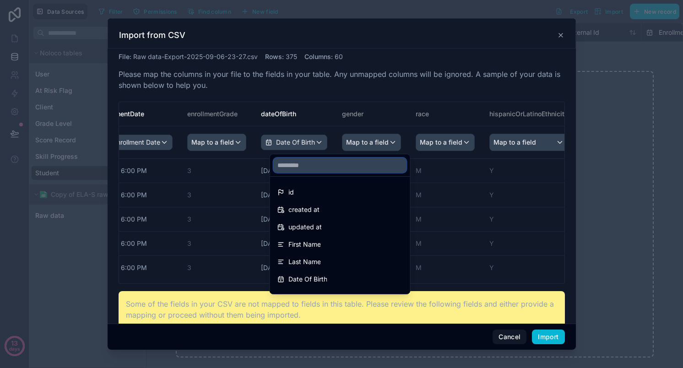
click at [305, 163] on input "text" at bounding box center [340, 165] width 133 height 15
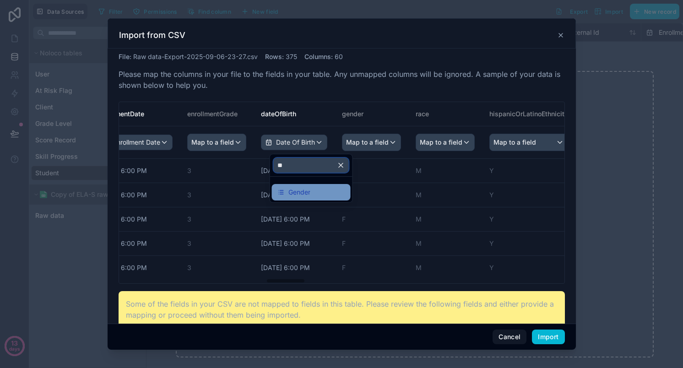
type input "**"
click at [300, 189] on span "Gender" at bounding box center [300, 192] width 22 height 11
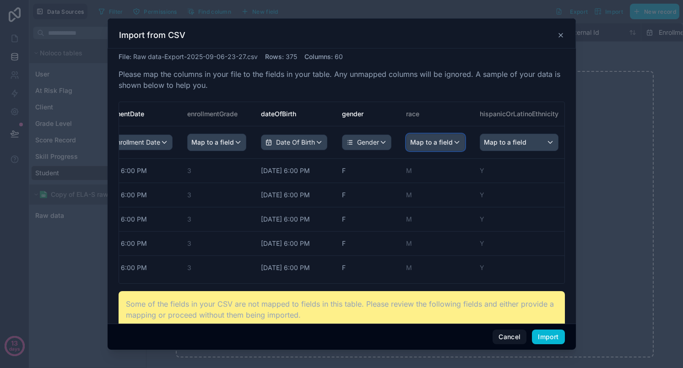
click at [407, 143] on div "Map to a field" at bounding box center [436, 142] width 58 height 16
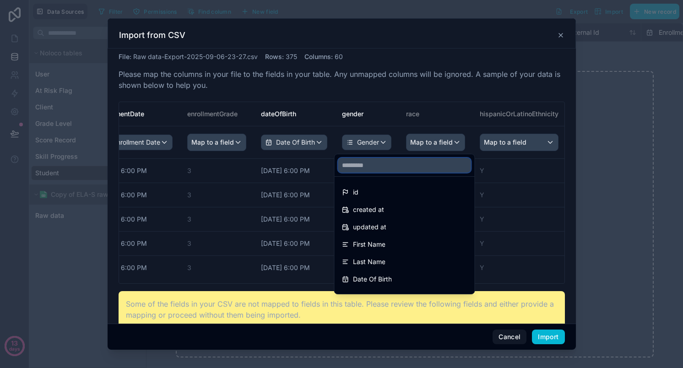
click at [378, 169] on input "text" at bounding box center [404, 165] width 133 height 15
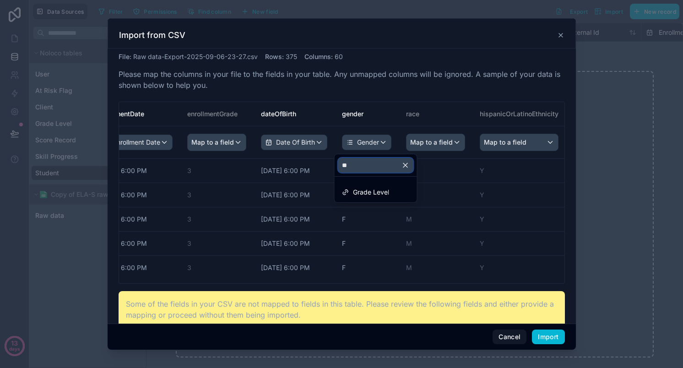
type input "*"
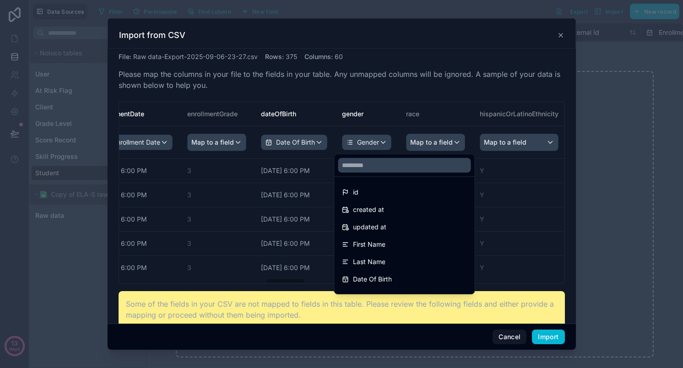
click at [345, 93] on div "scrollable content" at bounding box center [342, 184] width 468 height 332
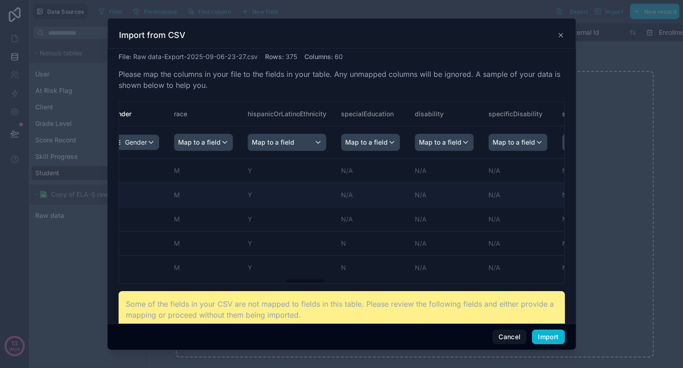
scroll to position [0, 1885]
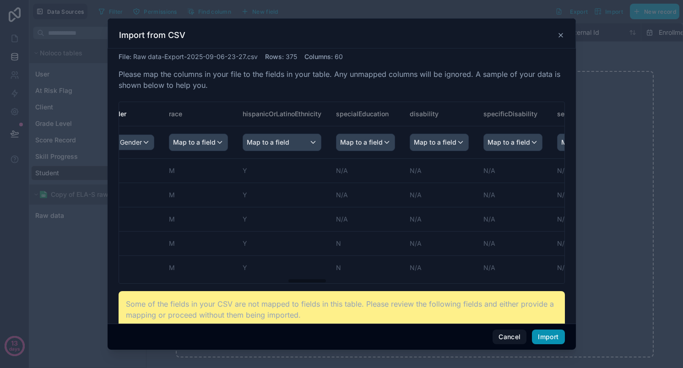
click at [540, 342] on button "Import" at bounding box center [548, 337] width 33 height 15
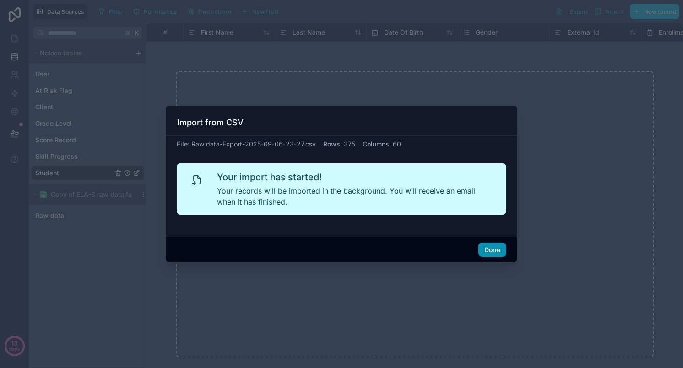
click at [486, 251] on button "Done" at bounding box center [493, 250] width 28 height 15
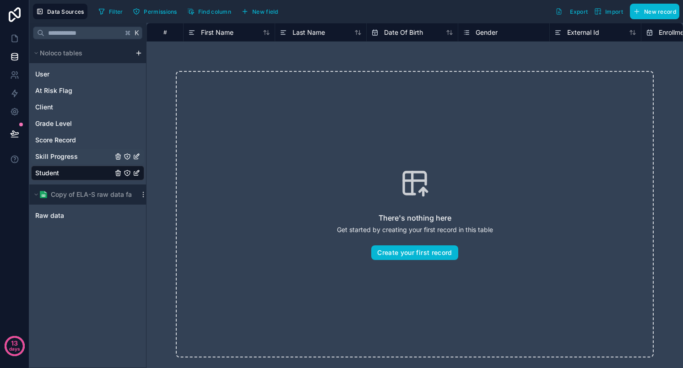
click at [65, 155] on span "Skill Progress" at bounding box center [56, 156] width 43 height 9
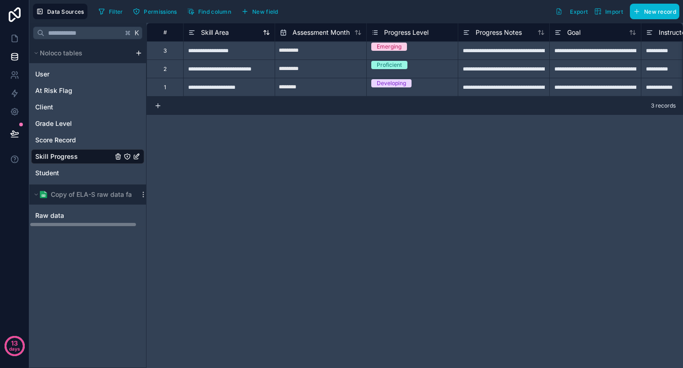
click at [215, 31] on span "Skill Area" at bounding box center [215, 32] width 28 height 9
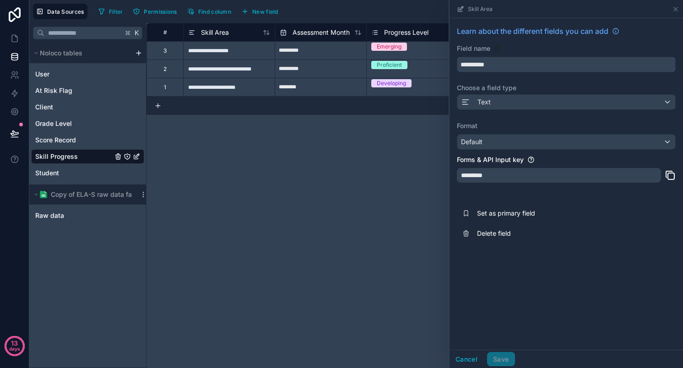
click at [539, 61] on input "**********" at bounding box center [566, 64] width 218 height 15
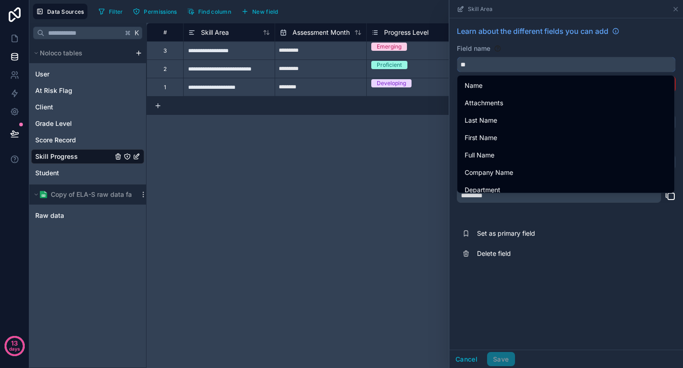
type input "*"
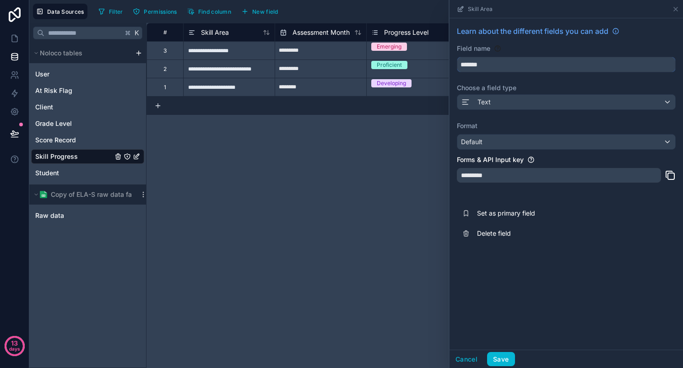
type input "*******"
click at [539, 91] on label "Choose a field type" at bounding box center [566, 87] width 219 height 9
click at [509, 353] on button "Save" at bounding box center [500, 359] width 27 height 15
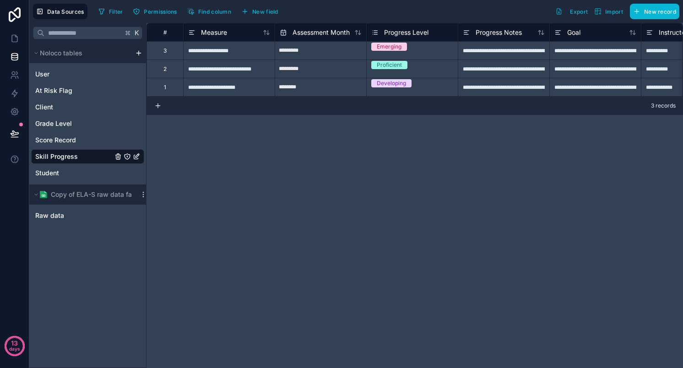
click at [158, 109] on button at bounding box center [157, 106] width 7 height 18
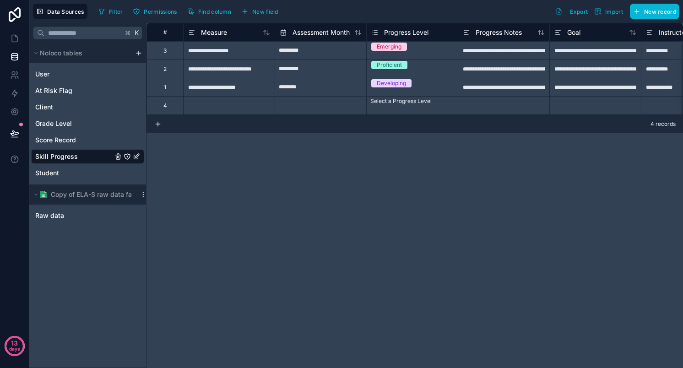
click at [200, 98] on div at bounding box center [229, 105] width 92 height 18
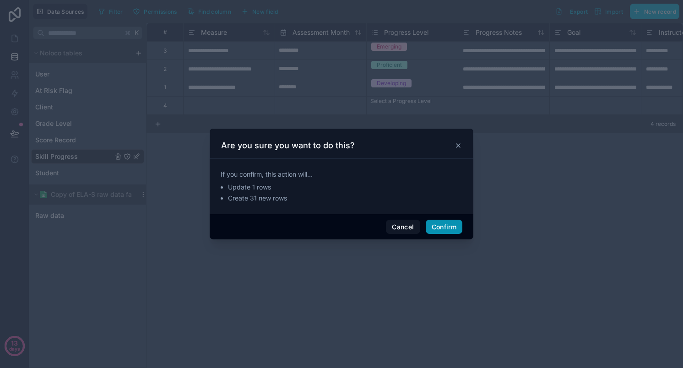
click at [443, 224] on button "Confirm" at bounding box center [444, 227] width 37 height 15
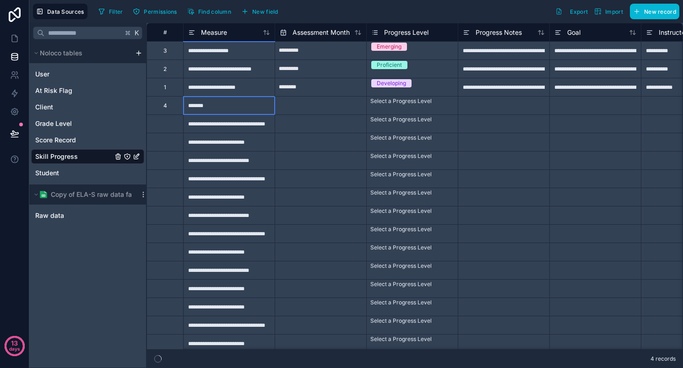
click at [222, 108] on div "*******" at bounding box center [229, 105] width 92 height 18
click at [229, 54] on div "**********" at bounding box center [229, 50] width 92 height 18
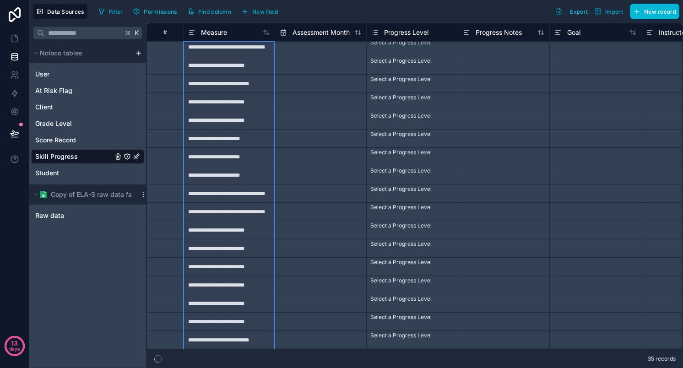
scroll to position [333, 0]
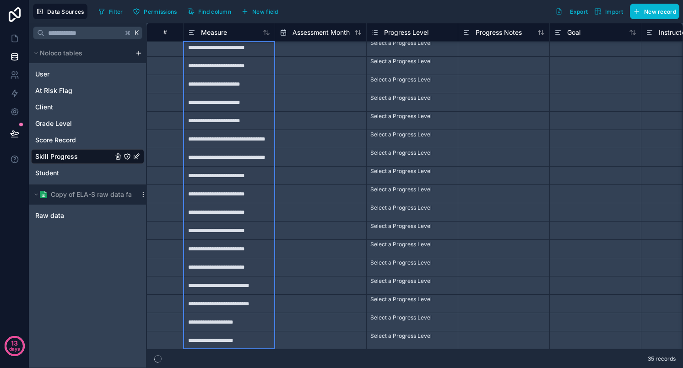
drag, startPoint x: 229, startPoint y: 54, endPoint x: 208, endPoint y: 414, distance: 360.6
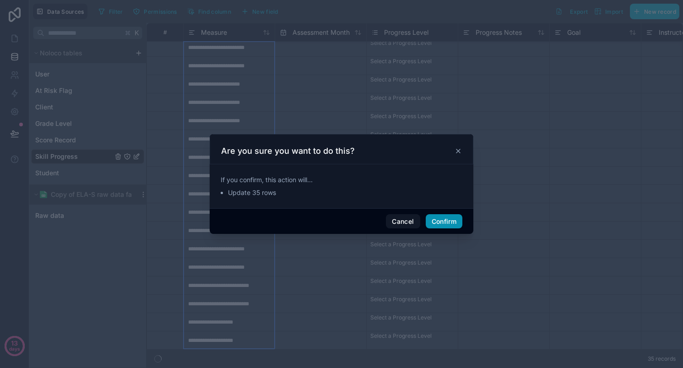
click at [441, 220] on button "Confirm" at bounding box center [444, 221] width 37 height 15
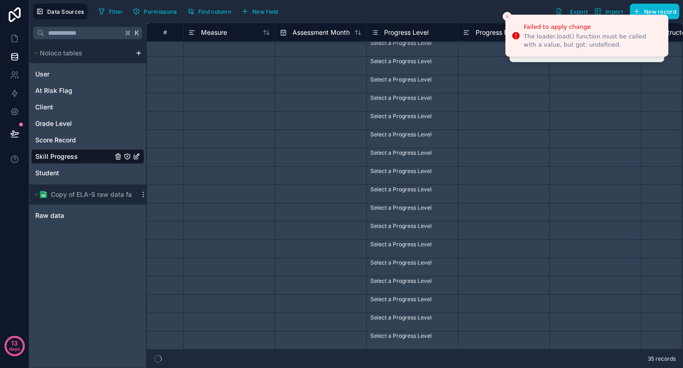
scroll to position [0, 0]
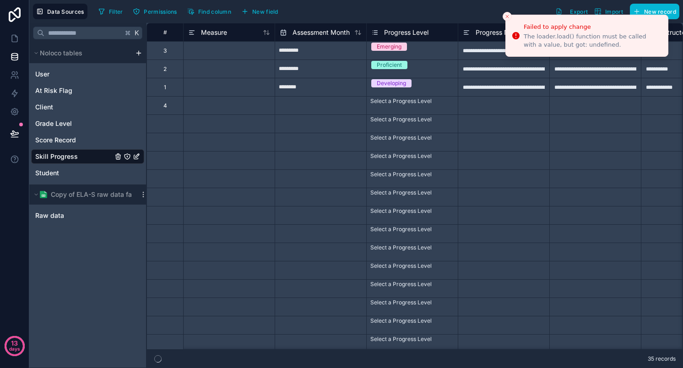
click at [611, 15] on li "Failed to apply change The loader.load() function must be called with a value, …" at bounding box center [587, 36] width 163 height 42
click at [617, 15] on li "Failed to apply change The loader.load() function must be called with a value, …" at bounding box center [587, 36] width 163 height 42
click at [610, 15] on li "Failed to apply change The loader.load() function must be called with a value, …" at bounding box center [587, 36] width 163 height 42
click at [610, 7] on button "Import" at bounding box center [608, 12] width 35 height 16
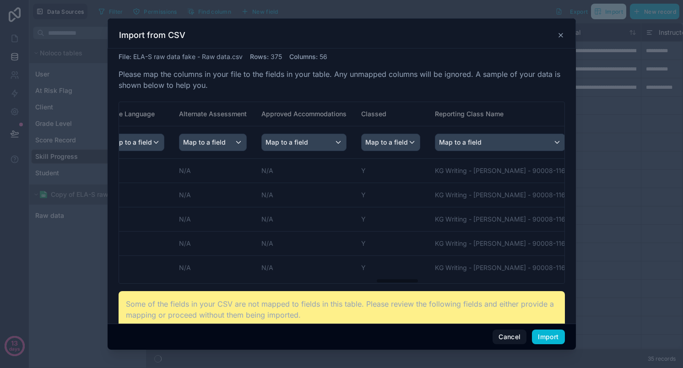
scroll to position [0, 2718]
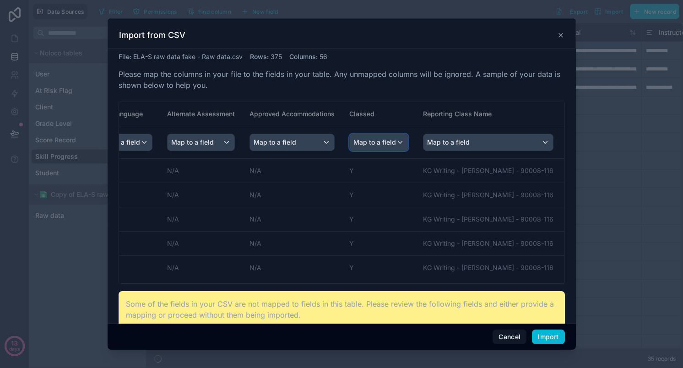
click at [354, 139] on span "Map to a field" at bounding box center [375, 142] width 43 height 16
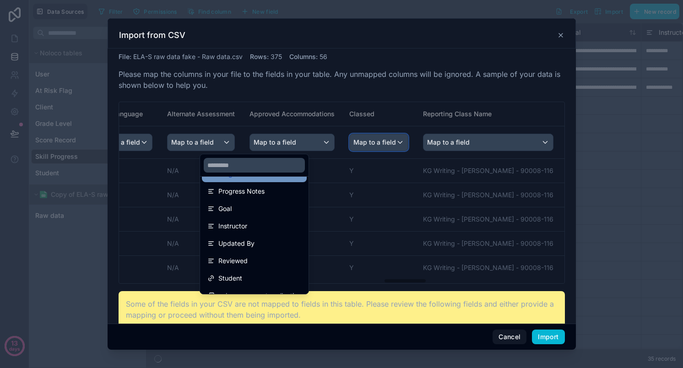
scroll to position [117, 0]
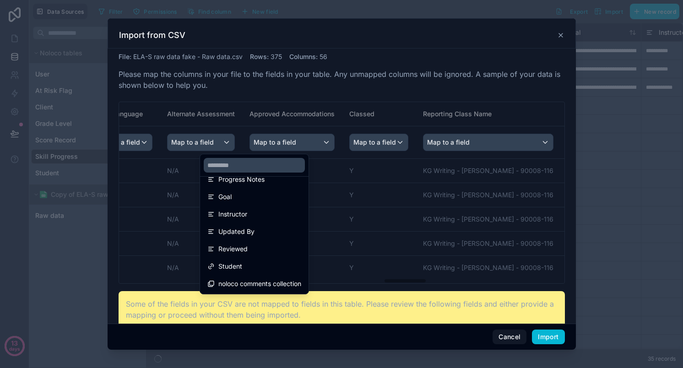
click at [164, 249] on div "scrollable content" at bounding box center [342, 184] width 468 height 332
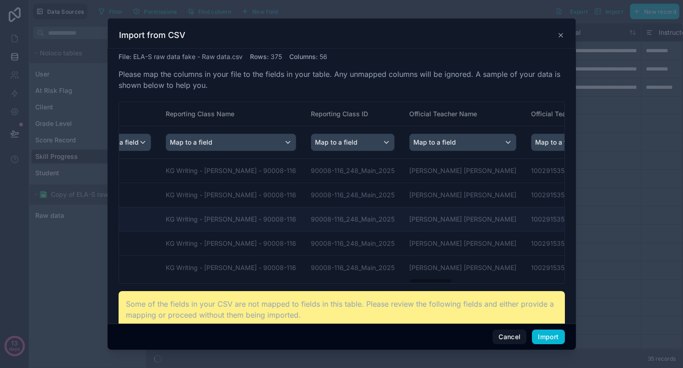
scroll to position [0, 2980]
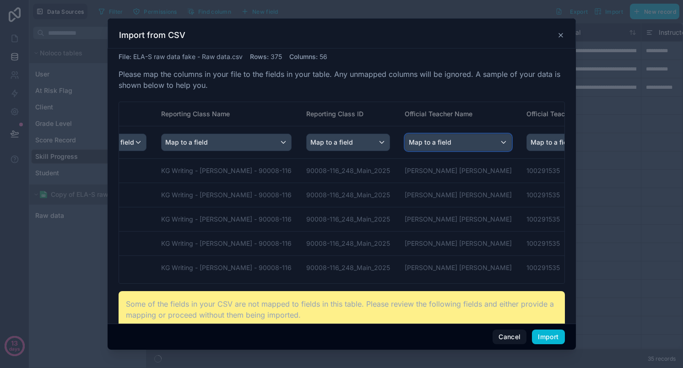
click at [405, 147] on div "Map to a field" at bounding box center [458, 142] width 106 height 16
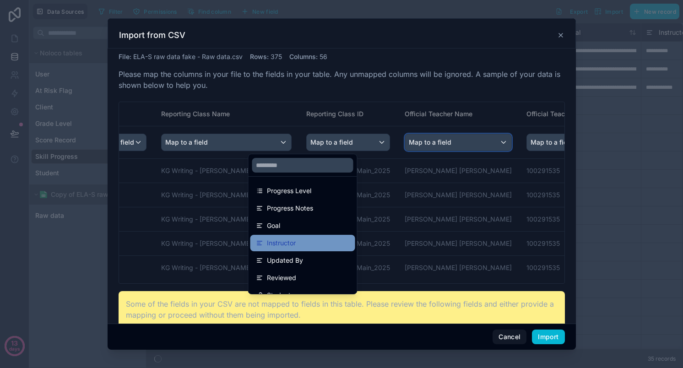
scroll to position [85, 0]
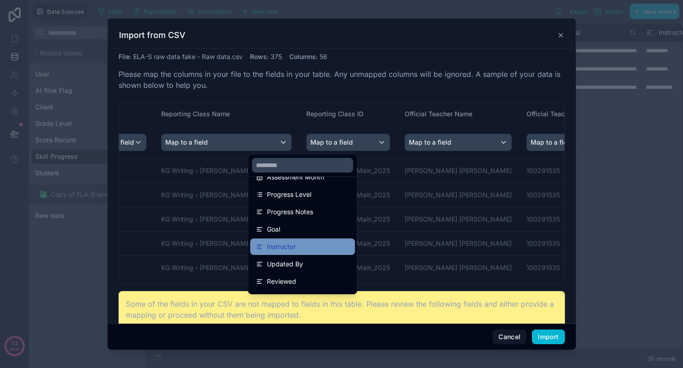
click at [301, 248] on div "Instructor" at bounding box center [303, 246] width 94 height 11
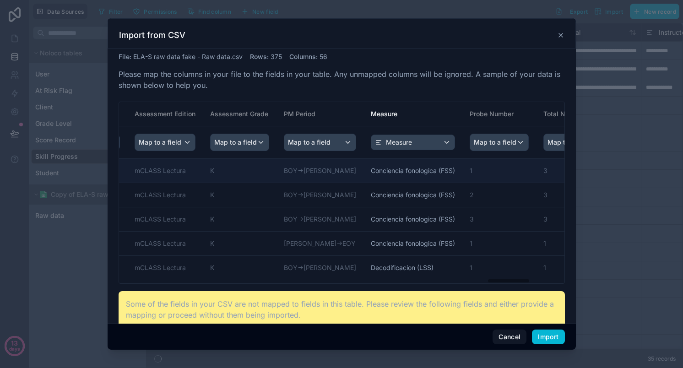
scroll to position [0, 3780]
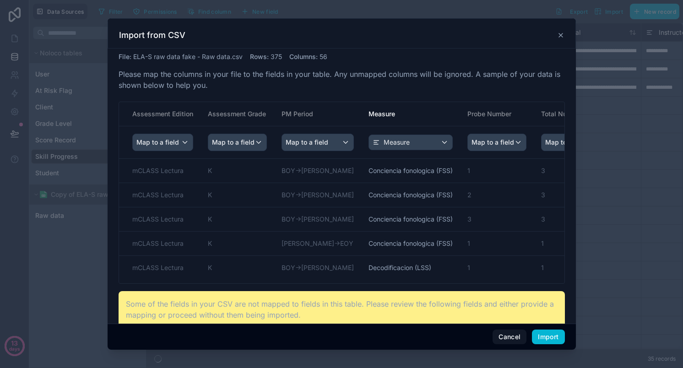
click at [632, 142] on span "Map to a field" at bounding box center [653, 142] width 43 height 16
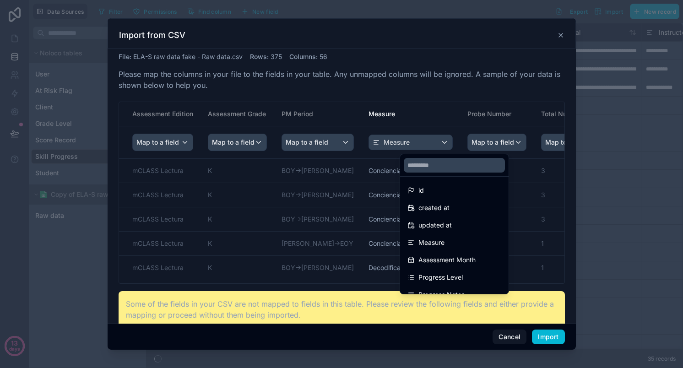
scroll to position [0, 0]
click at [449, 166] on input "text" at bounding box center [454, 165] width 101 height 15
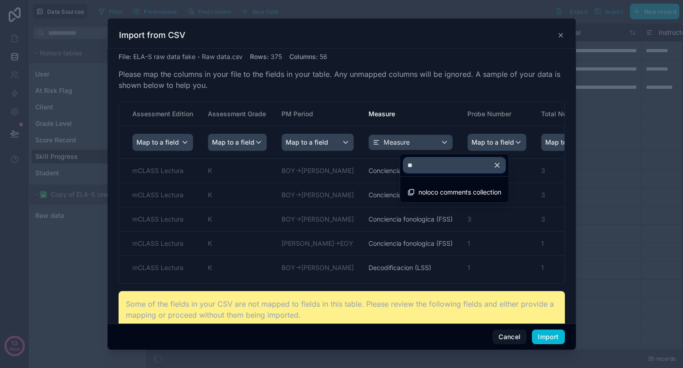
type input "*"
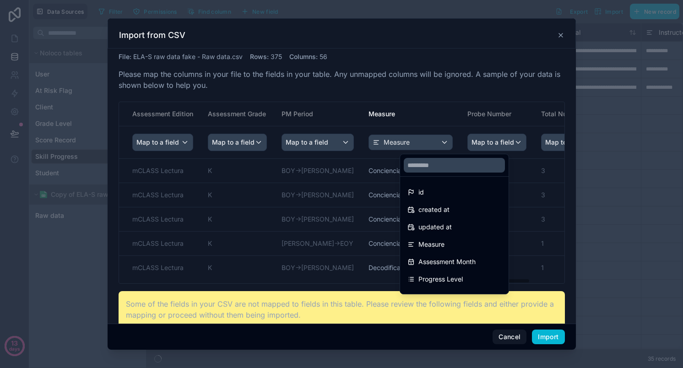
click at [473, 82] on div "scrollable content" at bounding box center [342, 184] width 468 height 332
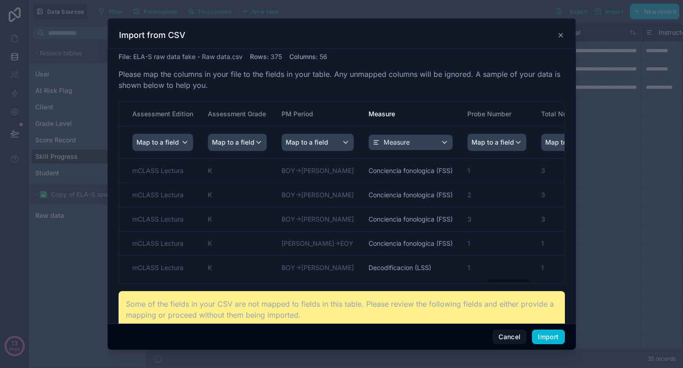
click at [632, 145] on span "Map to a field" at bounding box center [653, 142] width 43 height 16
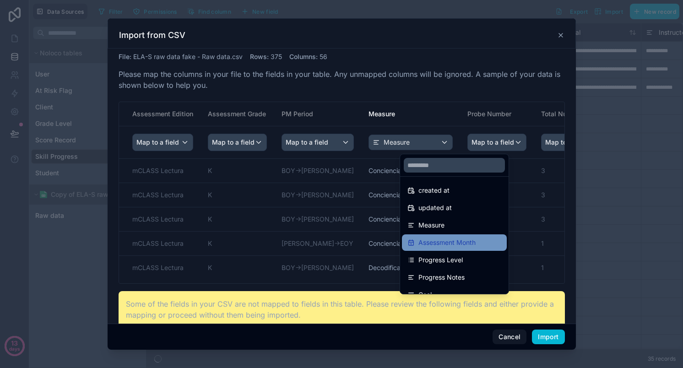
scroll to position [22, 0]
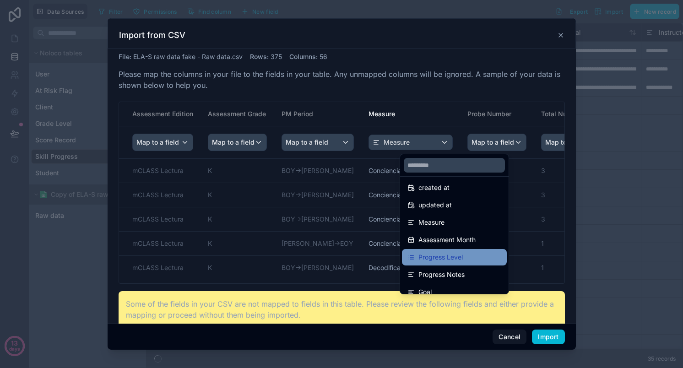
click at [481, 256] on div "Progress Level" at bounding box center [455, 257] width 94 height 11
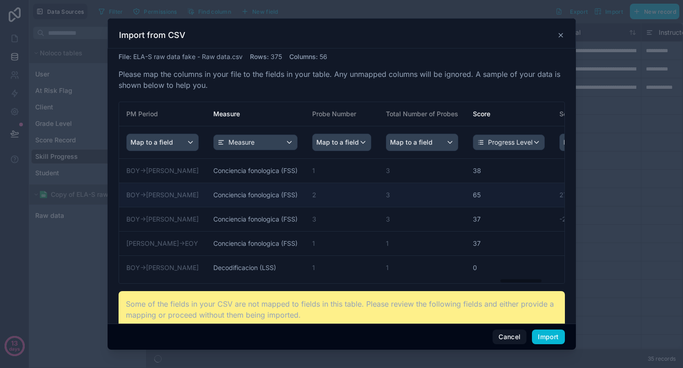
scroll to position [0, 3949]
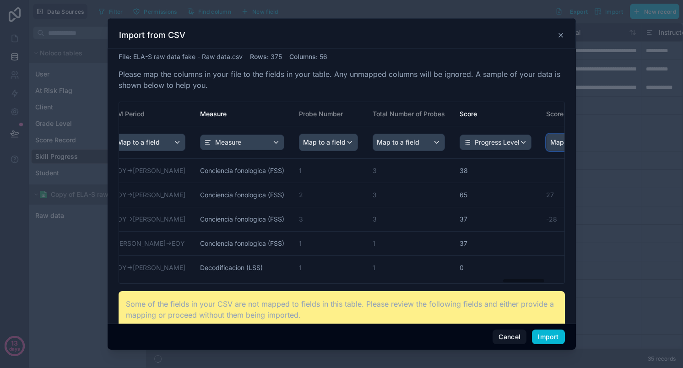
click at [550, 143] on span "Map to a field" at bounding box center [571, 142] width 43 height 16
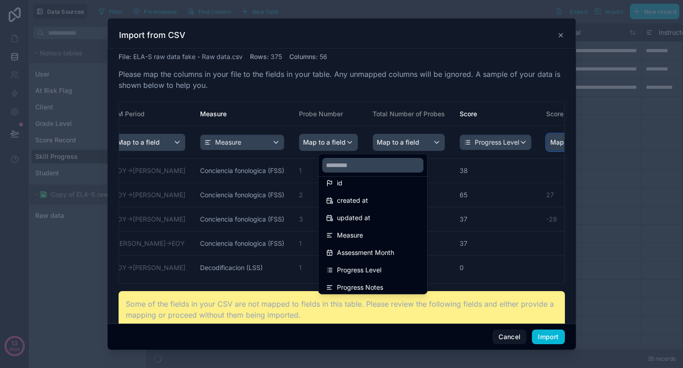
scroll to position [0, 0]
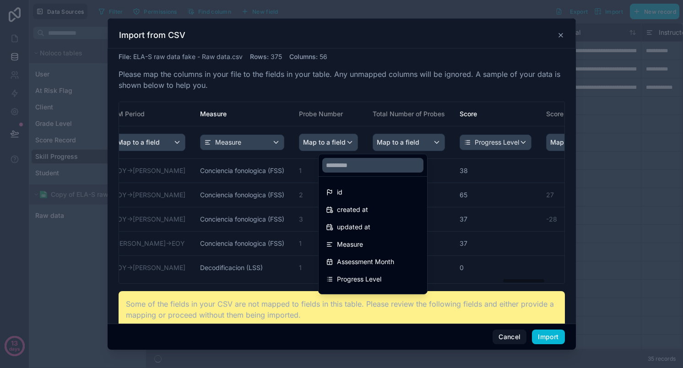
click at [449, 90] on div "scrollable content" at bounding box center [342, 184] width 468 height 332
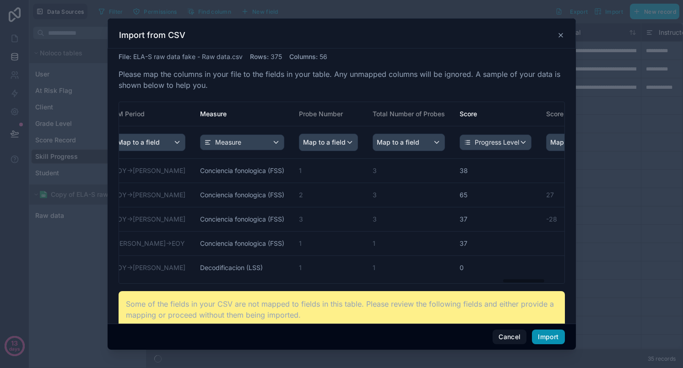
click at [543, 341] on button "Import" at bounding box center [548, 337] width 33 height 15
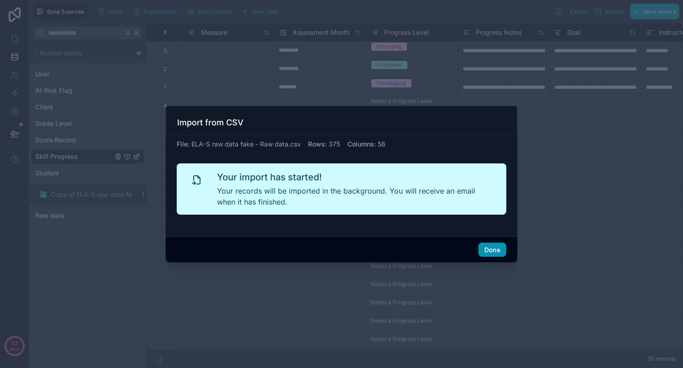
click at [501, 250] on button "Done" at bounding box center [493, 250] width 28 height 15
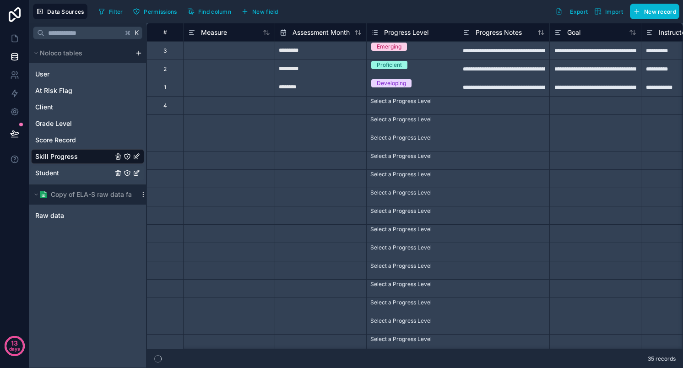
click at [50, 173] on span "Student" at bounding box center [47, 173] width 24 height 9
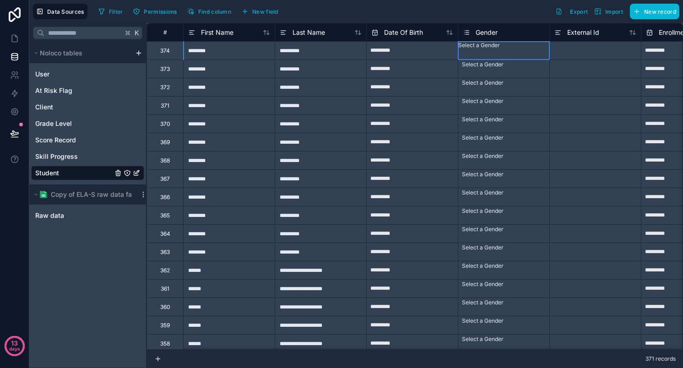
click at [486, 48] on div "Select a Gender" at bounding box center [503, 45] width 91 height 7
click at [483, 33] on span "Gender" at bounding box center [487, 32] width 22 height 9
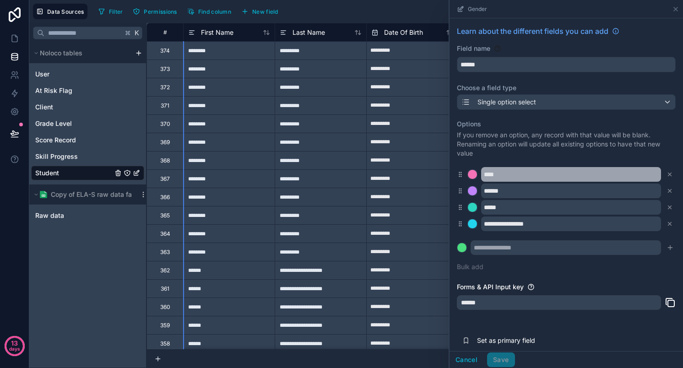
scroll to position [27, 0]
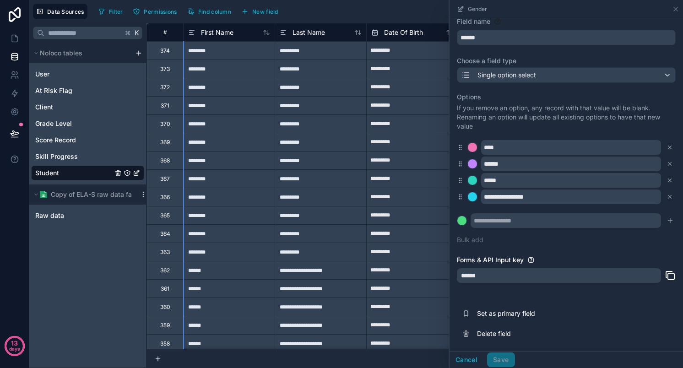
click at [401, 23] on div "Date Of Birth" at bounding box center [412, 32] width 92 height 18
click at [402, 15] on div "Filter Permissions Find column New field Export Import New record" at bounding box center [387, 12] width 585 height 16
click at [680, 5] on div "Gender" at bounding box center [567, 9] width 234 height 18
click at [677, 9] on icon at bounding box center [675, 8] width 7 height 7
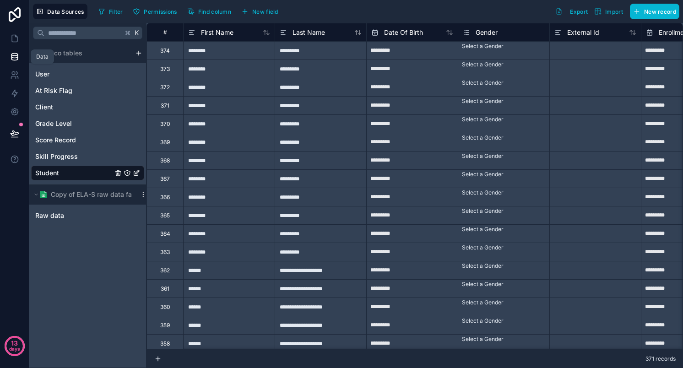
click at [9, 55] on link at bounding box center [14, 57] width 29 height 18
click at [16, 40] on icon at bounding box center [14, 38] width 9 height 9
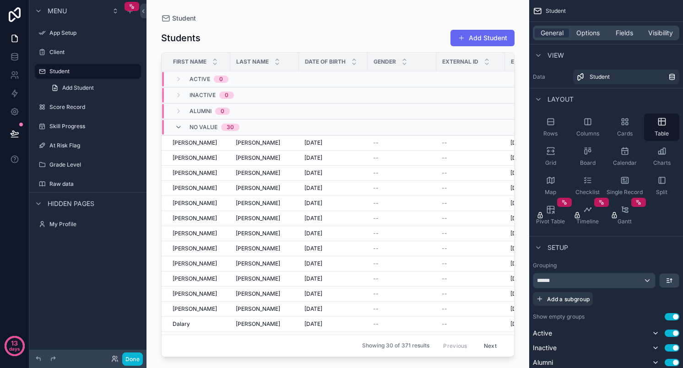
click at [173, 127] on div "No value 30" at bounding box center [207, 127] width 87 height 15
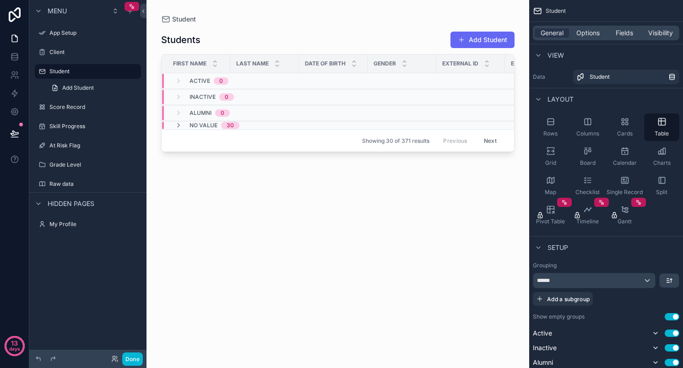
click at [206, 125] on span "No value" at bounding box center [204, 125] width 28 height 7
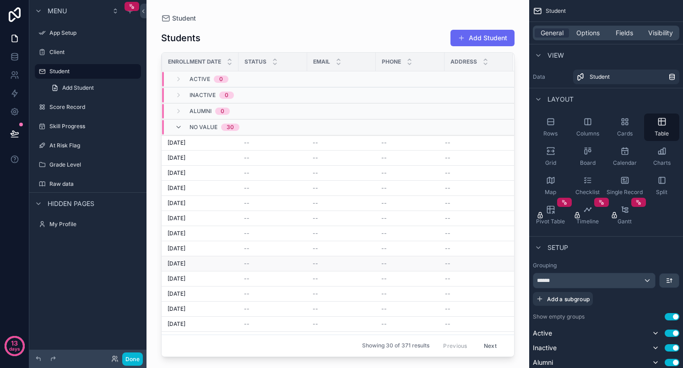
scroll to position [0, 343]
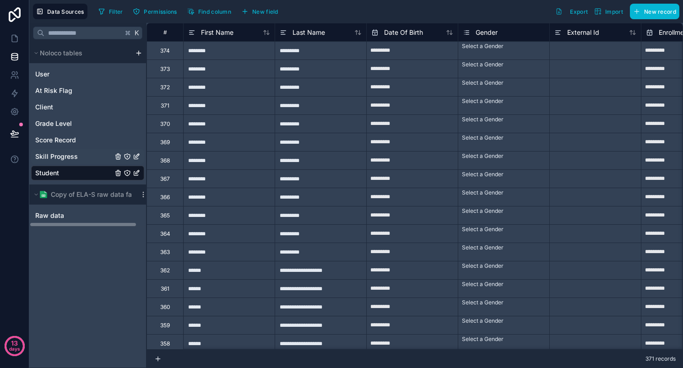
click at [55, 154] on span "Skill Progress" at bounding box center [56, 156] width 43 height 9
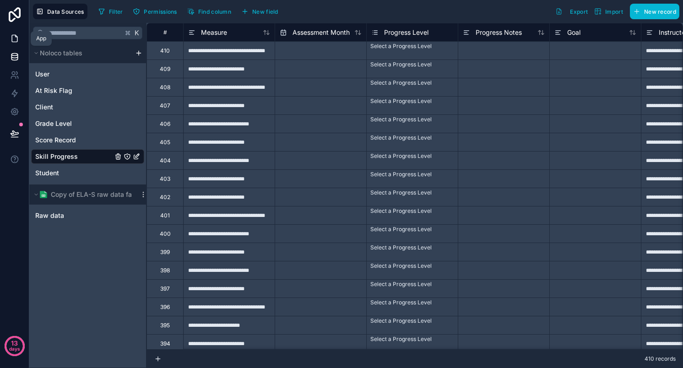
click at [11, 38] on icon at bounding box center [14, 38] width 9 height 9
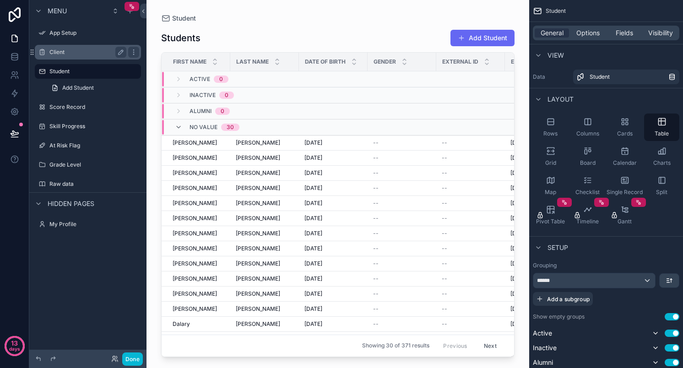
click at [73, 53] on label "Client" at bounding box center [85, 52] width 73 height 7
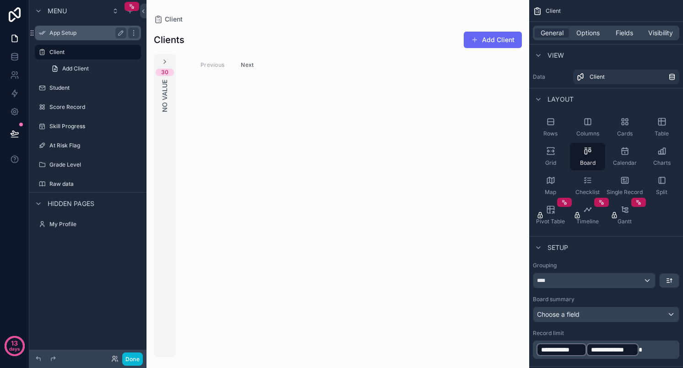
click at [72, 33] on label "App Setup" at bounding box center [85, 32] width 73 height 7
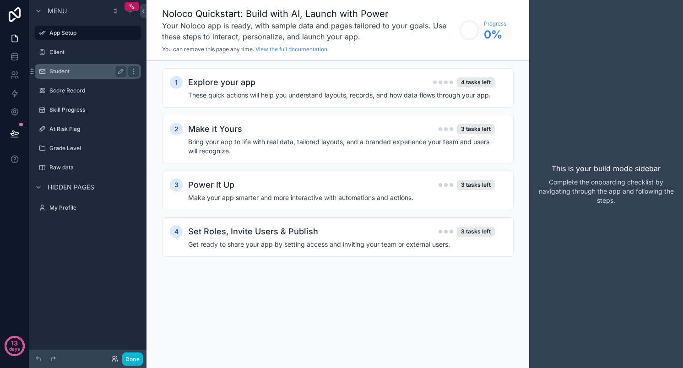
click at [63, 69] on label "Student" at bounding box center [85, 71] width 73 height 7
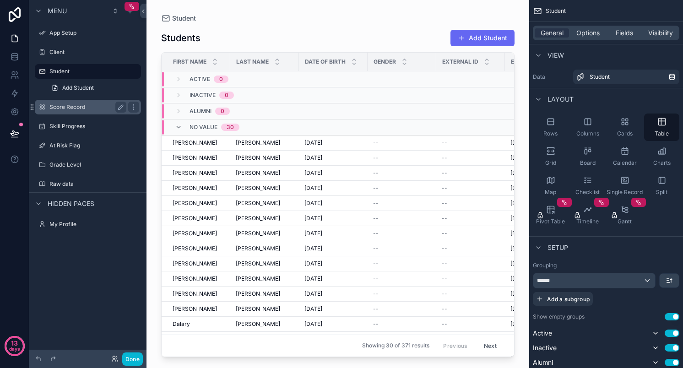
click at [71, 111] on div "Score Record" at bounding box center [87, 107] width 77 height 11
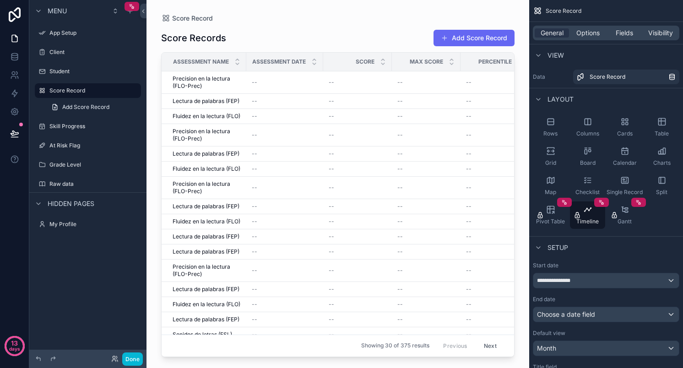
click at [375, 61] on div "Score" at bounding box center [358, 61] width 68 height 17
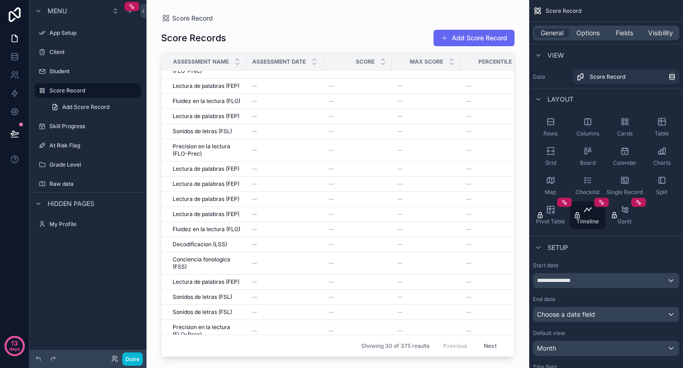
scroll to position [223, 0]
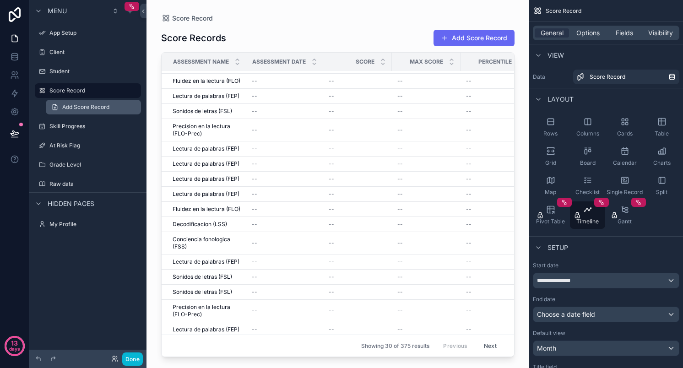
click at [69, 109] on span "Add Score Record" at bounding box center [85, 106] width 47 height 7
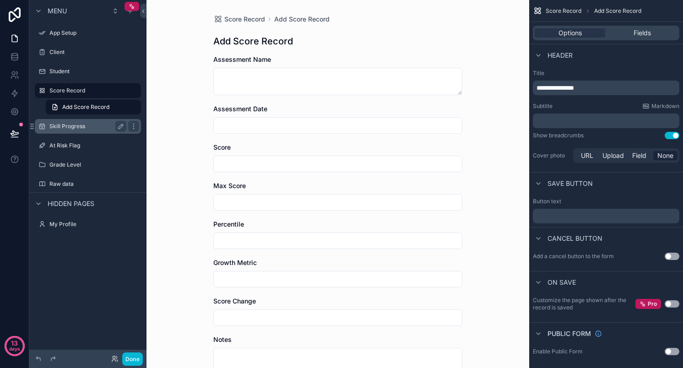
click at [63, 126] on label "Skill Progress" at bounding box center [85, 126] width 73 height 7
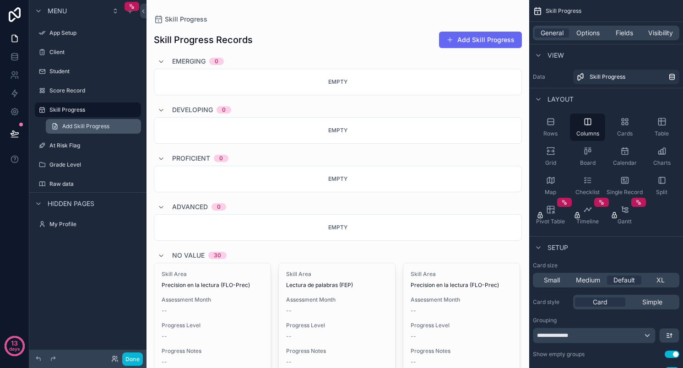
click at [77, 128] on span "Add Skill Progress" at bounding box center [85, 126] width 47 height 7
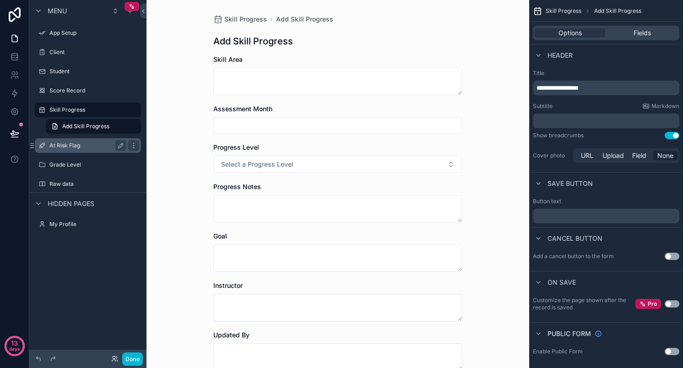
click at [69, 147] on label "At Risk Flag" at bounding box center [85, 145] width 73 height 7
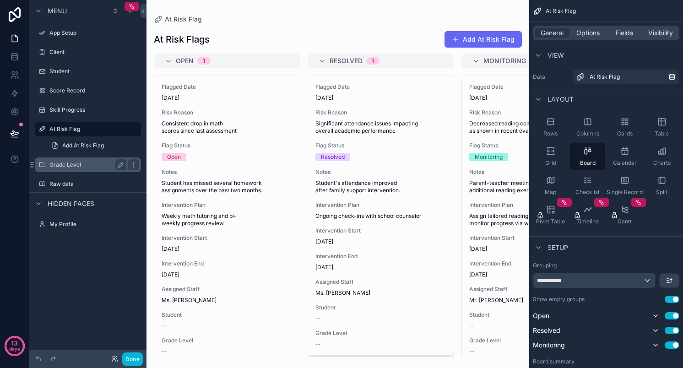
click at [70, 163] on label "Grade Level" at bounding box center [85, 164] width 73 height 7
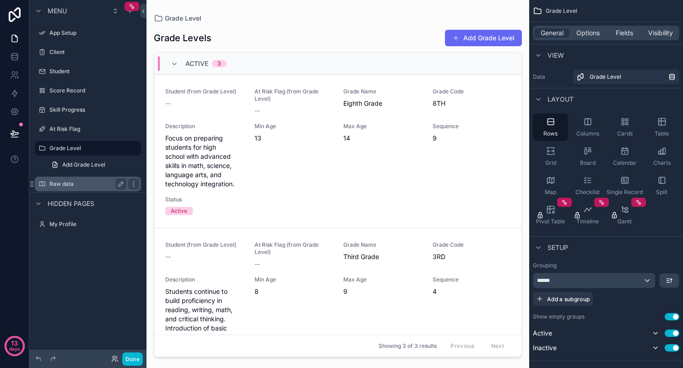
click at [68, 184] on label "Raw data" at bounding box center [85, 183] width 73 height 7
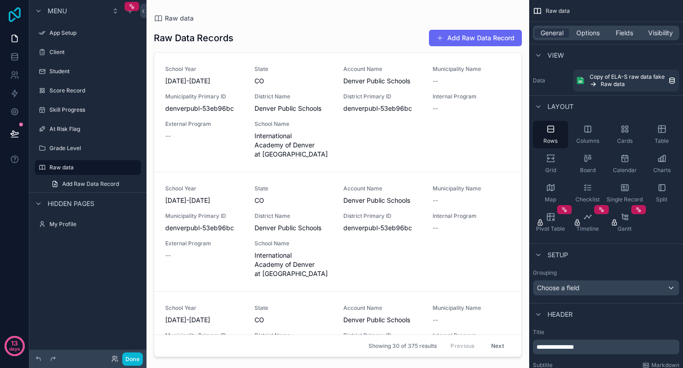
click at [14, 16] on icon at bounding box center [14, 14] width 18 height 15
